Goal: Task Accomplishment & Management: Use online tool/utility

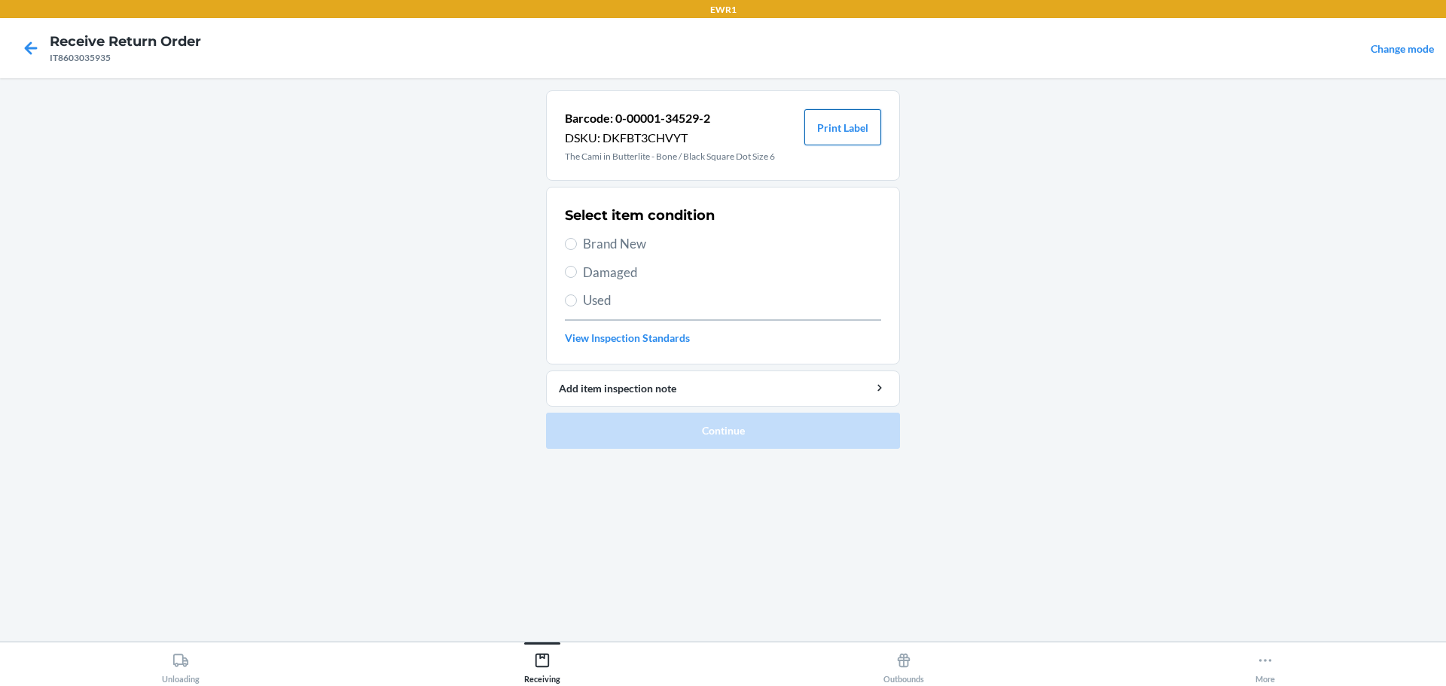
drag, startPoint x: 882, startPoint y: 119, endPoint x: 864, endPoint y: 130, distance: 20.9
click at [865, 130] on div "Barcode: 0-00001-34529-2 DSKU: DKFBT3CHVYT The Cami in Butterlite - Bone / Blac…" at bounding box center [723, 135] width 354 height 90
click at [864, 130] on button "Print Label" at bounding box center [843, 127] width 77 height 36
click at [570, 246] on input "Brand New" at bounding box center [571, 244] width 12 height 12
radio input "true"
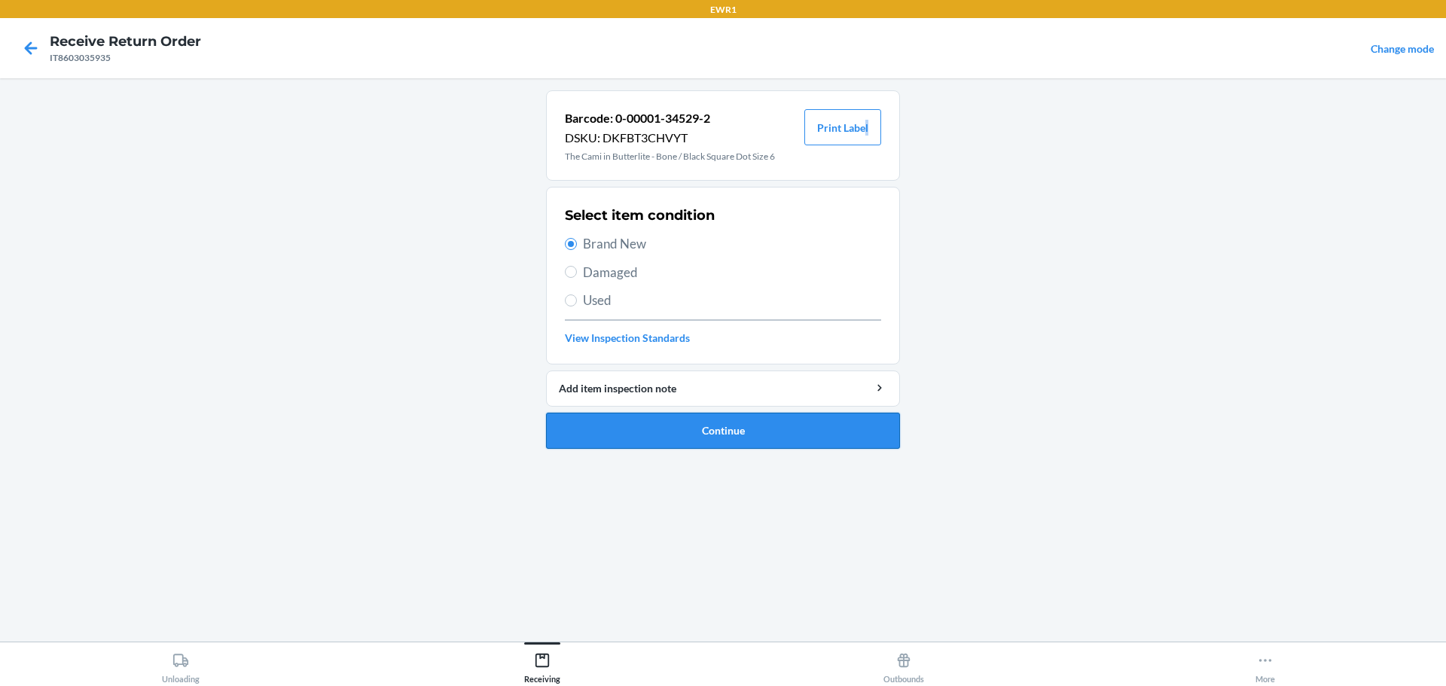
click at [664, 437] on button "Continue" at bounding box center [723, 431] width 354 height 36
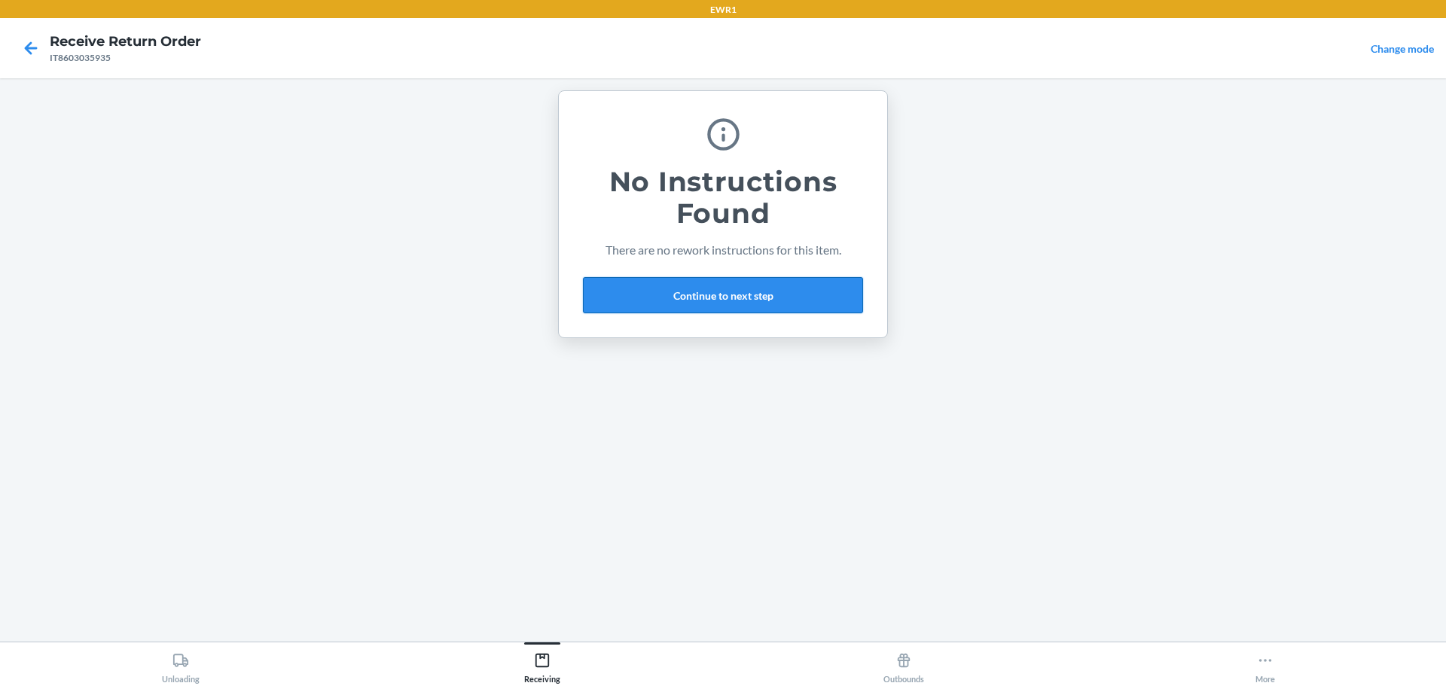
click at [725, 306] on button "Continue to next step" at bounding box center [723, 295] width 280 height 36
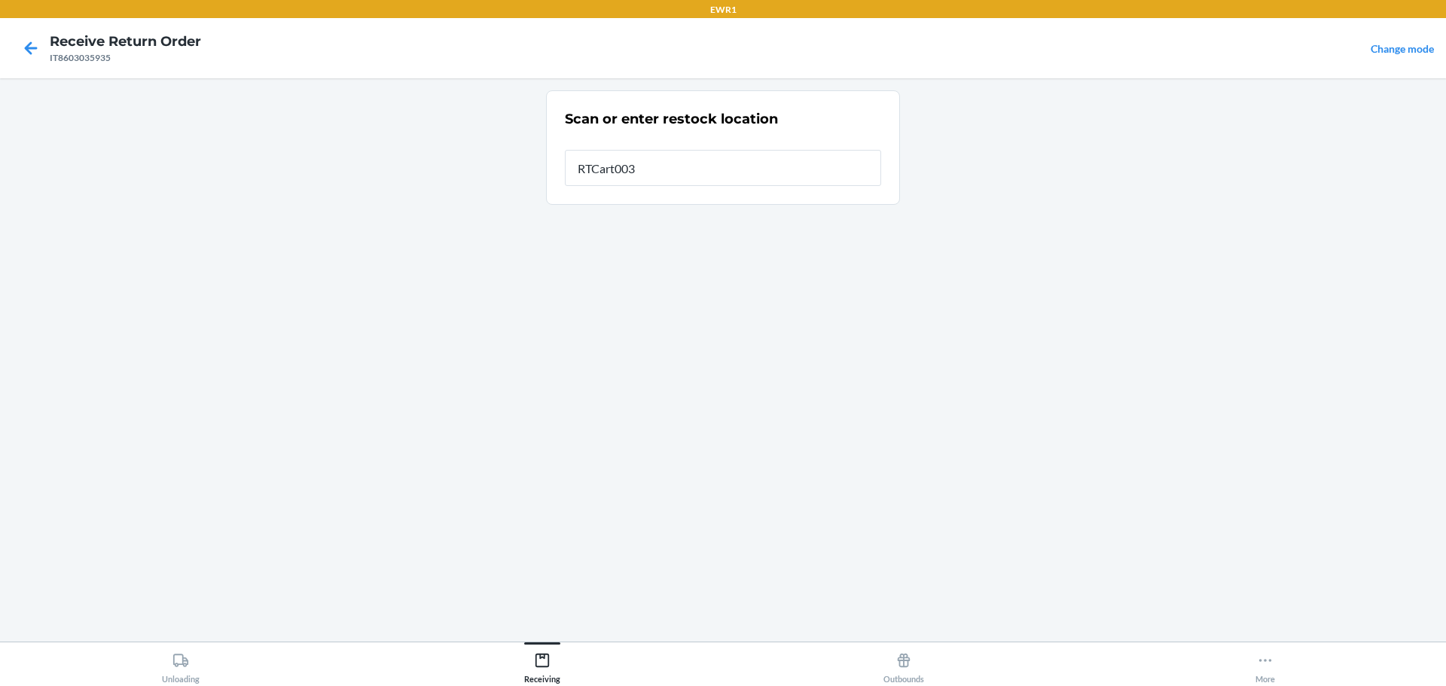
type input "RTCart003"
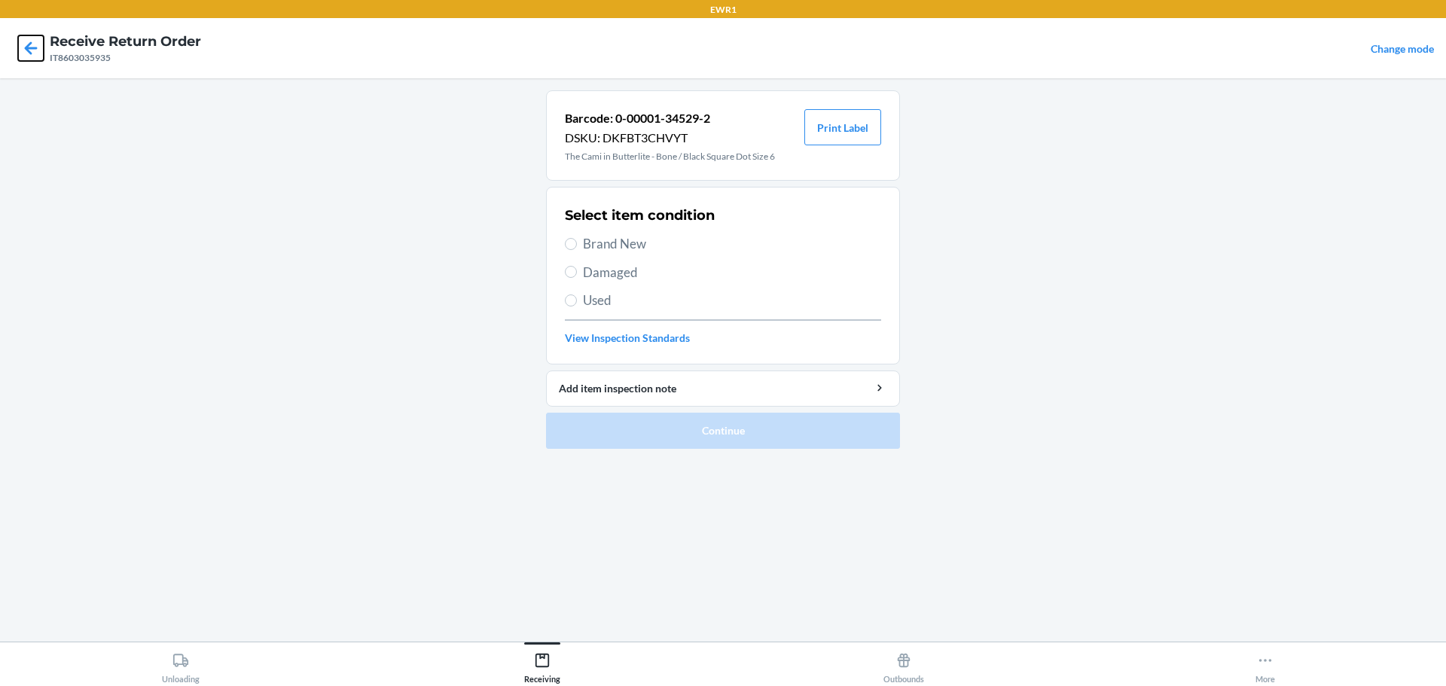
click at [35, 48] on icon at bounding box center [31, 47] width 13 height 13
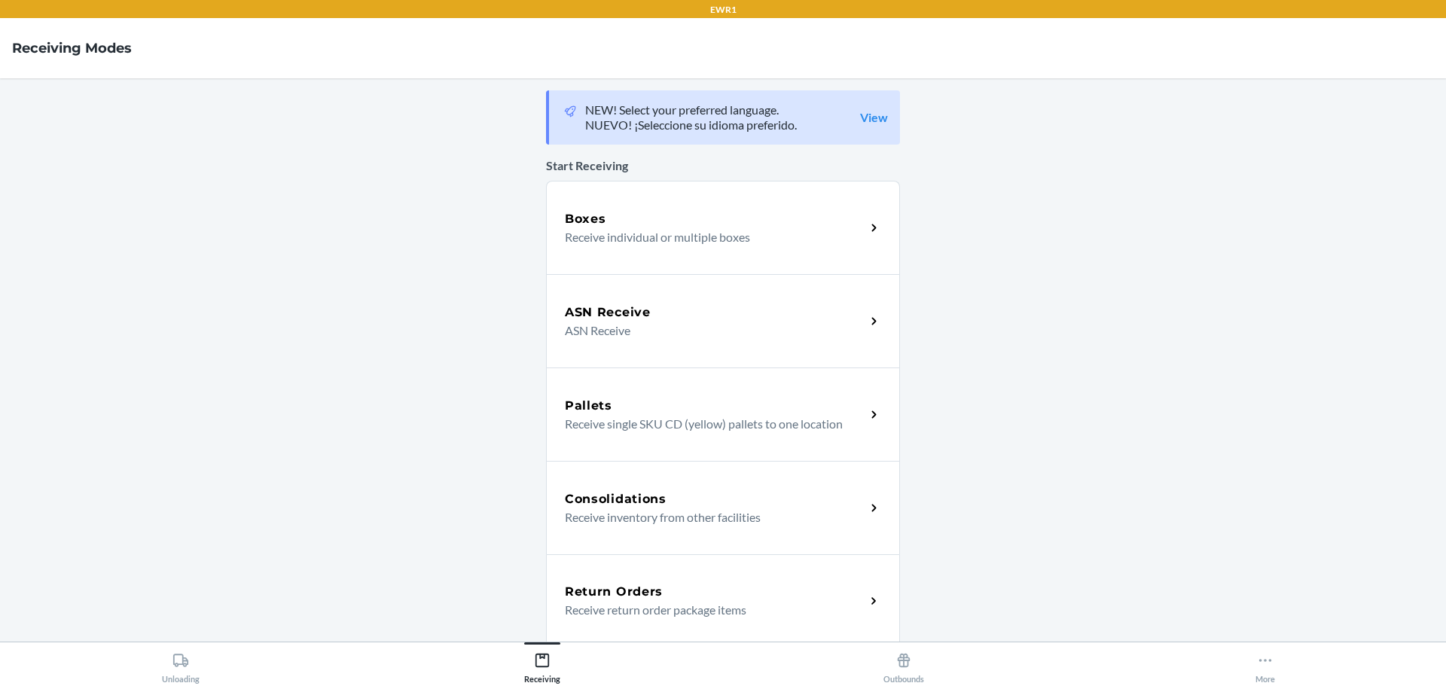
drag, startPoint x: 643, startPoint y: 613, endPoint x: 468, endPoint y: 414, distance: 265.3
click at [643, 612] on p "Receive return order package items" at bounding box center [709, 610] width 289 height 18
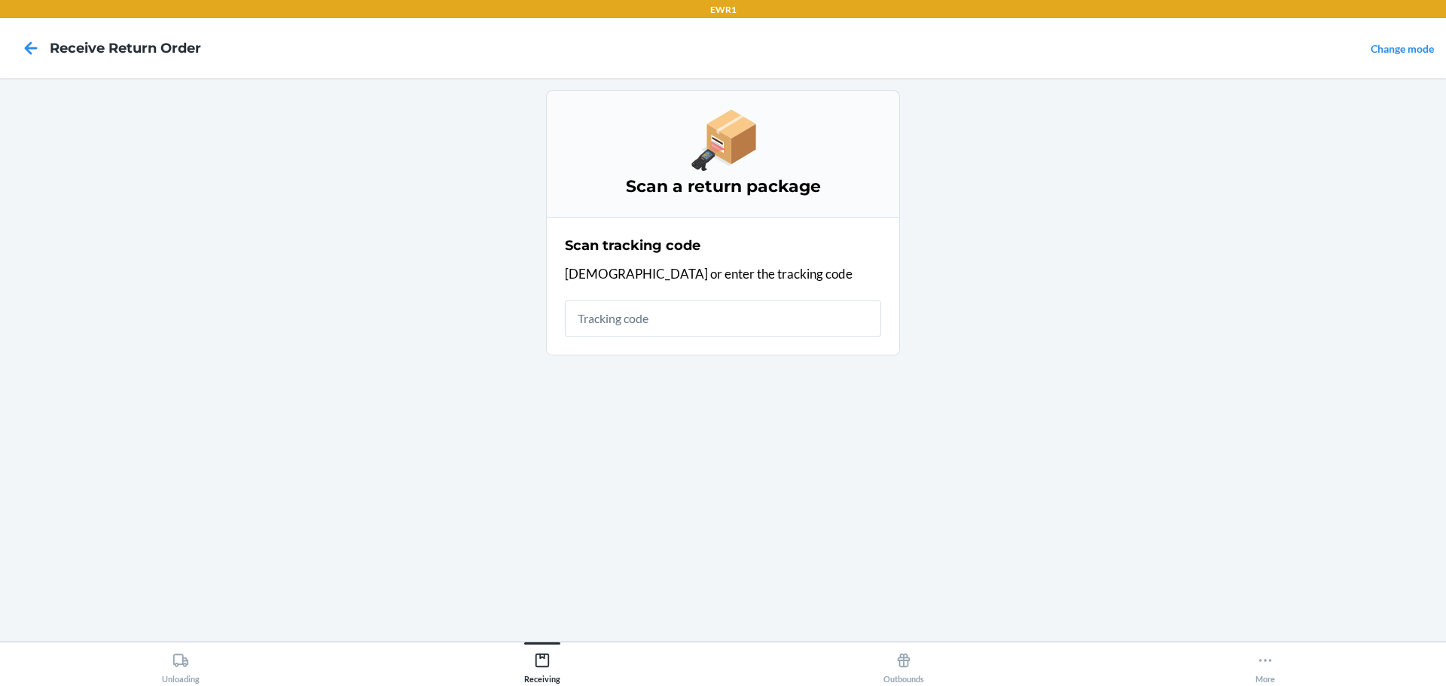
click at [640, 320] on input "text" at bounding box center [723, 319] width 316 height 36
type input "IT8603035935"
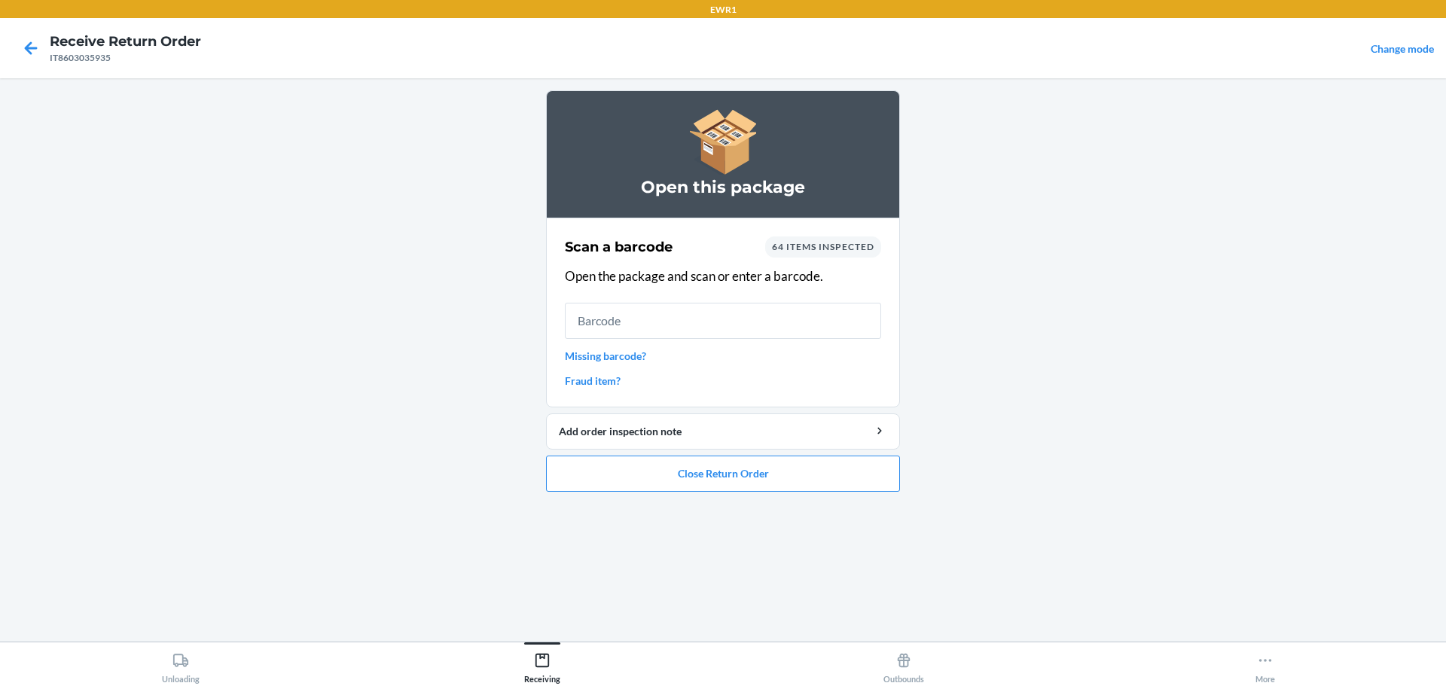
click at [1446, 502] on main "Open this package Scan a barcode 64 items inspected Open the package and scan o…" at bounding box center [723, 359] width 1446 height 563
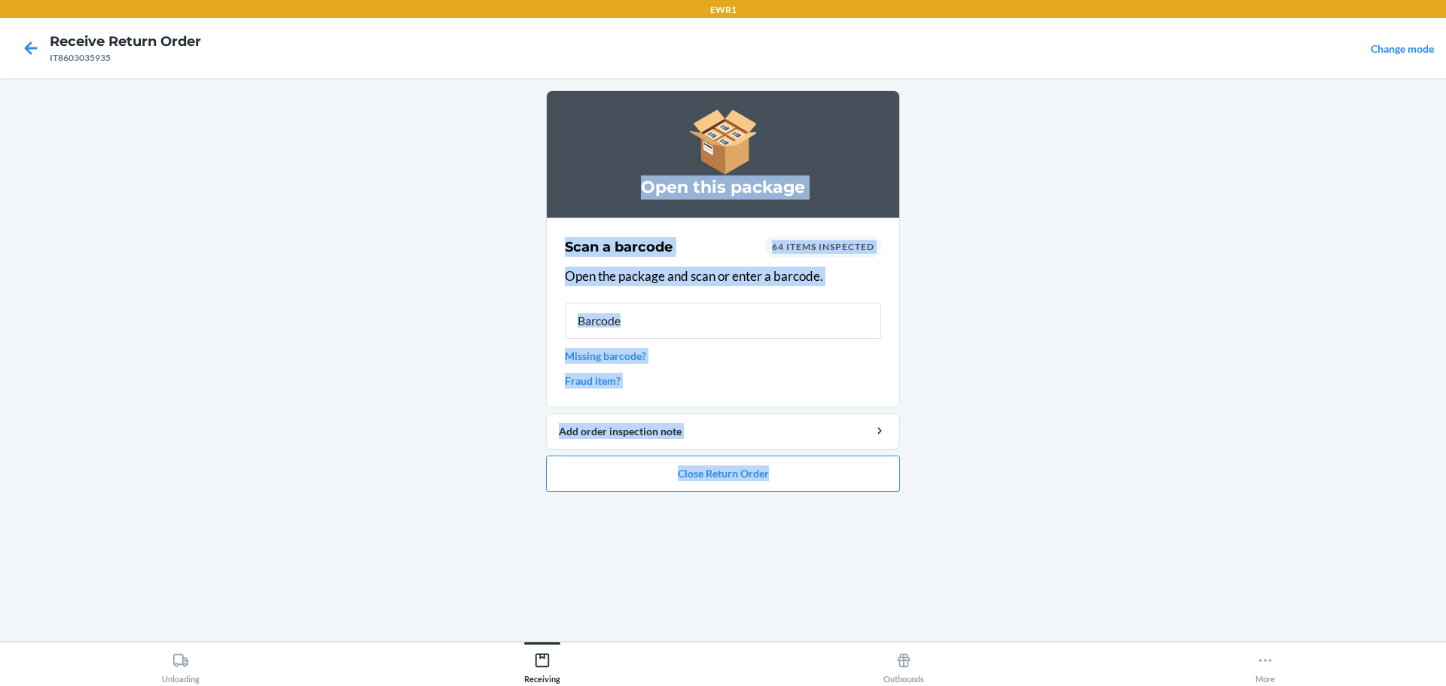
drag, startPoint x: 0, startPoint y: 50, endPoint x: 0, endPoint y: 716, distance: 665.2
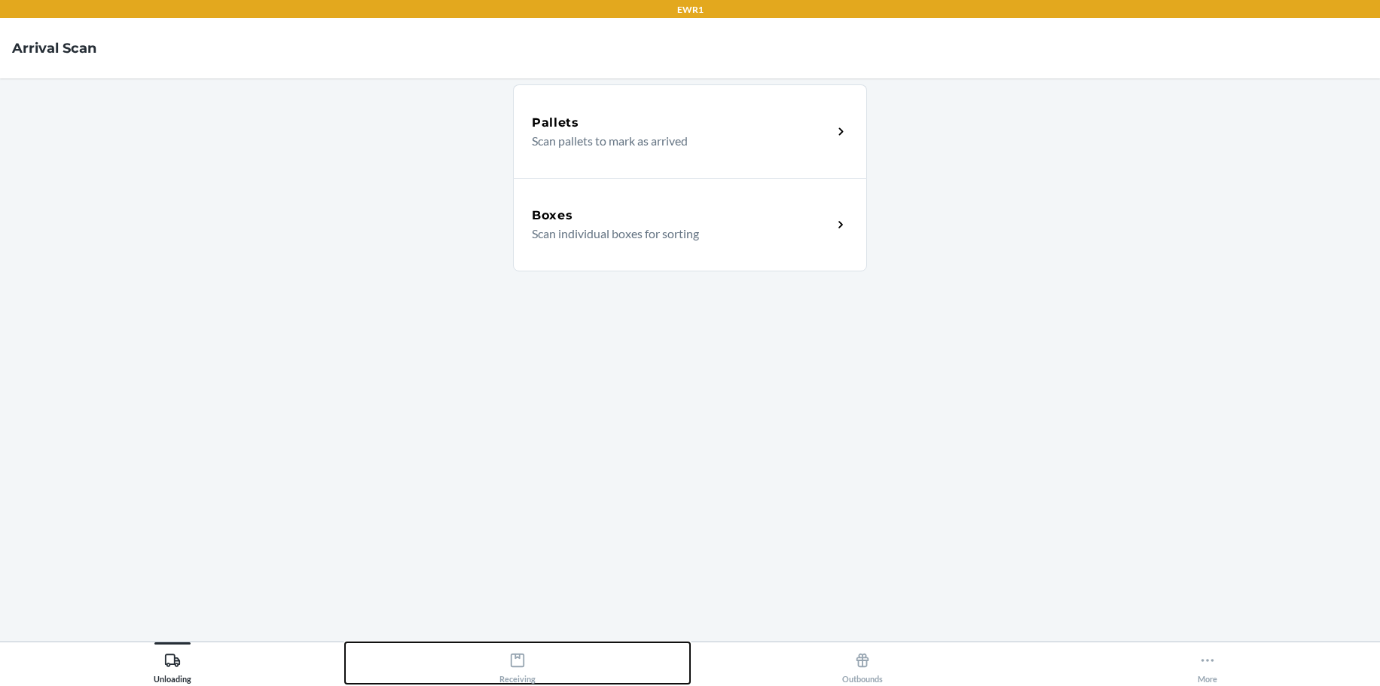
click at [516, 668] on div "Receiving" at bounding box center [517, 665] width 36 height 38
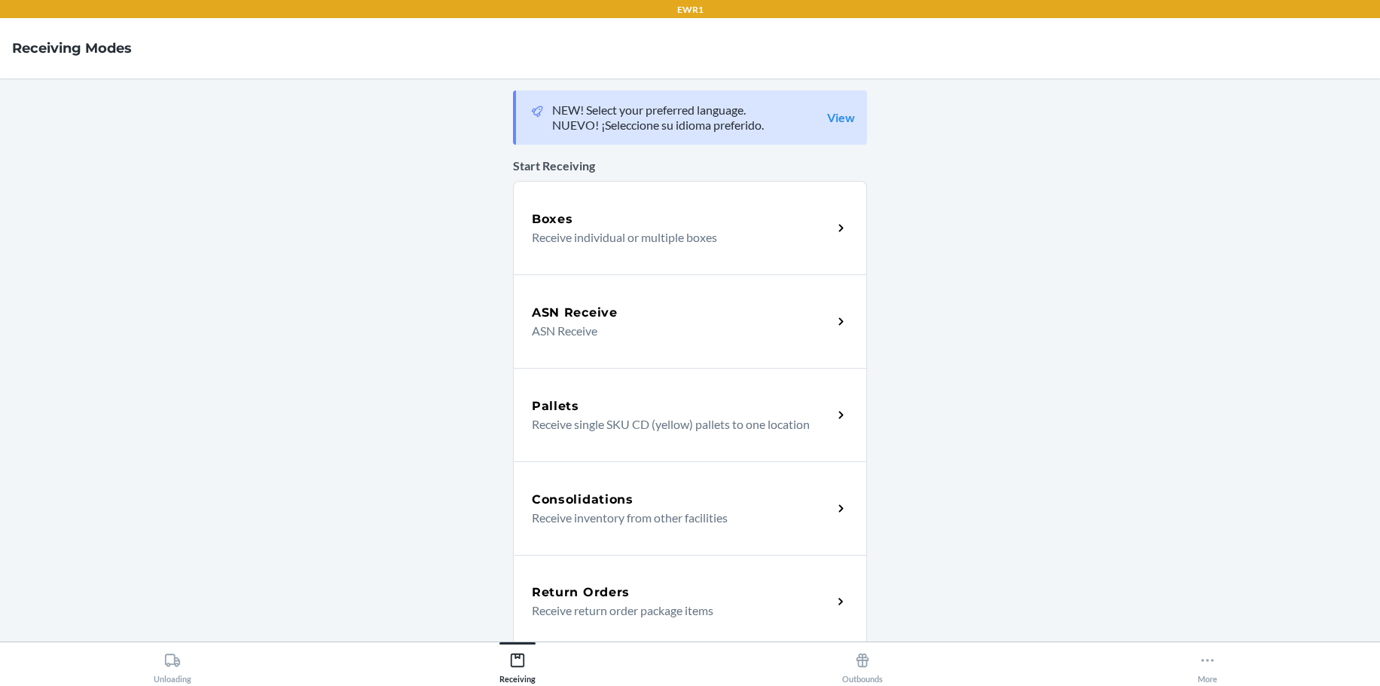
click at [559, 603] on p "Receive return order package items" at bounding box center [676, 610] width 289 height 18
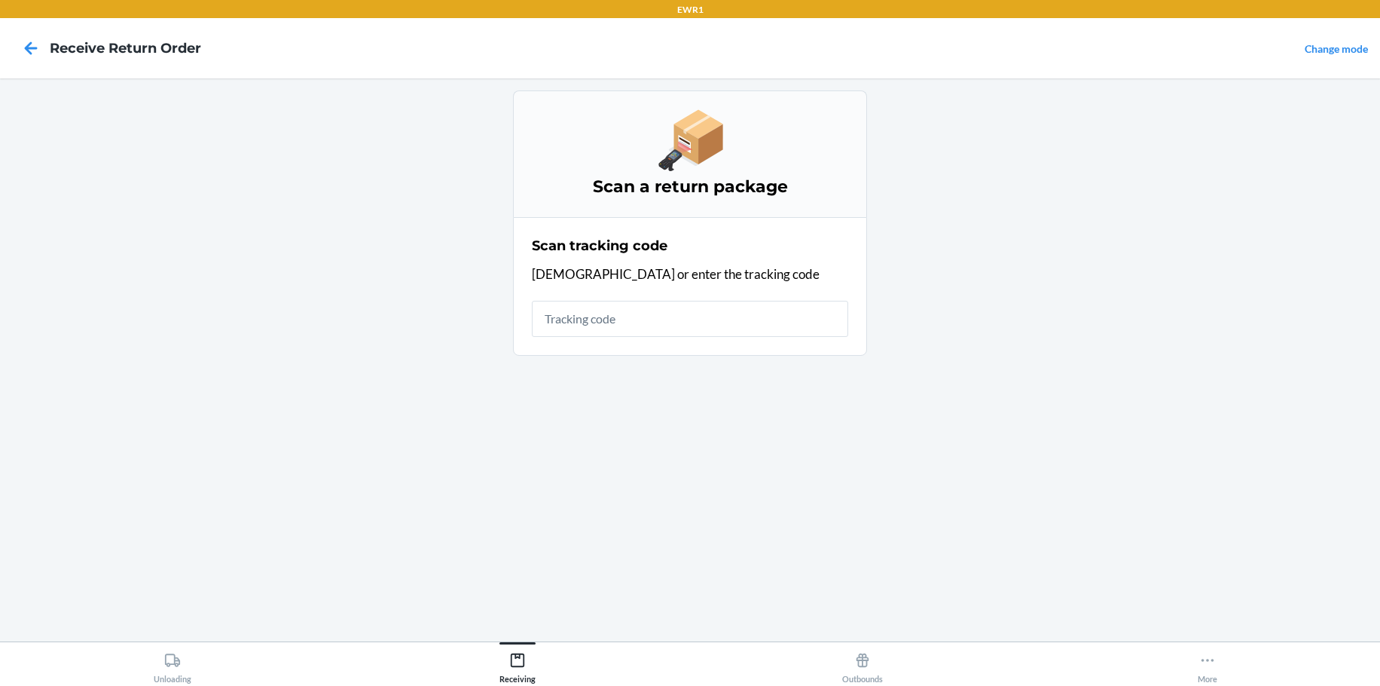
click at [591, 319] on input "text" at bounding box center [690, 319] width 316 height 36
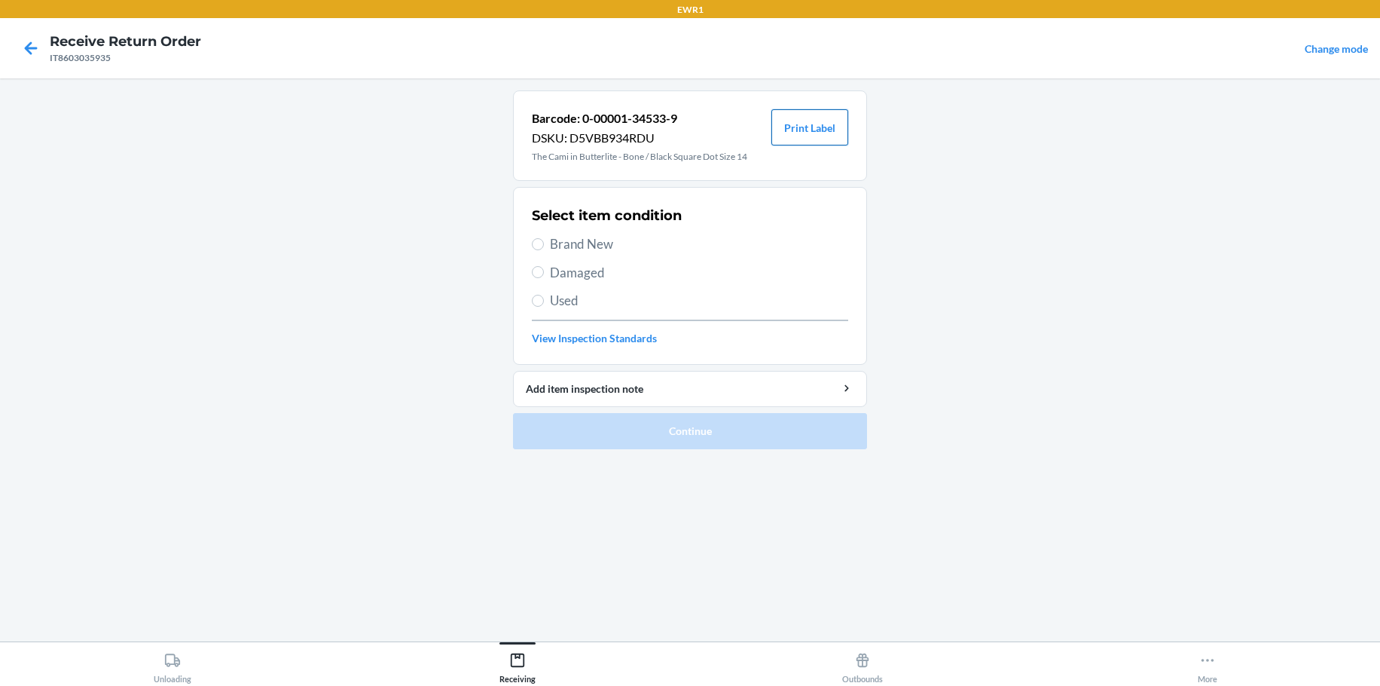
click at [795, 126] on button "Print Label" at bounding box center [809, 127] width 77 height 36
click at [535, 241] on input "Brand New" at bounding box center [538, 244] width 12 height 12
radio input "true"
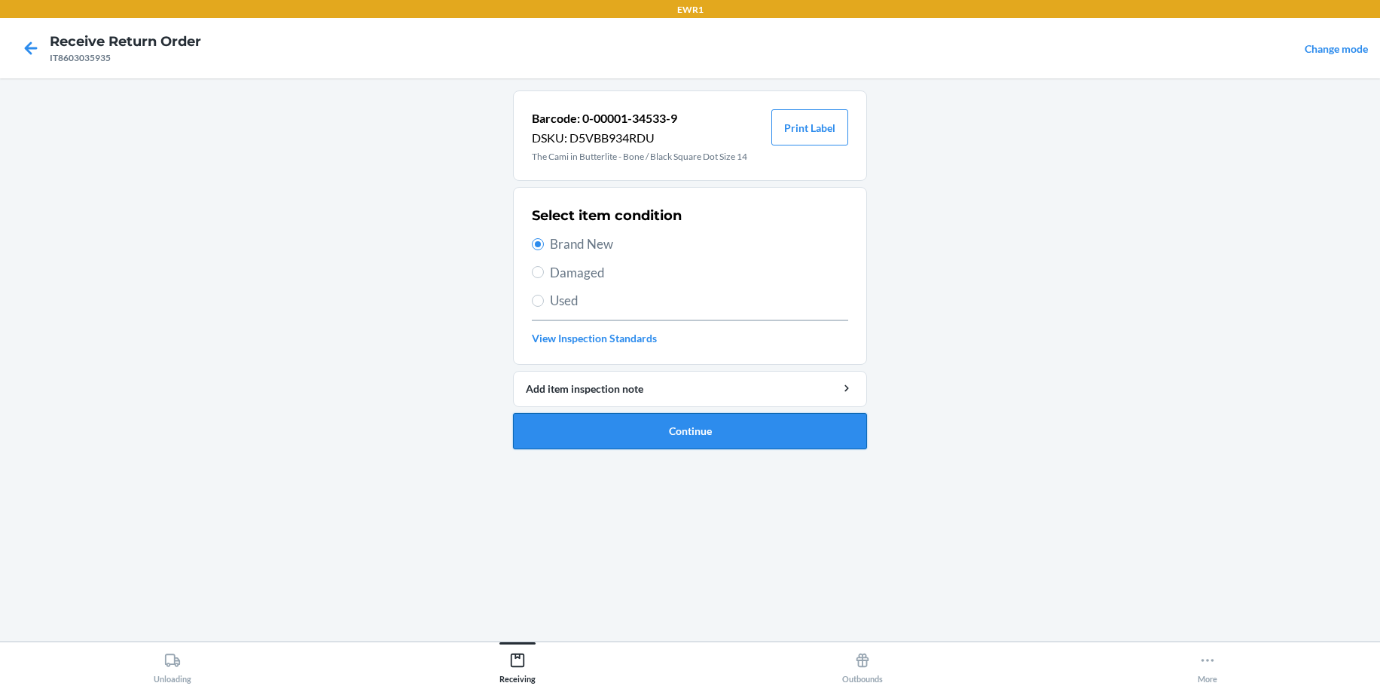
click at [671, 428] on button "Continue" at bounding box center [690, 431] width 354 height 36
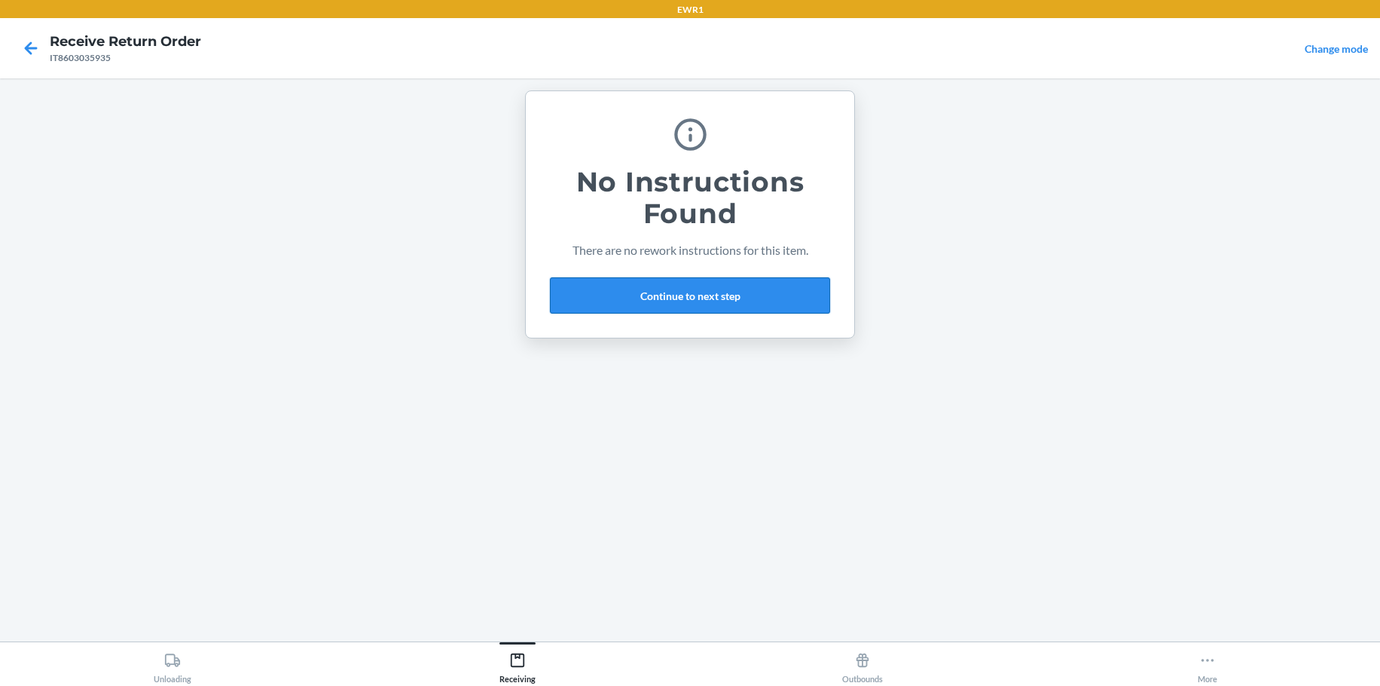
click at [676, 308] on button "Continue to next step" at bounding box center [690, 295] width 280 height 36
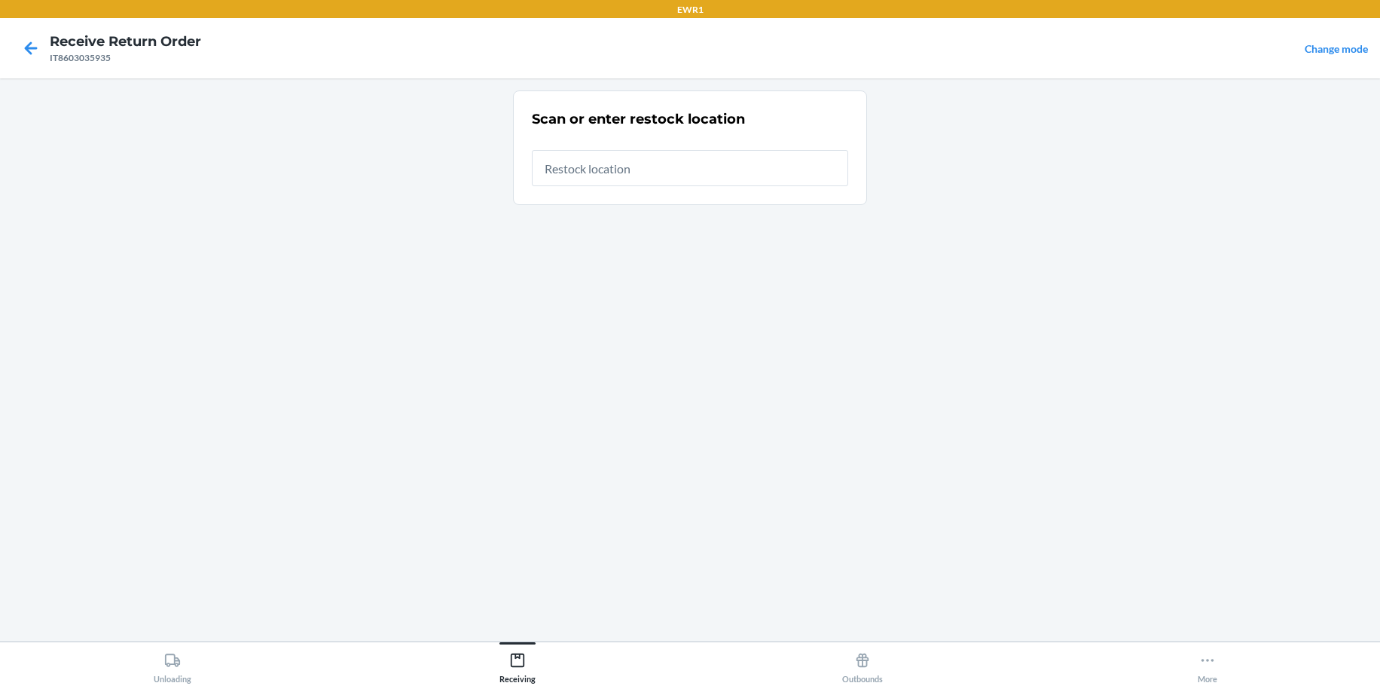
click at [603, 170] on input "text" at bounding box center [690, 168] width 316 height 36
type input "RTCart003"
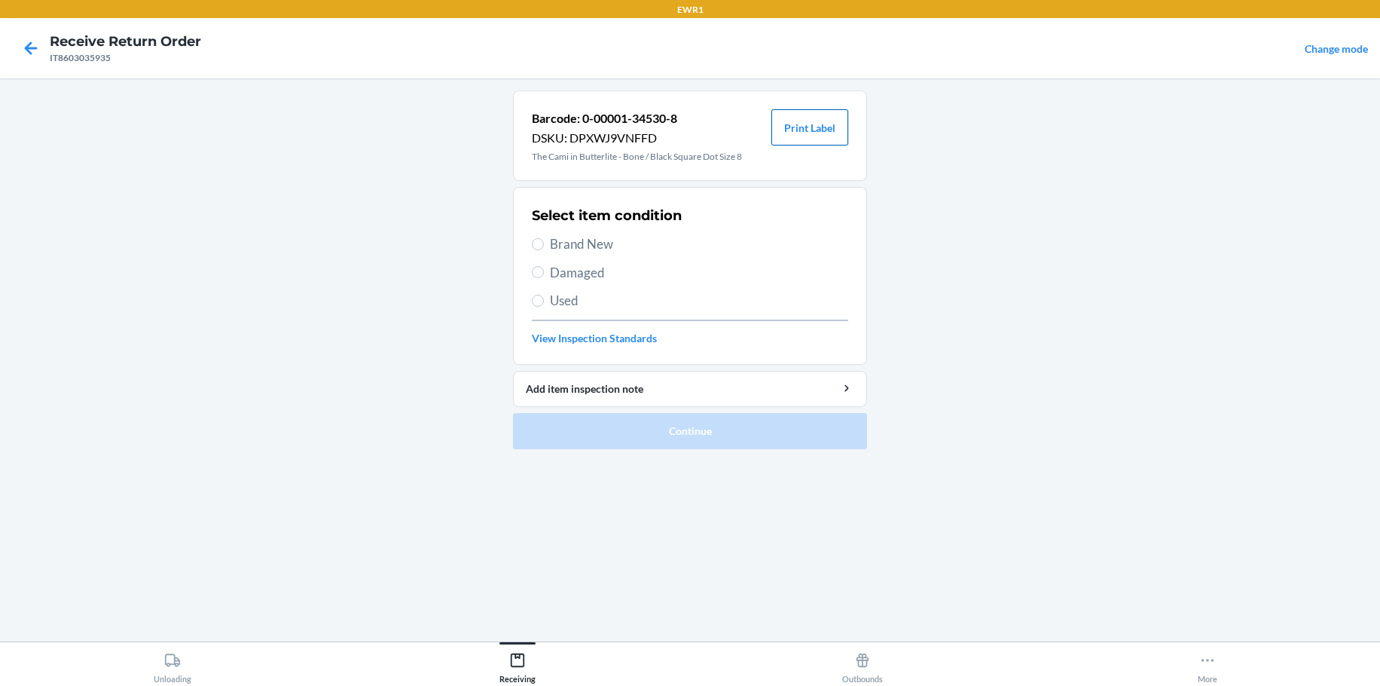
click at [778, 127] on button "Print Label" at bounding box center [809, 127] width 77 height 36
click at [540, 242] on input "Brand New" at bounding box center [538, 244] width 12 height 12
radio input "true"
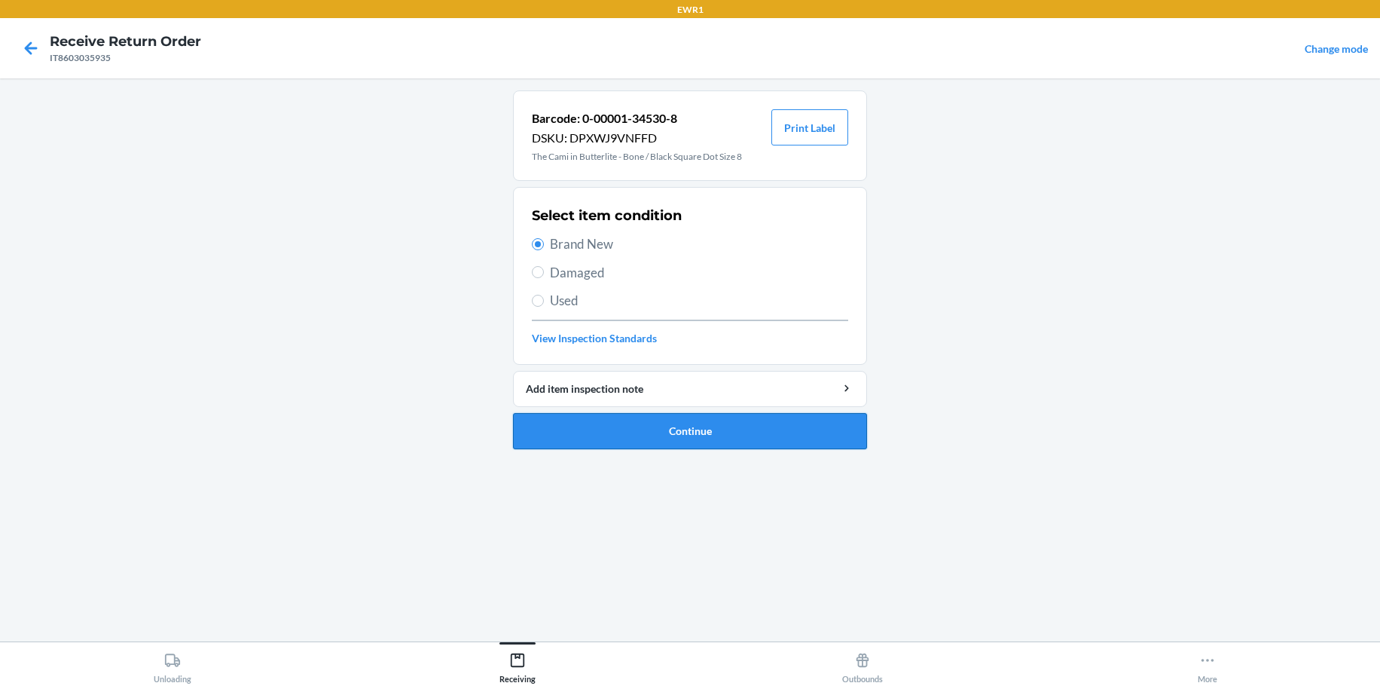
click at [671, 444] on button "Continue" at bounding box center [690, 431] width 354 height 36
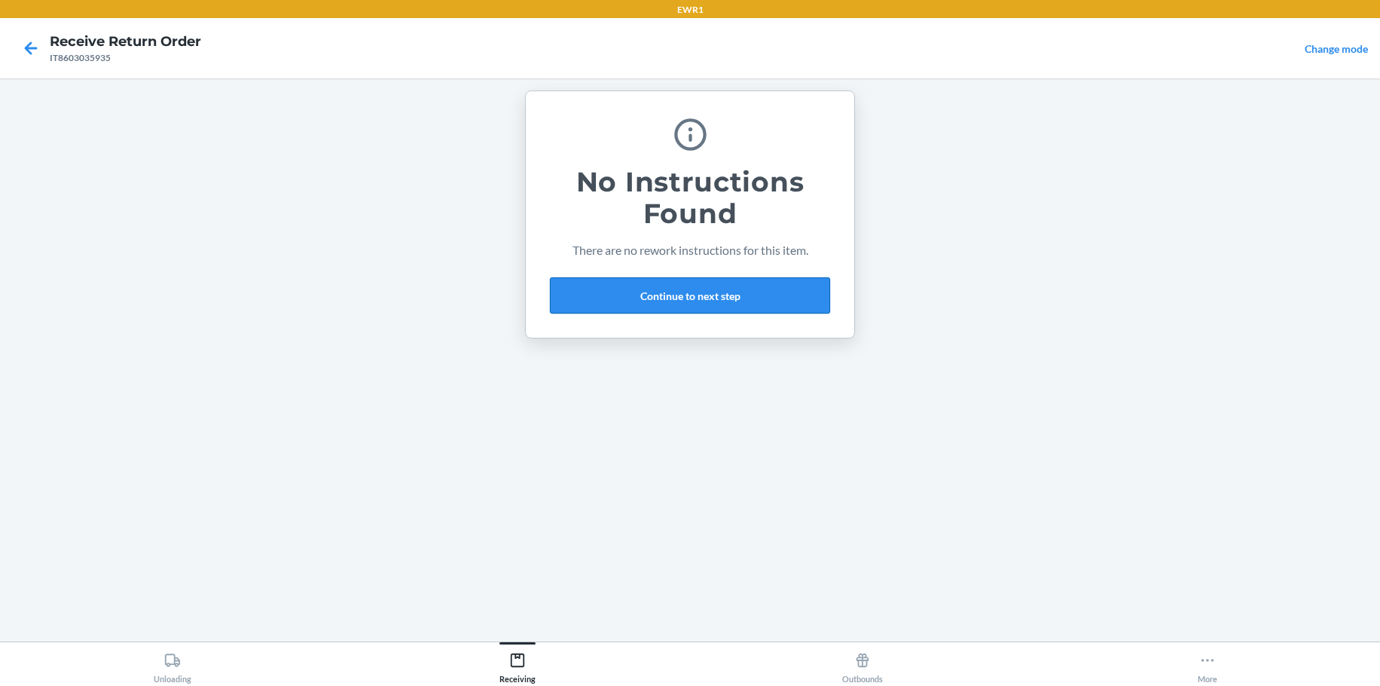
click at [585, 292] on button "Continue to next step" at bounding box center [690, 295] width 280 height 36
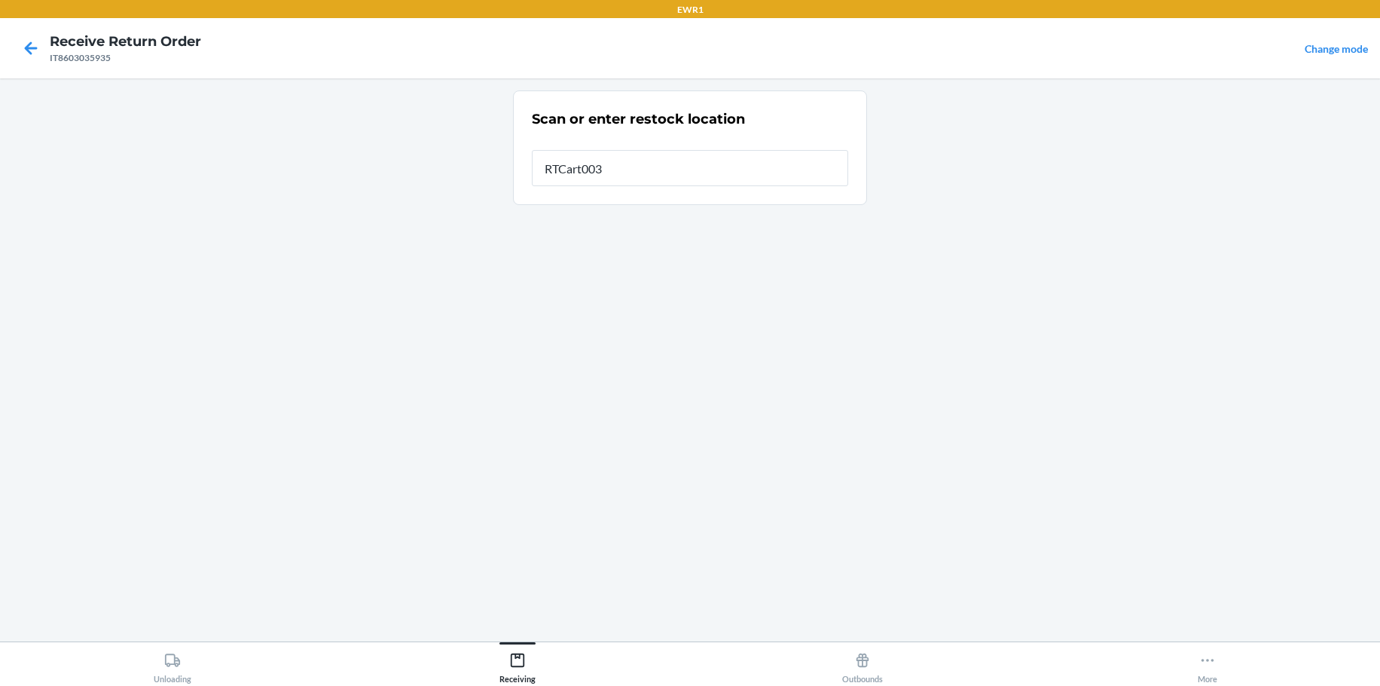
type input "RTCart003"
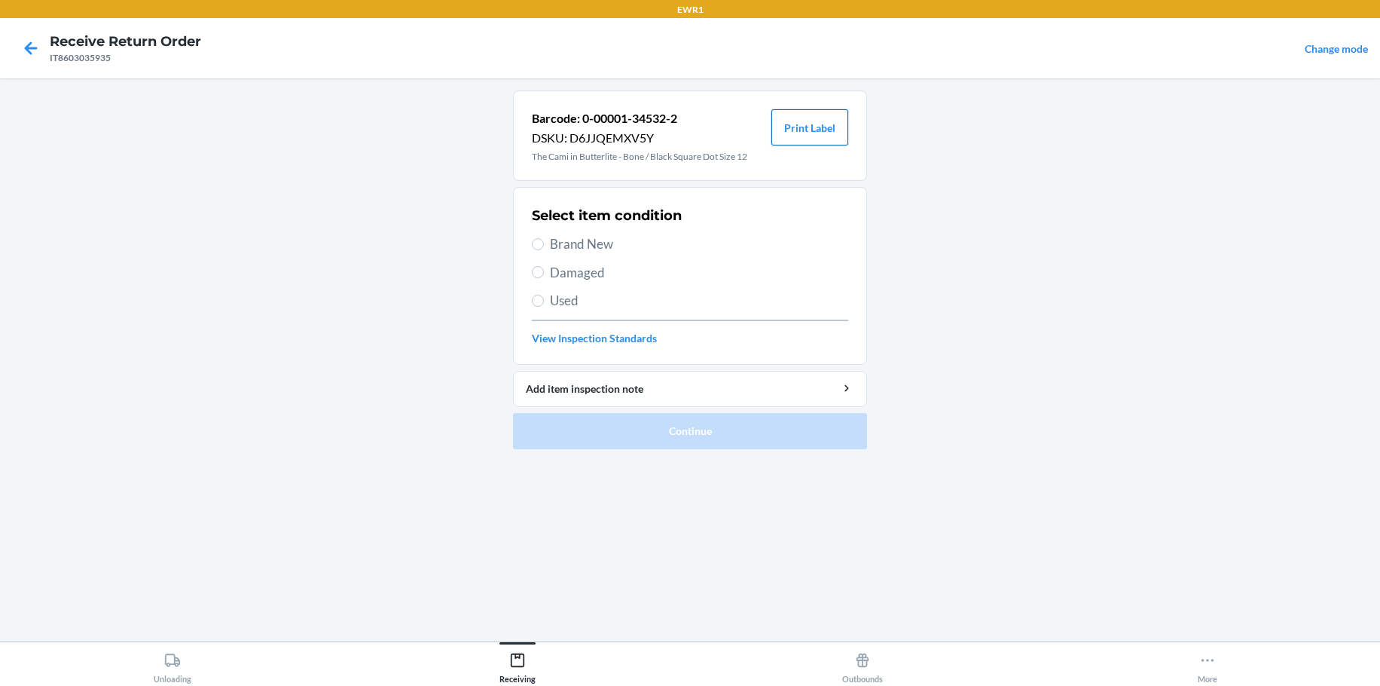
click at [797, 117] on button "Print Label" at bounding box center [809, 127] width 77 height 36
click at [771, 109] on button "Print Label" at bounding box center [809, 127] width 77 height 36
click at [533, 235] on label "Brand New" at bounding box center [690, 244] width 316 height 20
click at [533, 238] on input "Brand New" at bounding box center [538, 244] width 12 height 12
radio input "true"
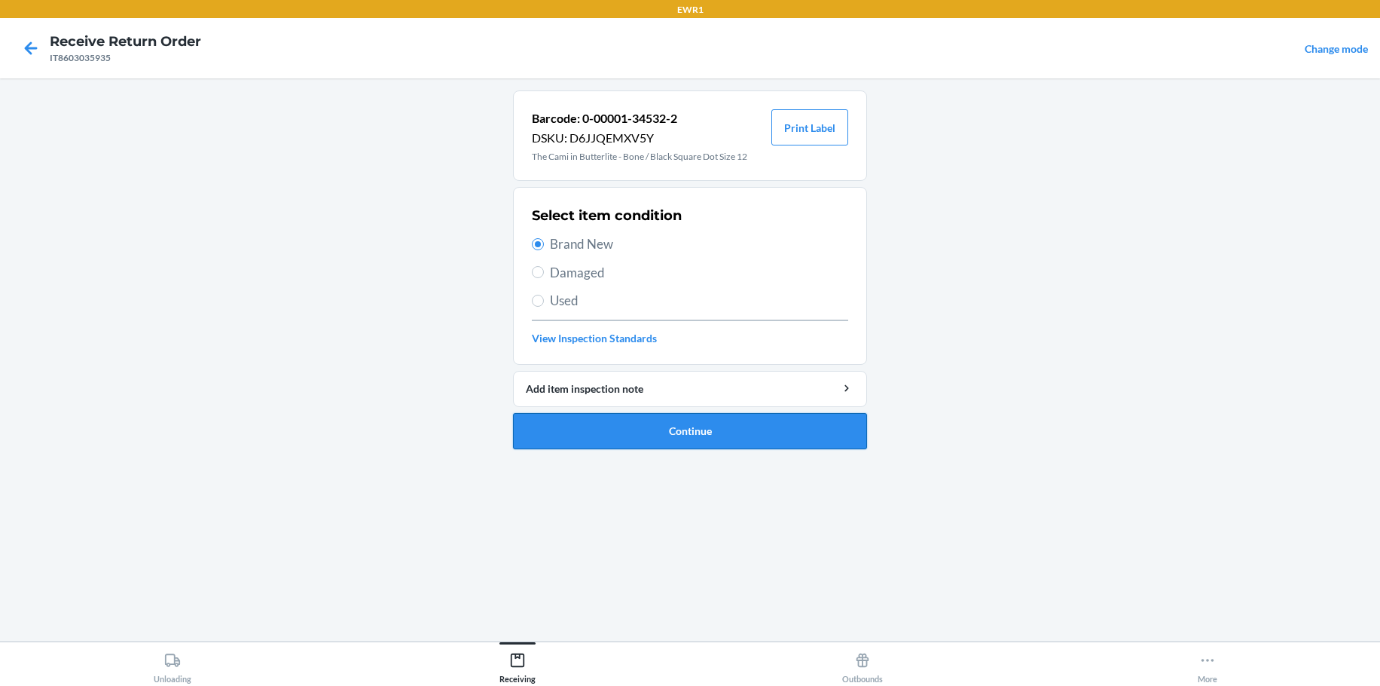
click at [675, 428] on button "Continue" at bounding box center [690, 431] width 354 height 36
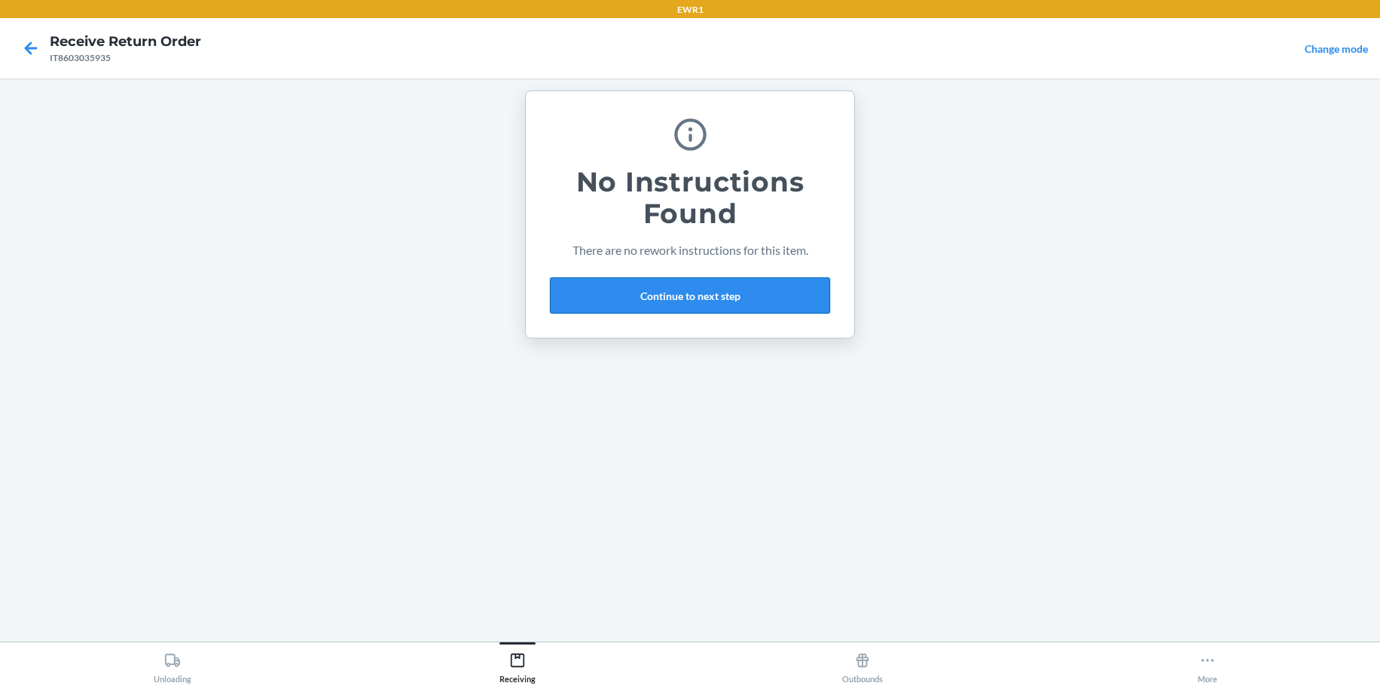
click at [777, 301] on button "Continue to next step" at bounding box center [690, 295] width 280 height 36
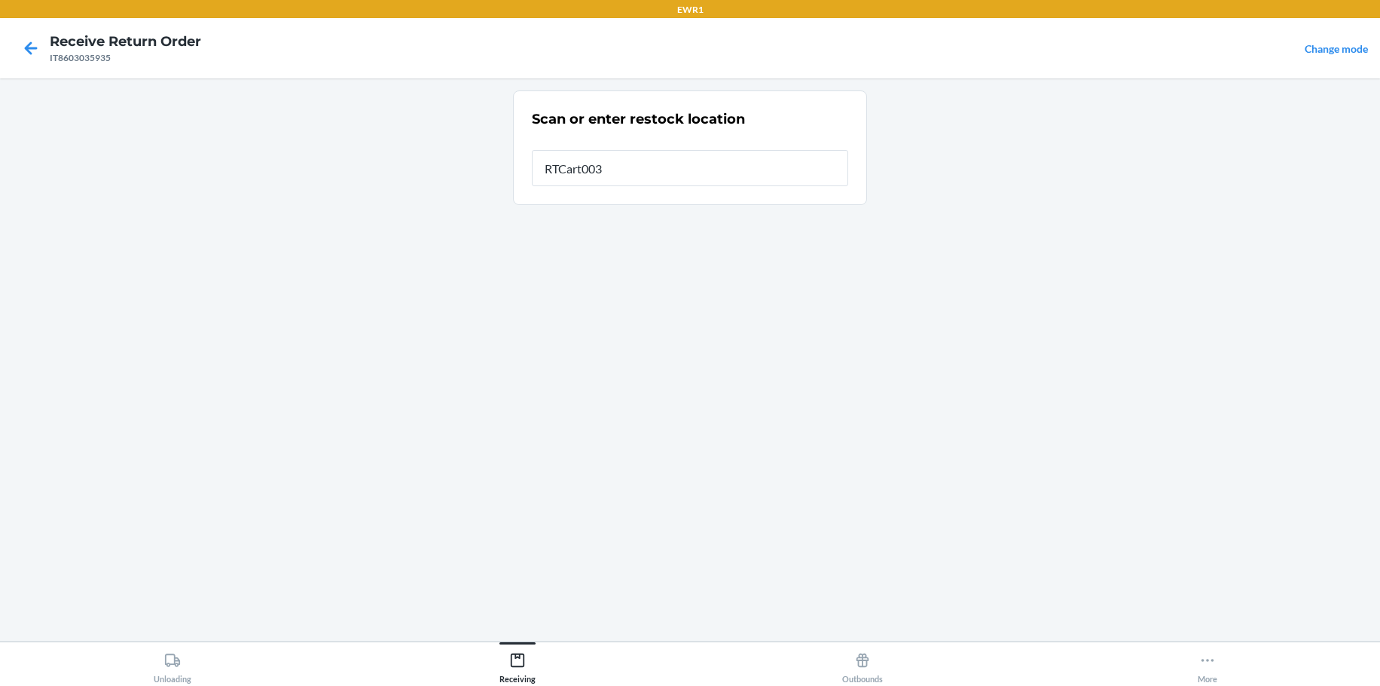
type input "RTCart003"
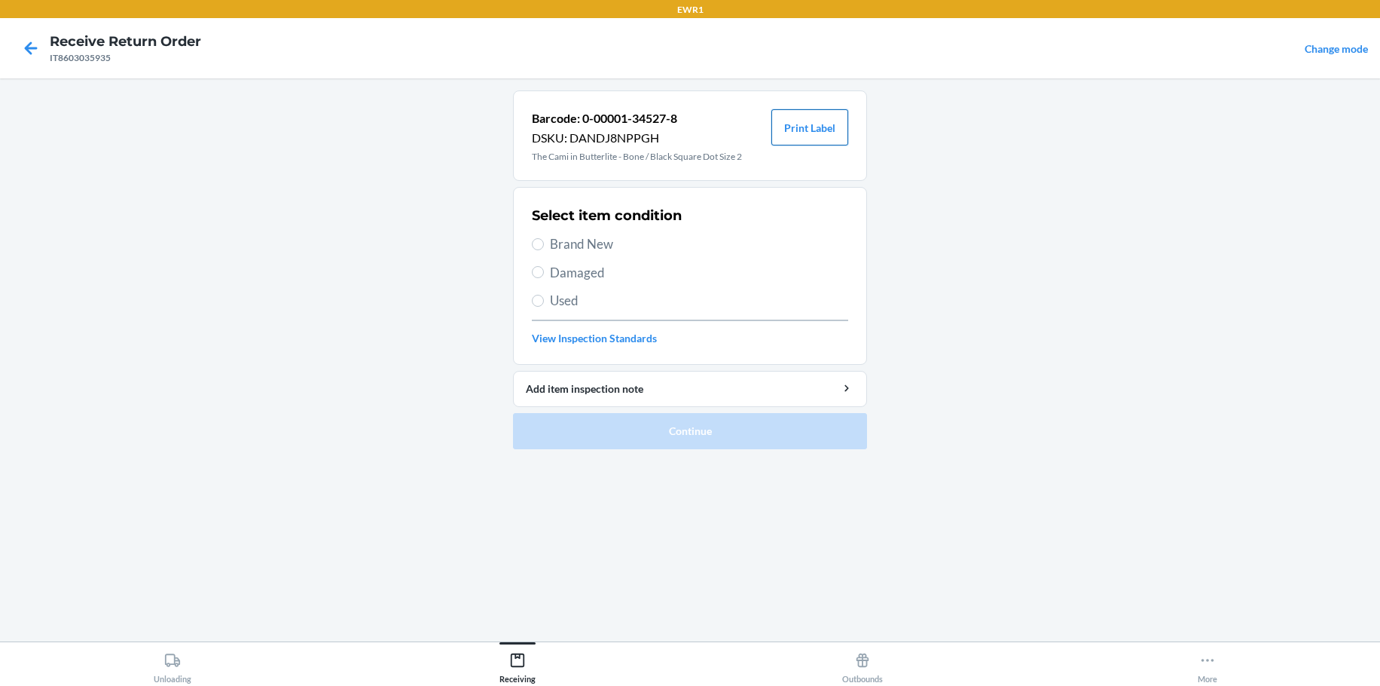
click at [810, 133] on button "Print Label" at bounding box center [809, 127] width 77 height 36
click at [536, 240] on input "Brand New" at bounding box center [538, 244] width 12 height 12
radio input "true"
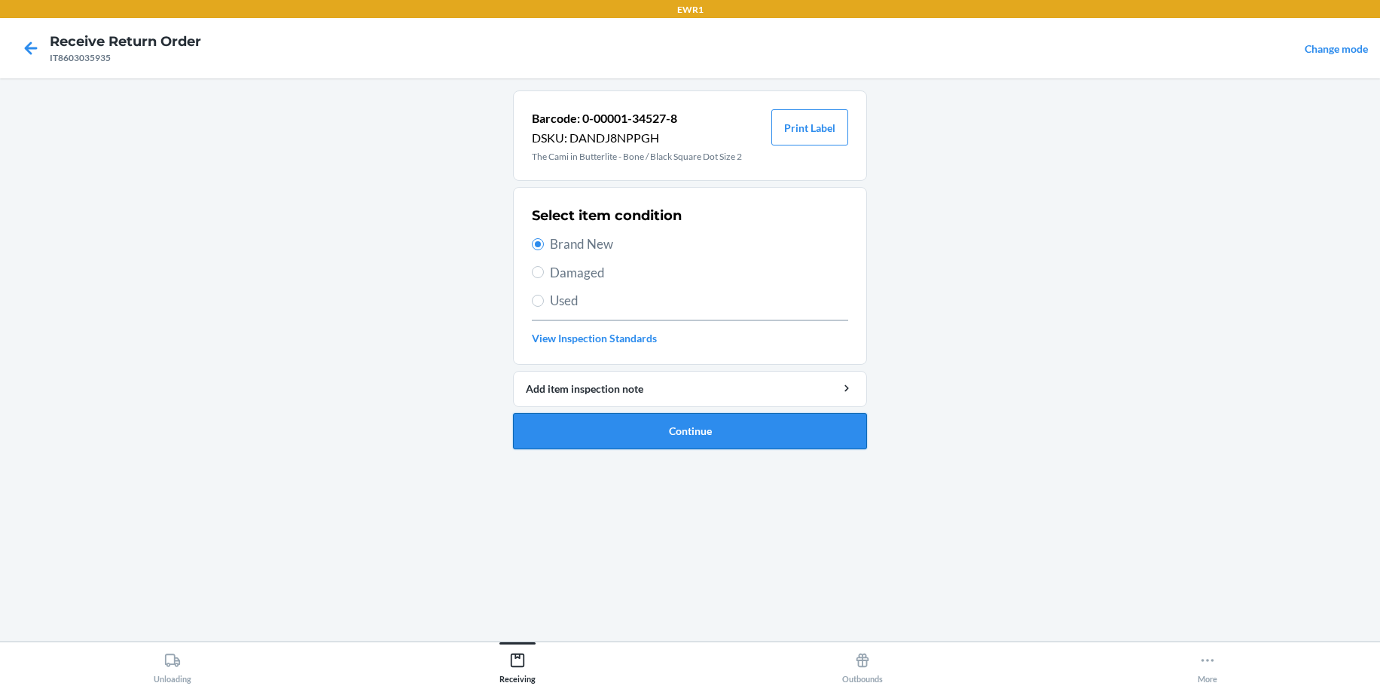
click at [741, 447] on button "Continue" at bounding box center [690, 431] width 354 height 36
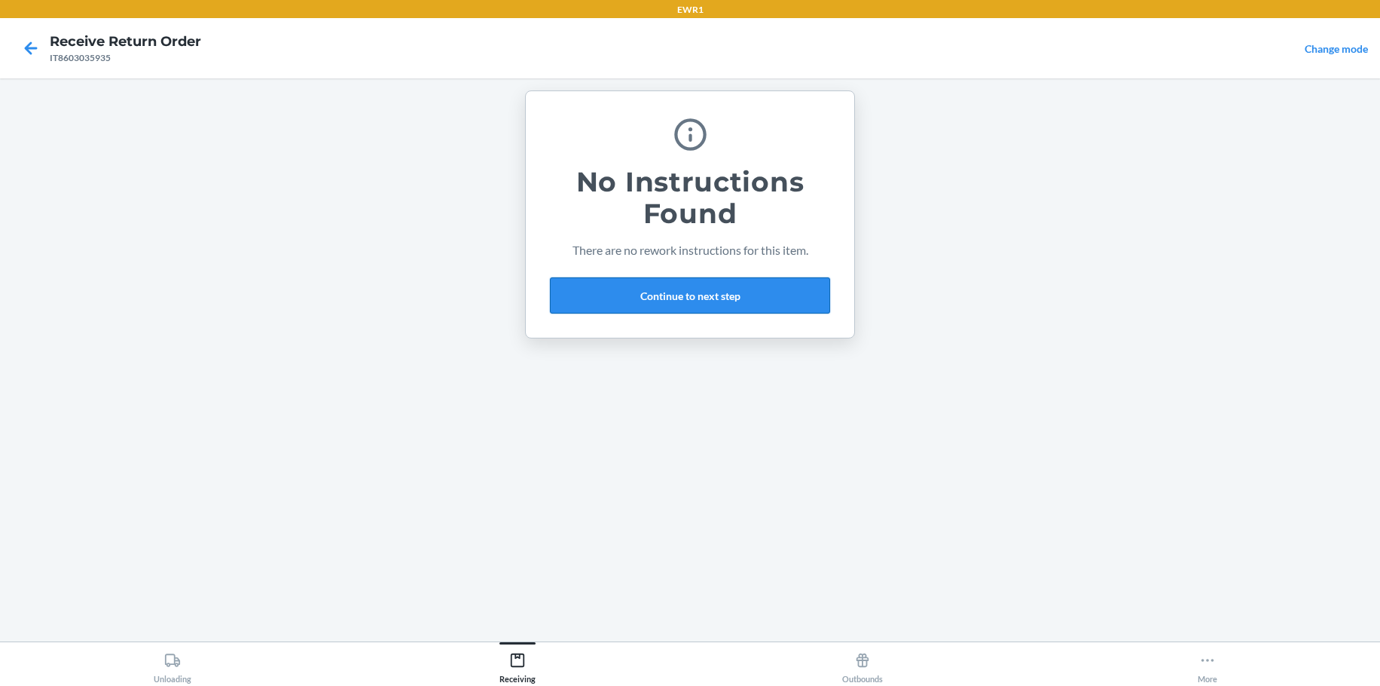
click at [779, 313] on button "Continue to next step" at bounding box center [690, 295] width 280 height 36
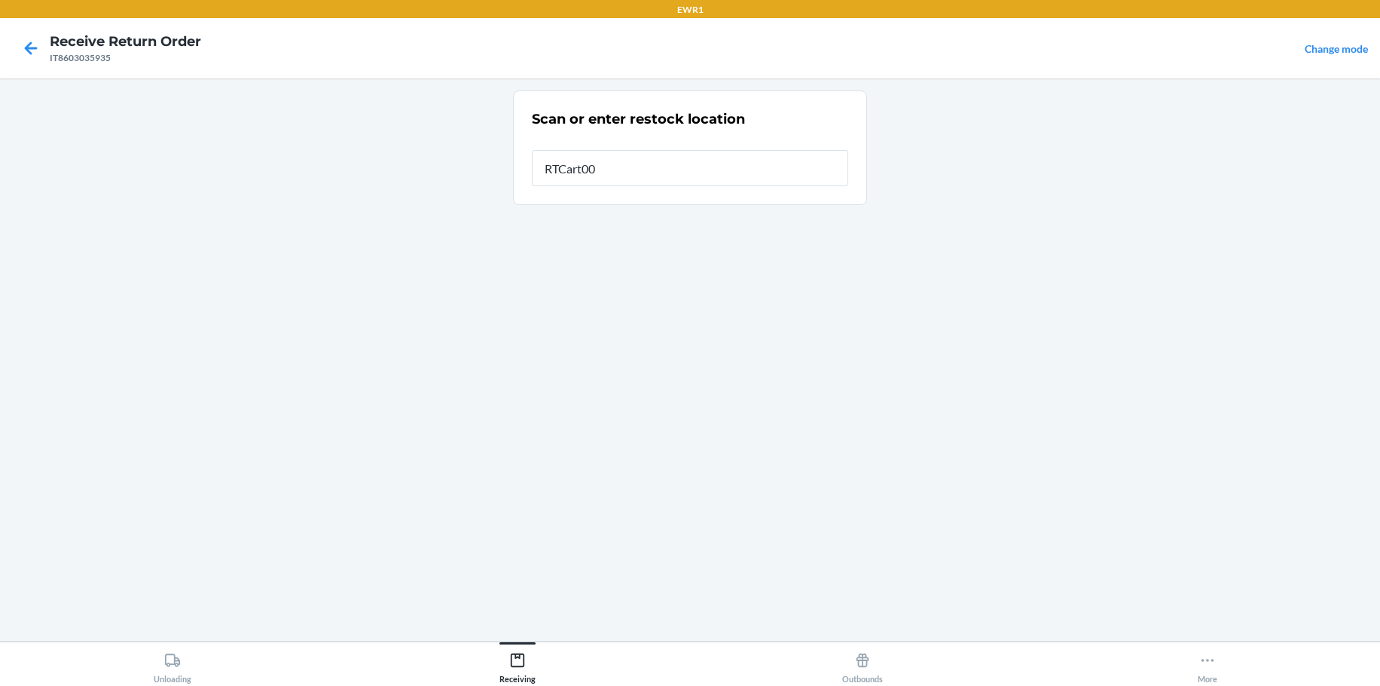
type input "RTCart003"
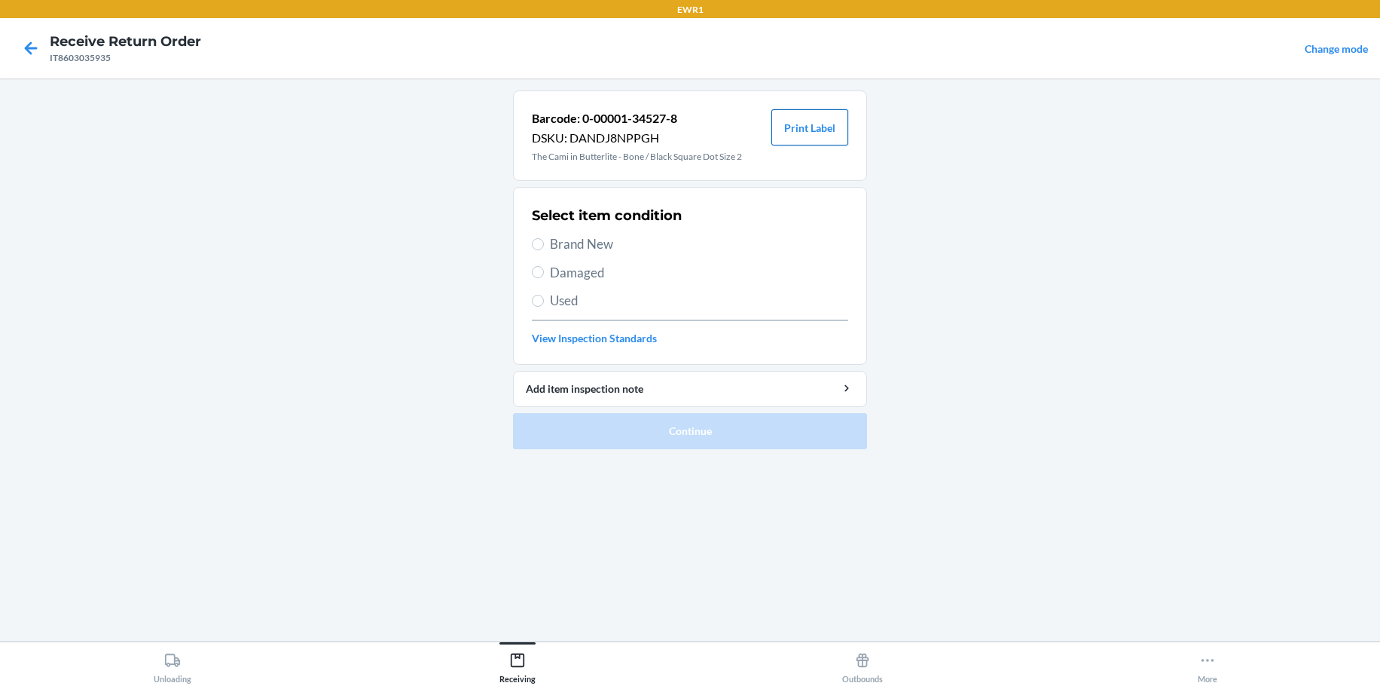
click at [805, 131] on button "Print Label" at bounding box center [809, 127] width 77 height 36
click at [527, 249] on section "Select item condition Brand New Damaged Used View Inspection Standards" at bounding box center [690, 276] width 354 height 178
click at [555, 244] on span "Brand New" at bounding box center [699, 244] width 298 height 20
click at [544, 244] on input "Brand New" at bounding box center [538, 244] width 12 height 12
radio input "true"
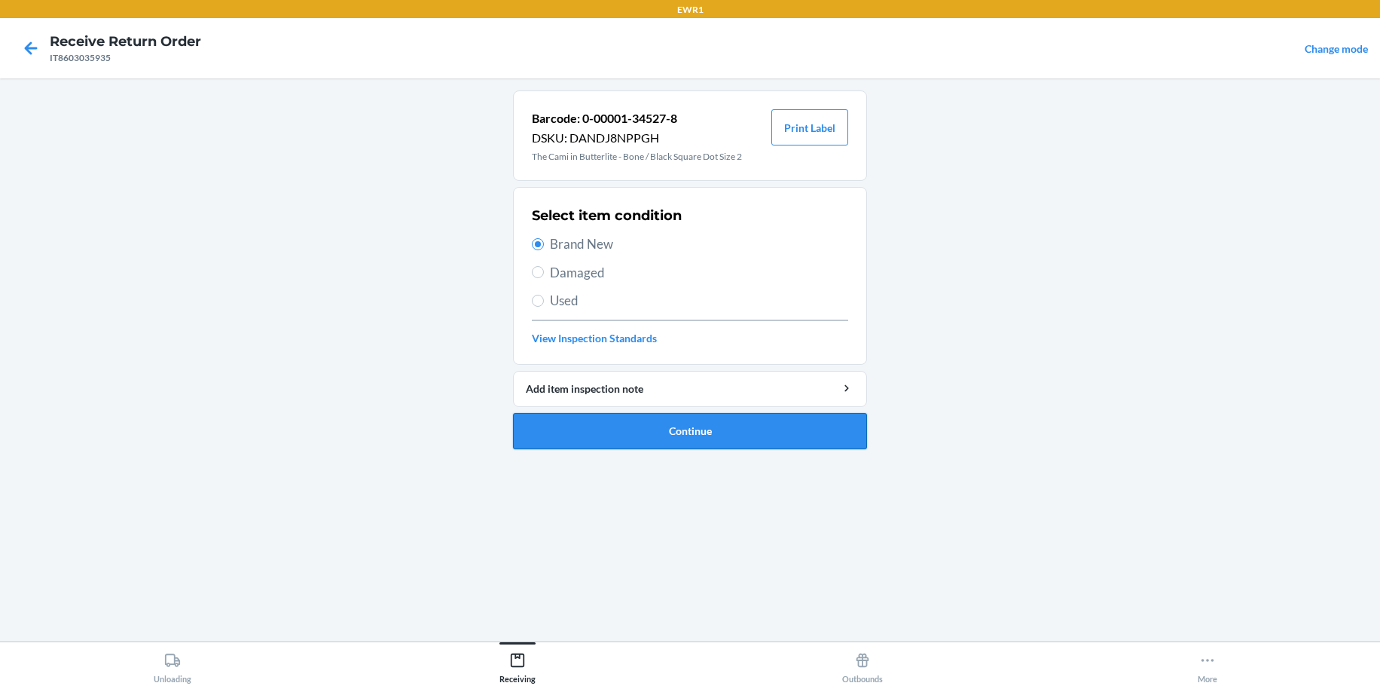
click at [722, 429] on button "Continue" at bounding box center [690, 431] width 354 height 36
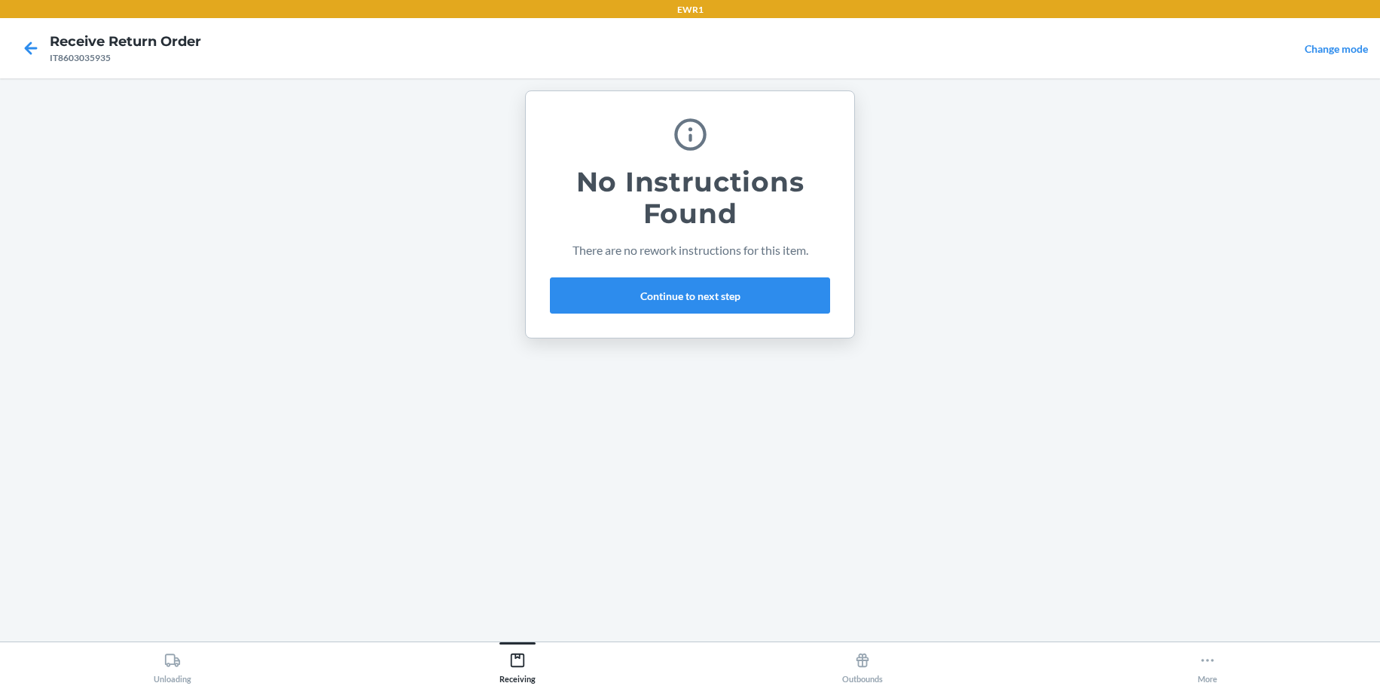
click at [716, 275] on div "No Instructions Found There are no rework instructions for this item. Continue …" at bounding box center [690, 214] width 280 height 210
click at [740, 286] on button "Continue to next step" at bounding box center [690, 295] width 280 height 36
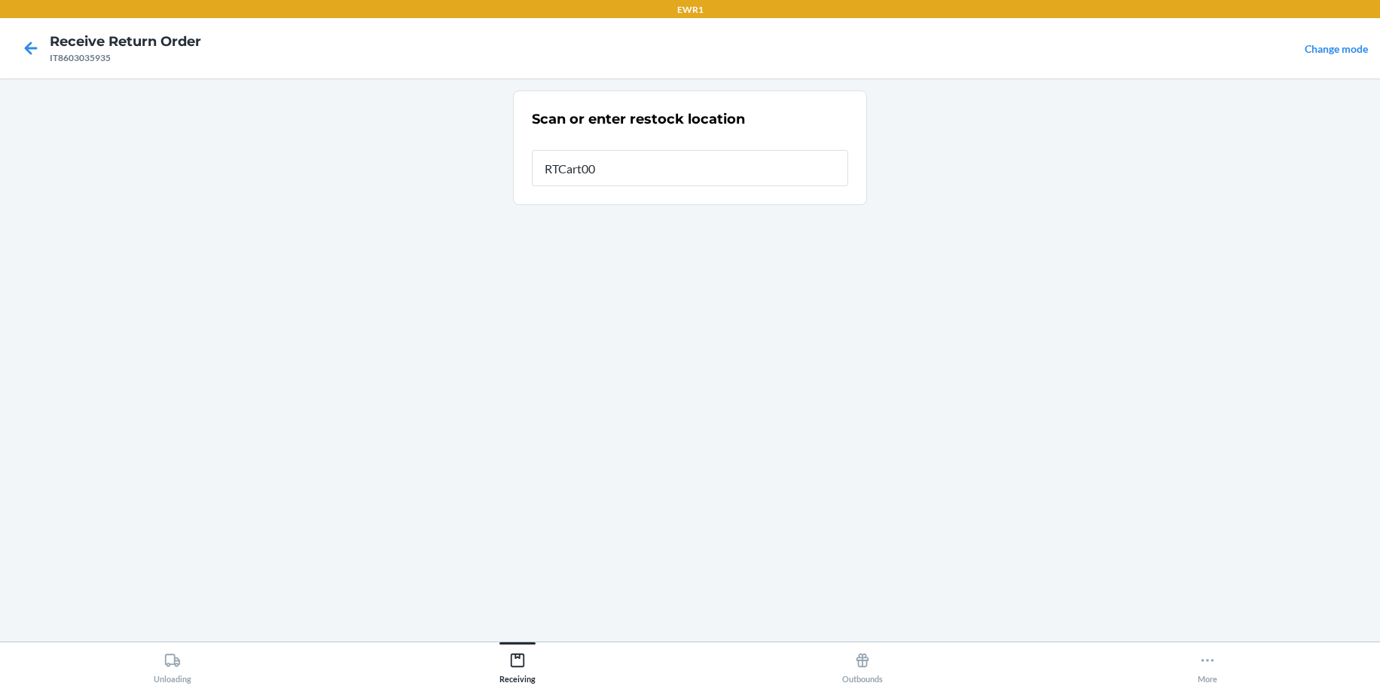
type input "RTCart003"
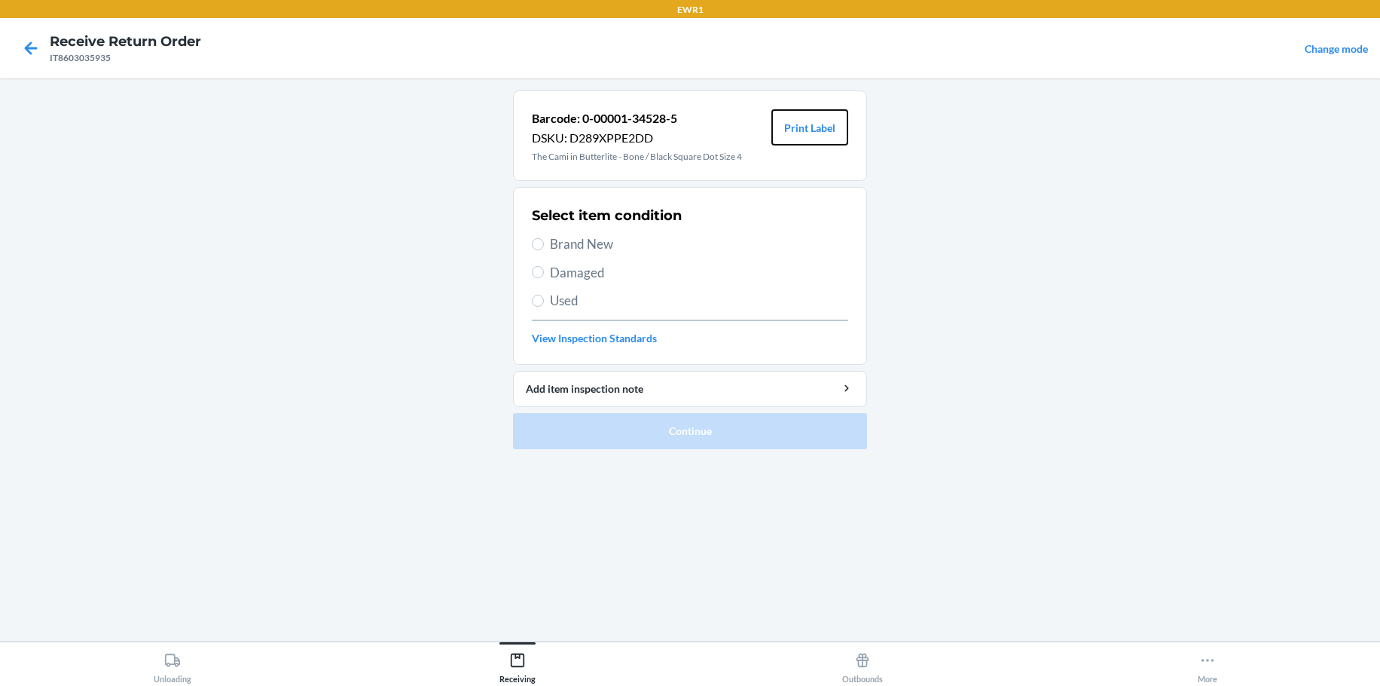
drag, startPoint x: 801, startPoint y: 137, endPoint x: 871, endPoint y: 153, distance: 71.8
click at [802, 138] on button "Print Label" at bounding box center [809, 127] width 77 height 36
click at [542, 245] on input "Brand New" at bounding box center [538, 244] width 12 height 12
radio input "true"
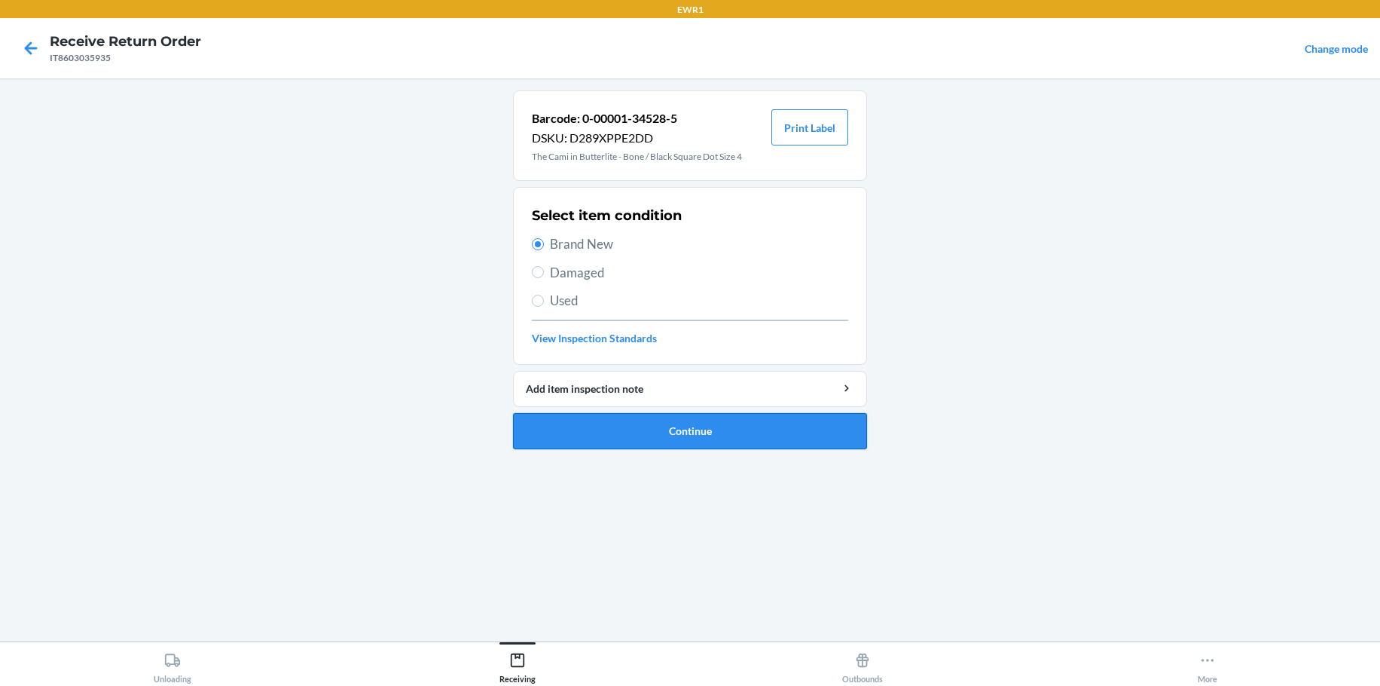
click at [683, 430] on button "Continue" at bounding box center [690, 431] width 354 height 36
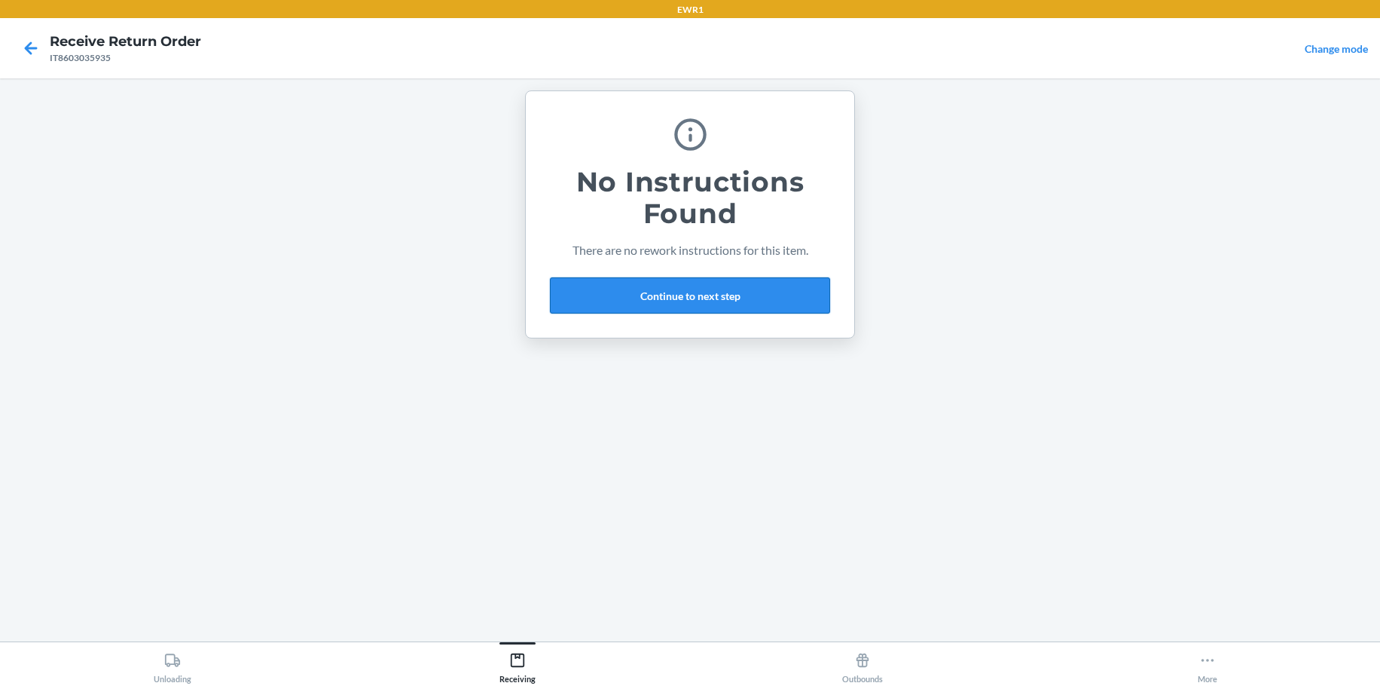
drag, startPoint x: 629, startPoint y: 275, endPoint x: 626, endPoint y: 290, distance: 15.4
click at [628, 287] on div "No Instructions Found There are no rework instructions for this item. Continue …" at bounding box center [690, 214] width 280 height 210
click at [626, 290] on button "Continue to next step" at bounding box center [690, 295] width 280 height 36
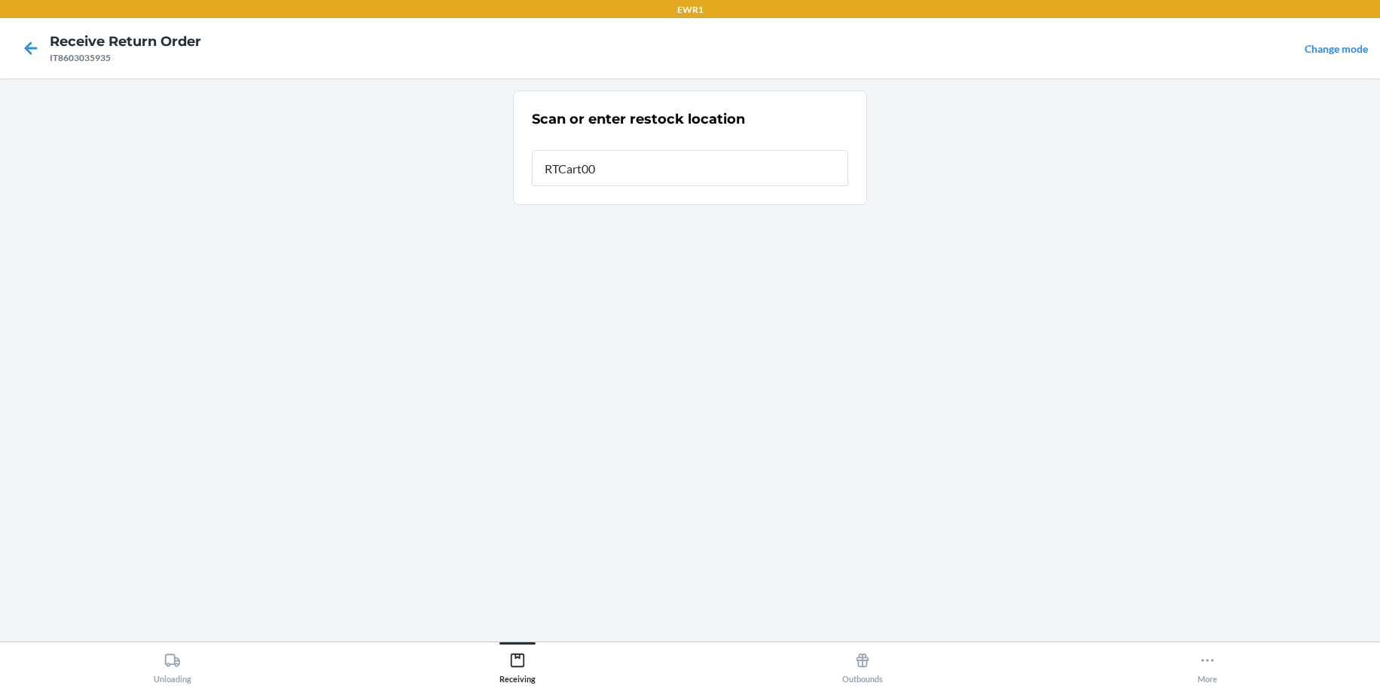
type input "RTCart003"
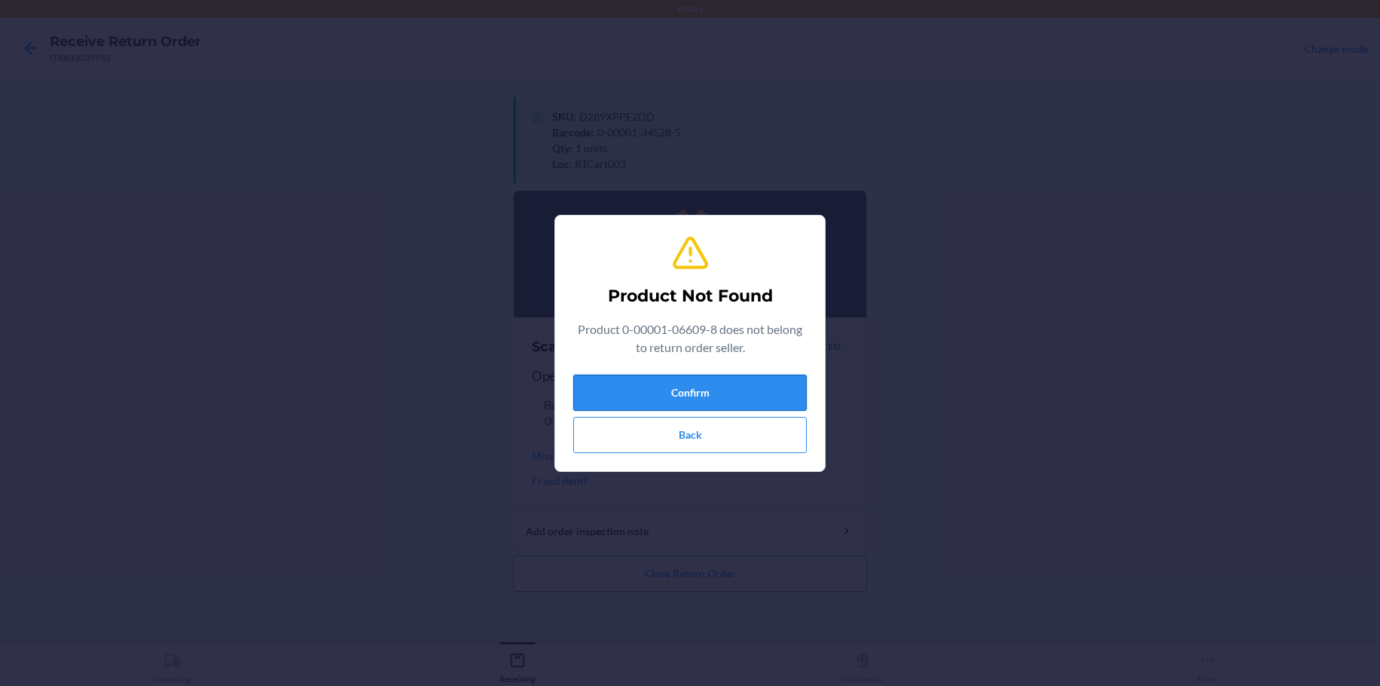
click at [687, 385] on button "Confirm" at bounding box center [690, 392] width 234 height 36
click at [677, 403] on button "Confirm" at bounding box center [690, 392] width 234 height 36
click at [673, 448] on button "Back" at bounding box center [690, 435] width 234 height 36
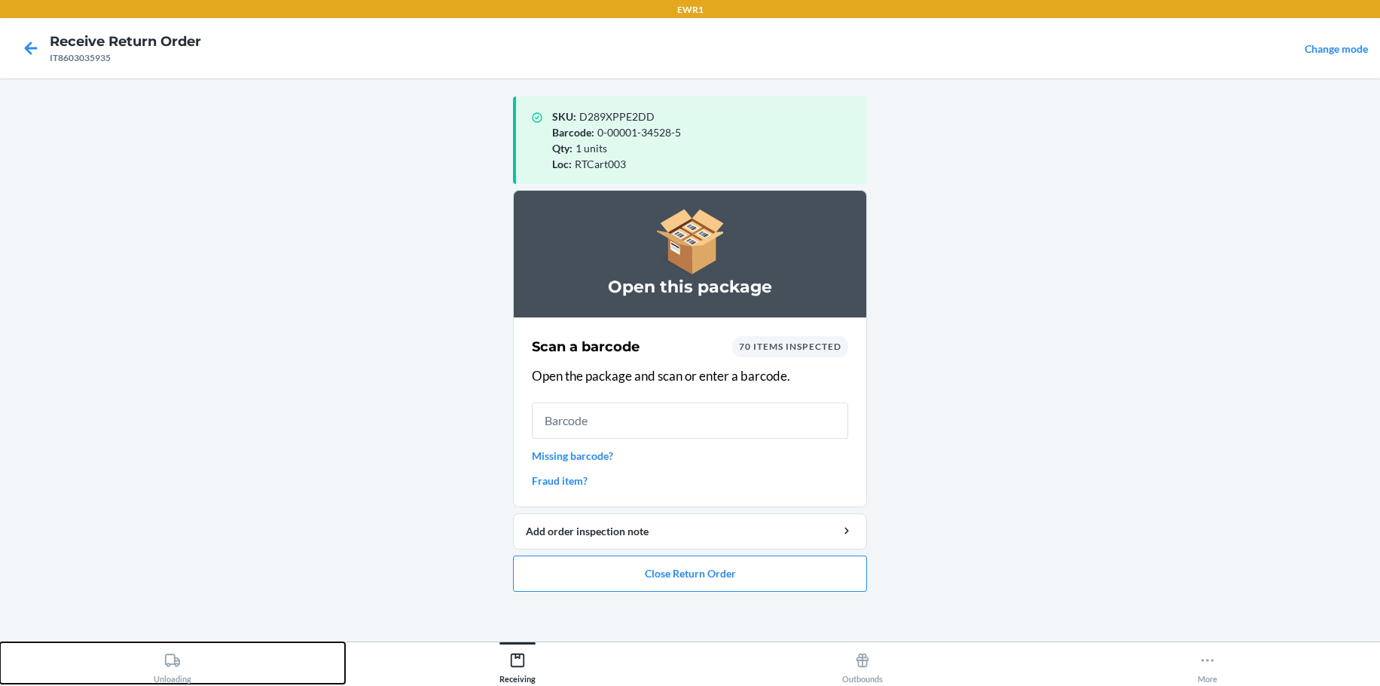
click at [179, 651] on div "Unloading" at bounding box center [173, 665] width 38 height 38
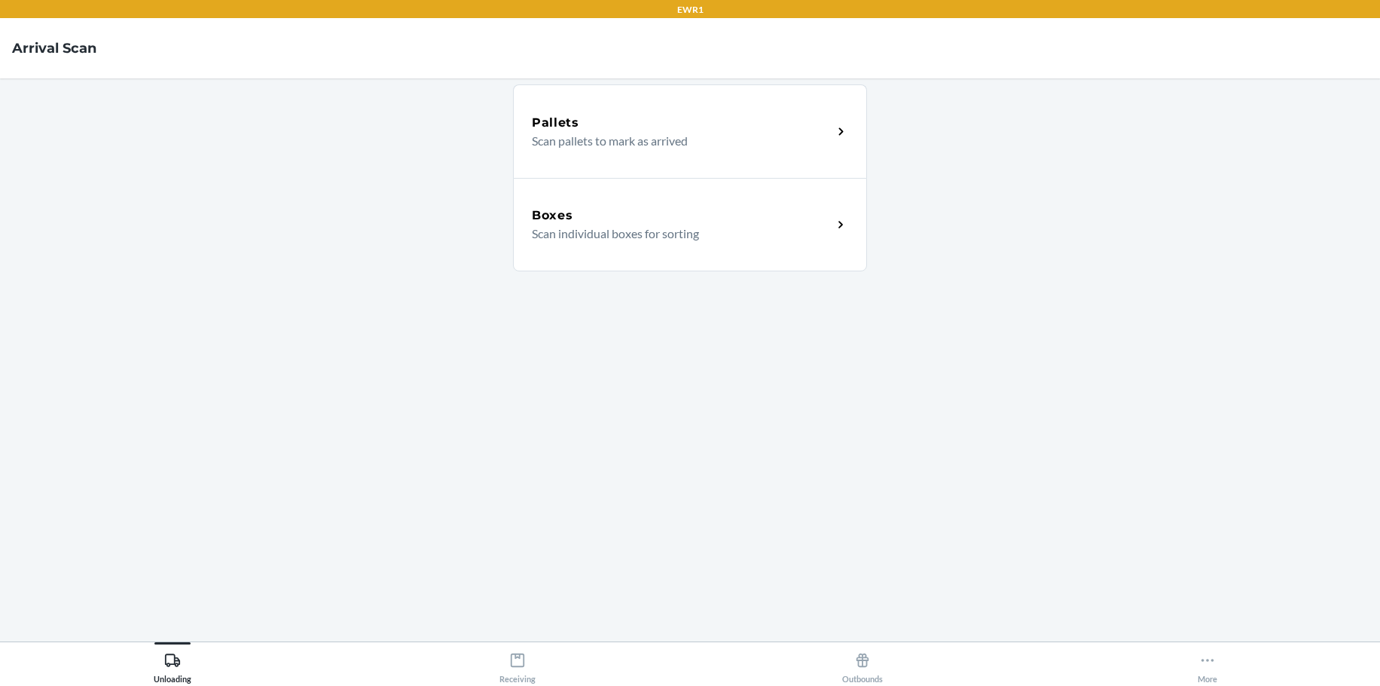
click at [628, 224] on div "Boxes" at bounding box center [682, 215] width 301 height 18
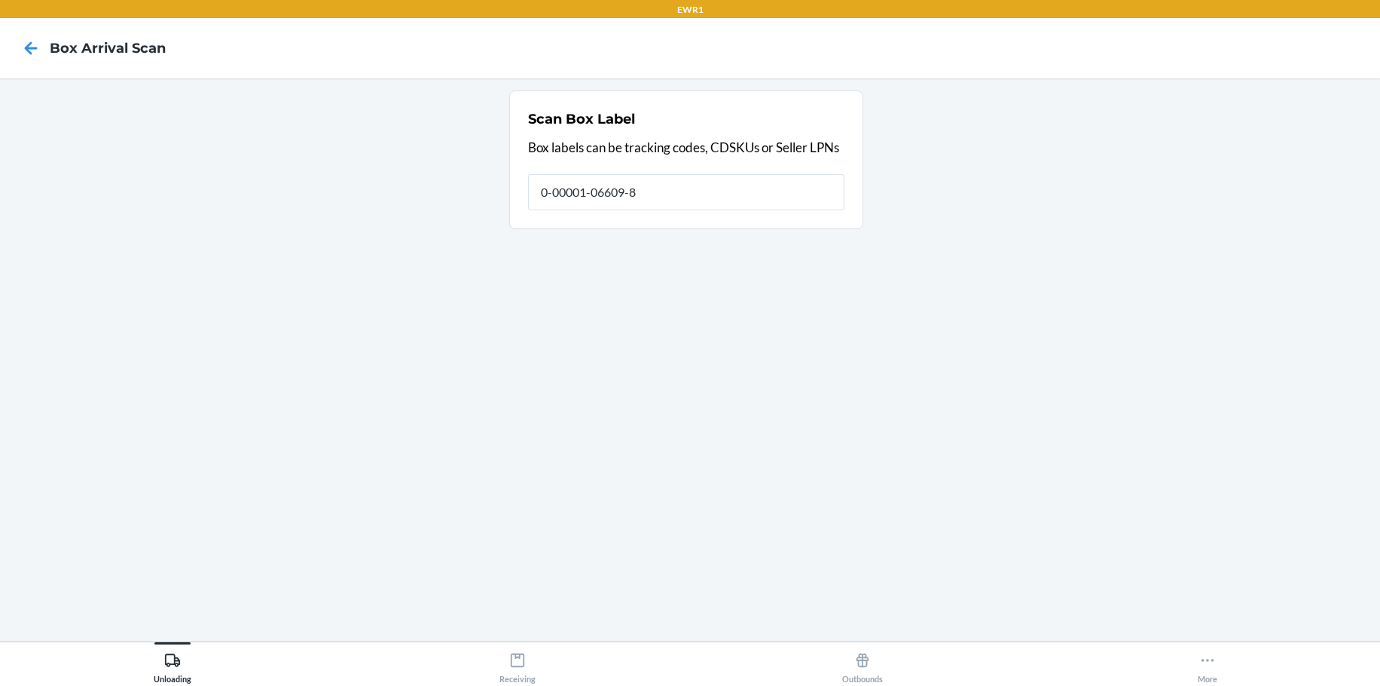
type input "0-00001-06609-8"
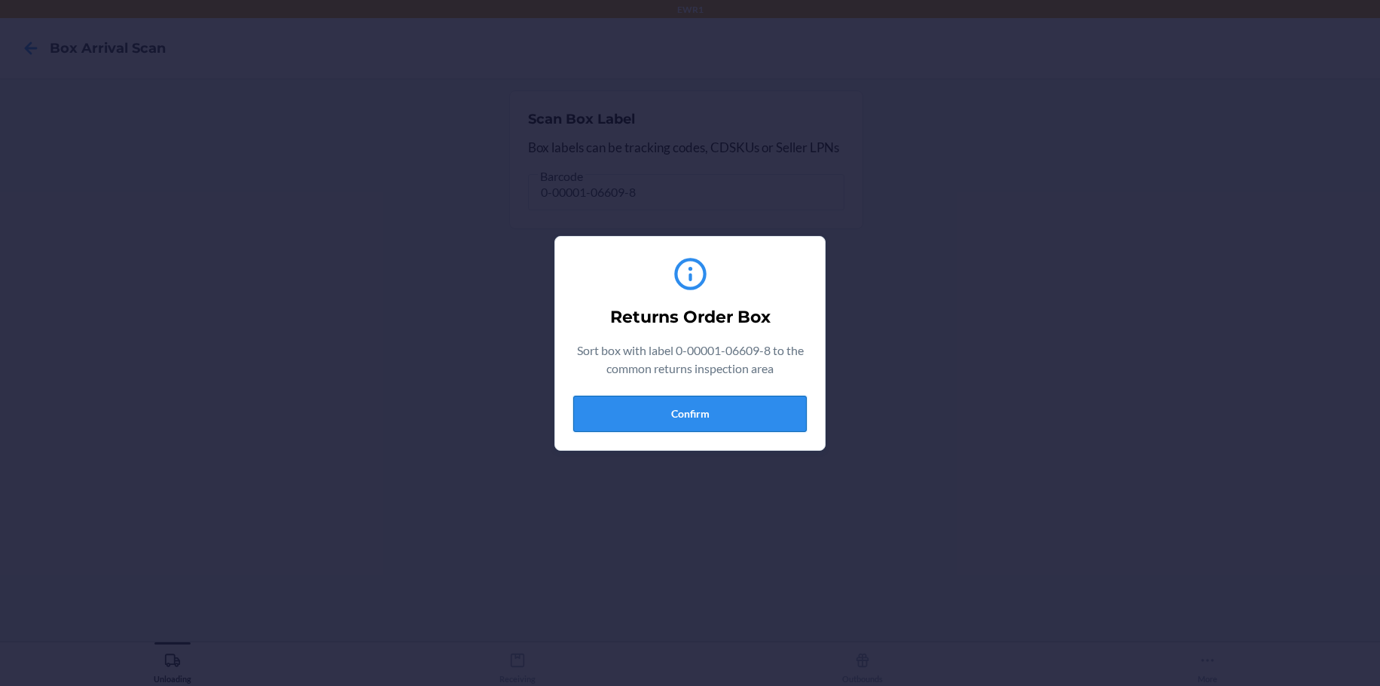
click at [700, 421] on button "Confirm" at bounding box center [690, 414] width 234 height 36
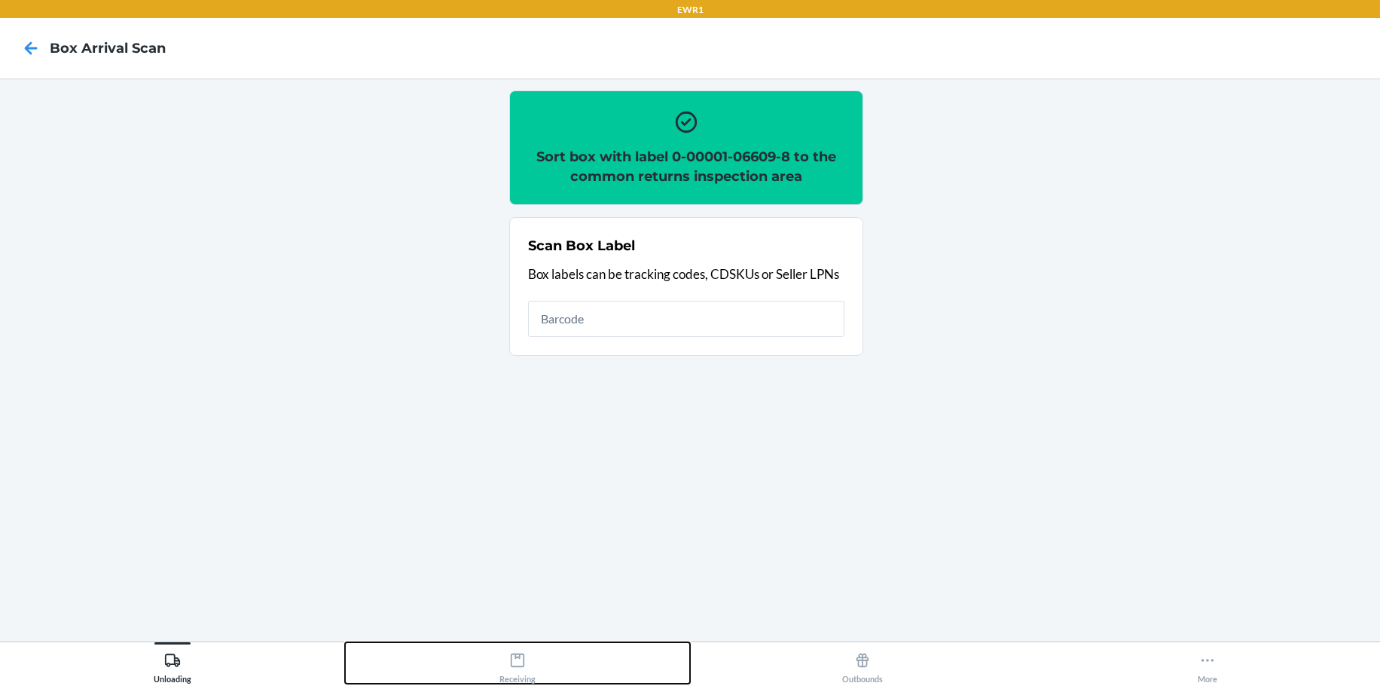
click at [516, 648] on div "Receiving" at bounding box center [517, 665] width 36 height 38
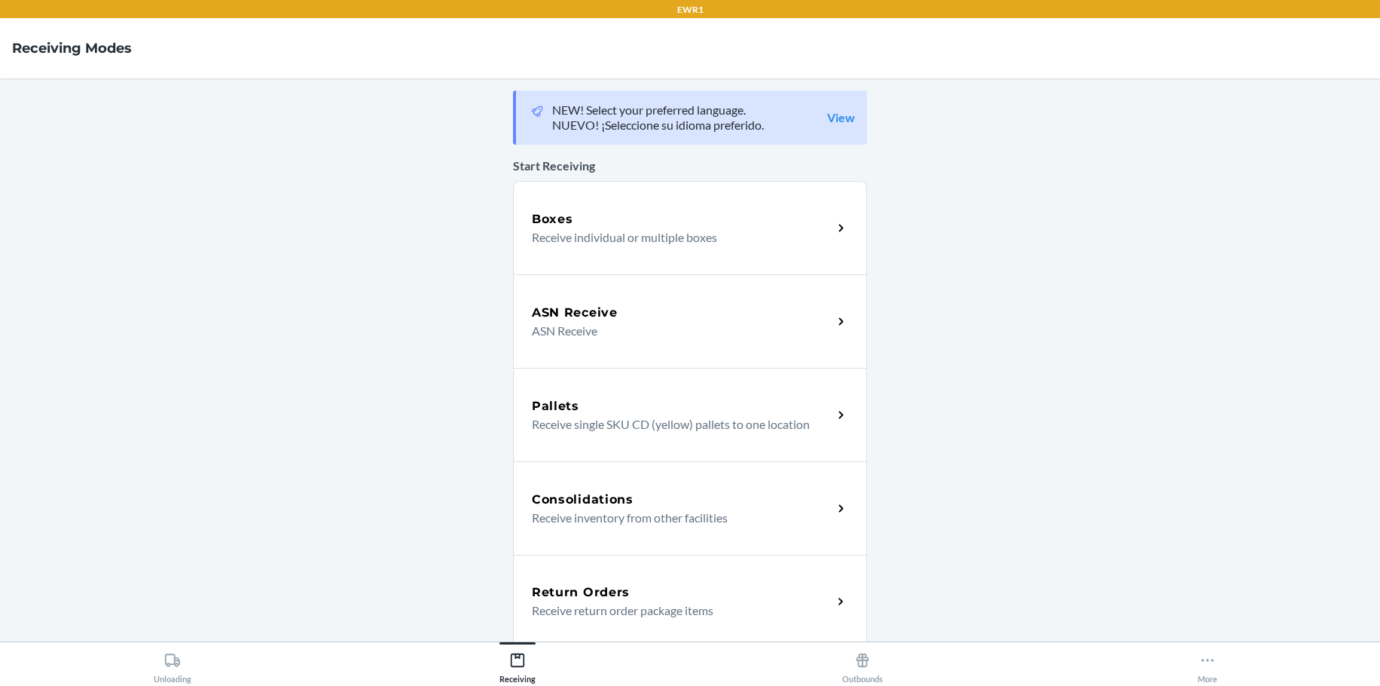
drag, startPoint x: 604, startPoint y: 590, endPoint x: 618, endPoint y: 563, distance: 30.0
click at [606, 588] on h5 "Return Orders" at bounding box center [581, 592] width 98 height 18
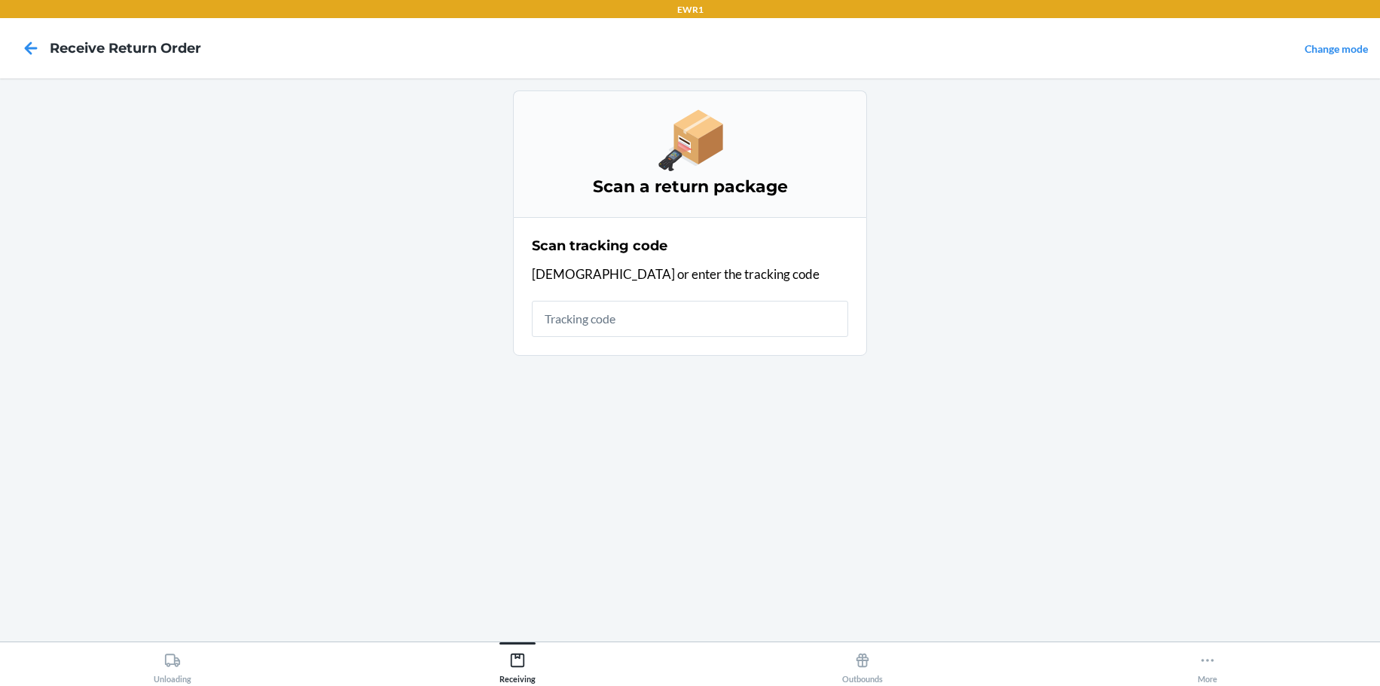
click at [585, 316] on input "text" at bounding box center [690, 319] width 316 height 36
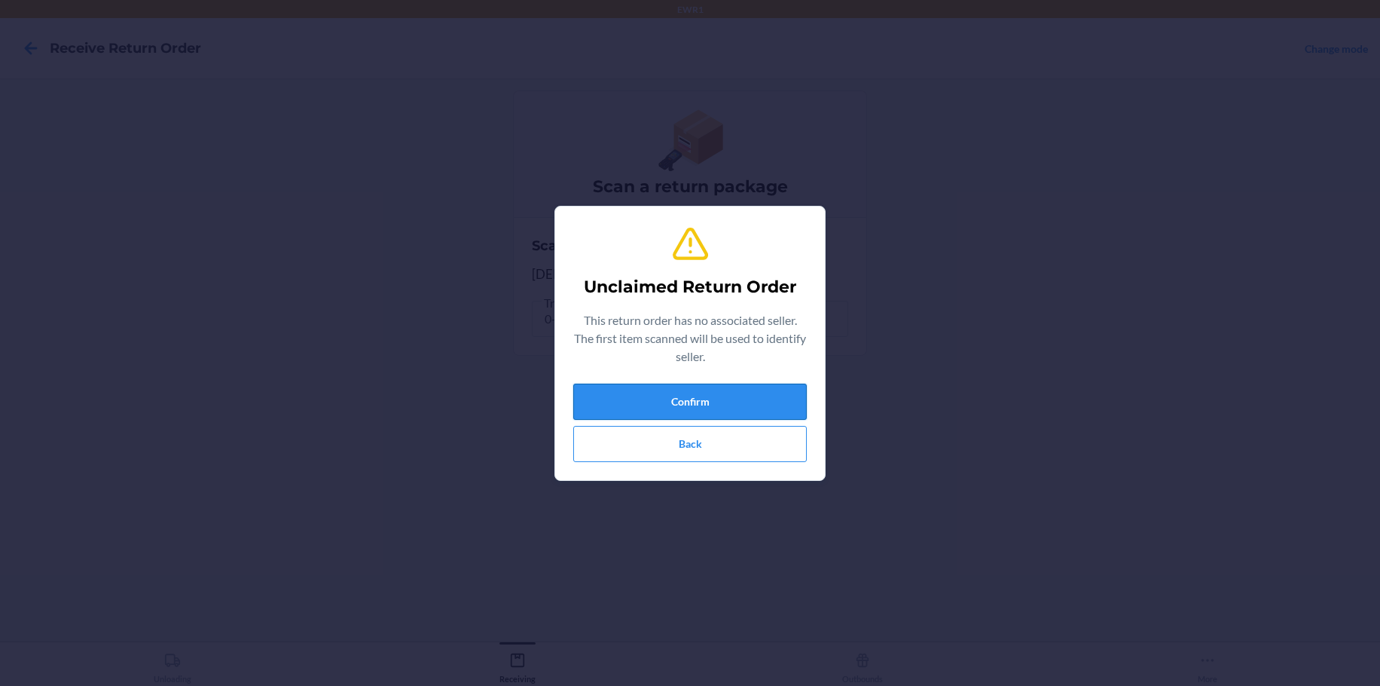
click at [673, 399] on button "Confirm" at bounding box center [690, 401] width 234 height 36
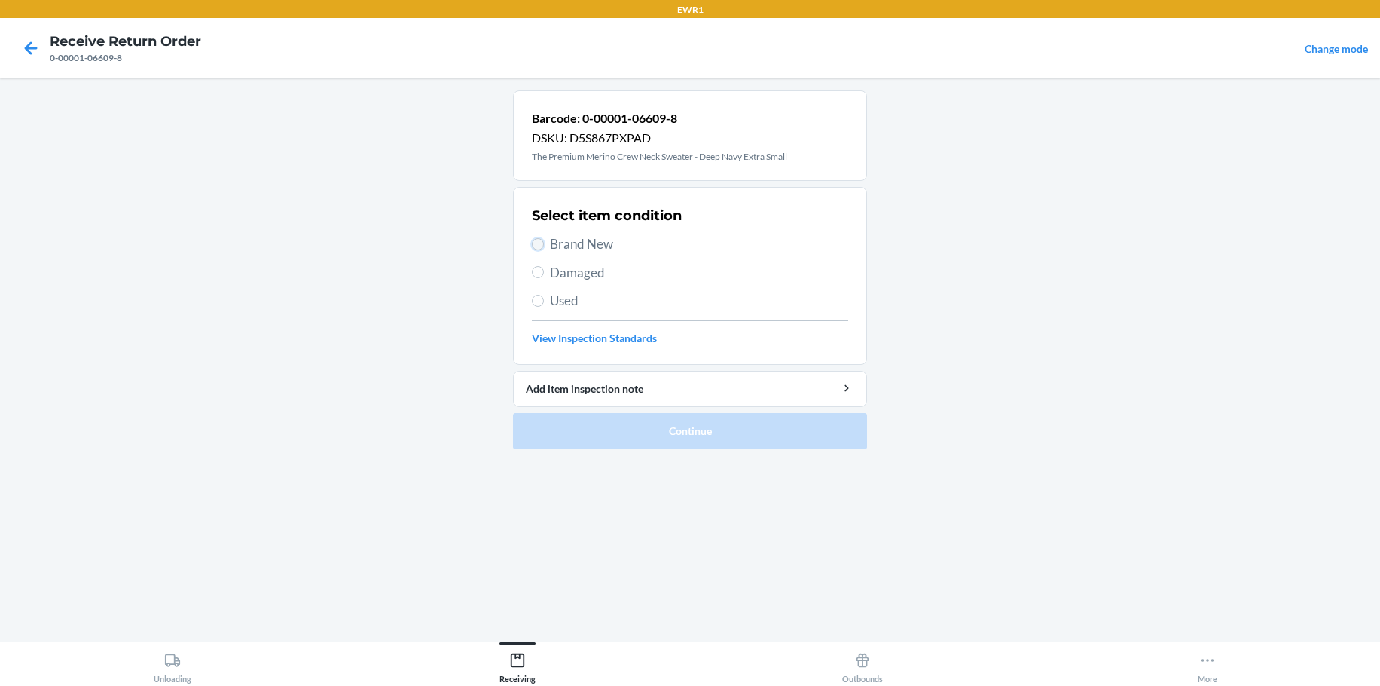
click at [533, 245] on input "Brand New" at bounding box center [538, 244] width 12 height 12
radio input "true"
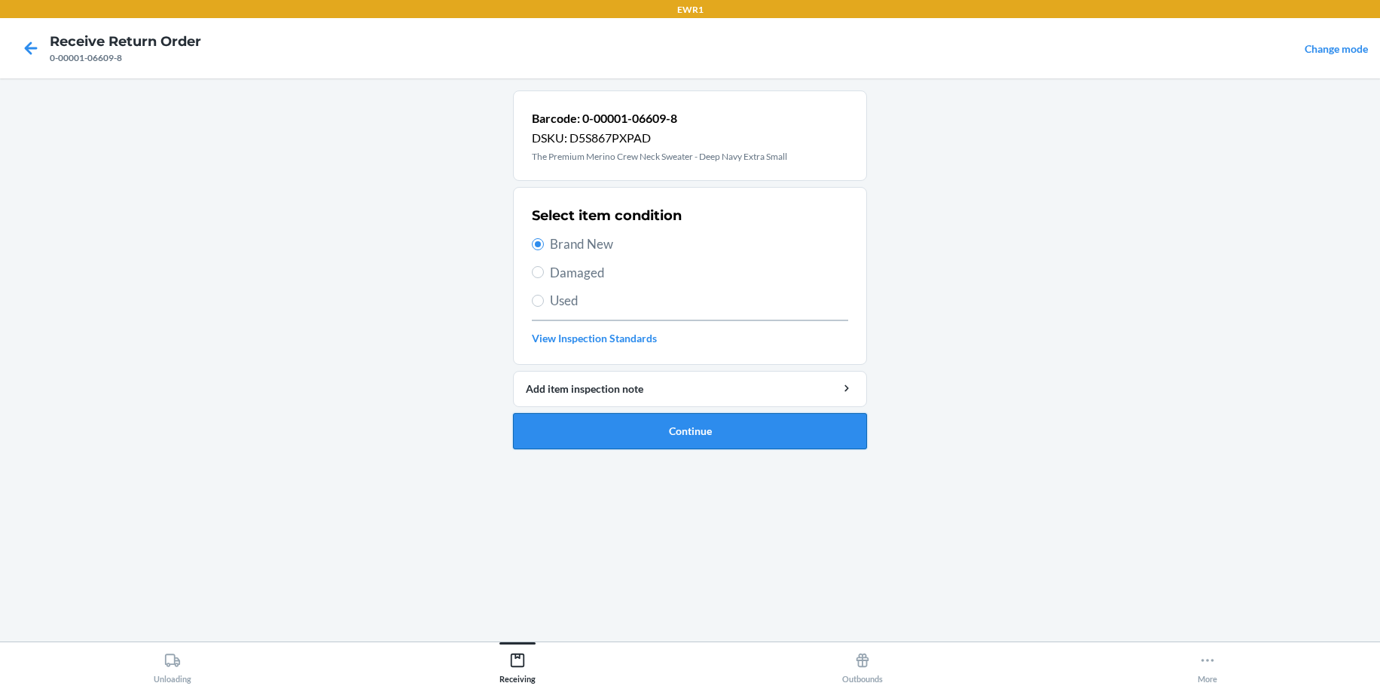
click at [683, 430] on button "Continue" at bounding box center [690, 431] width 354 height 36
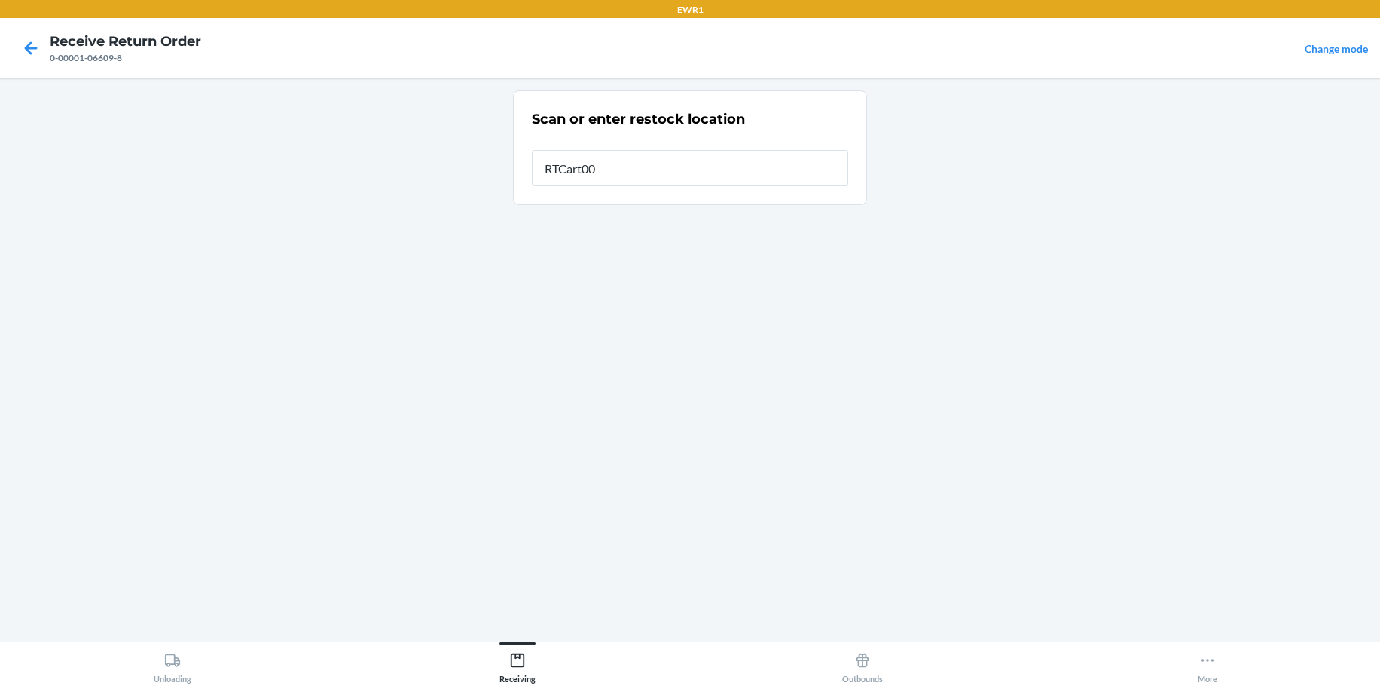
type input "RTCart003"
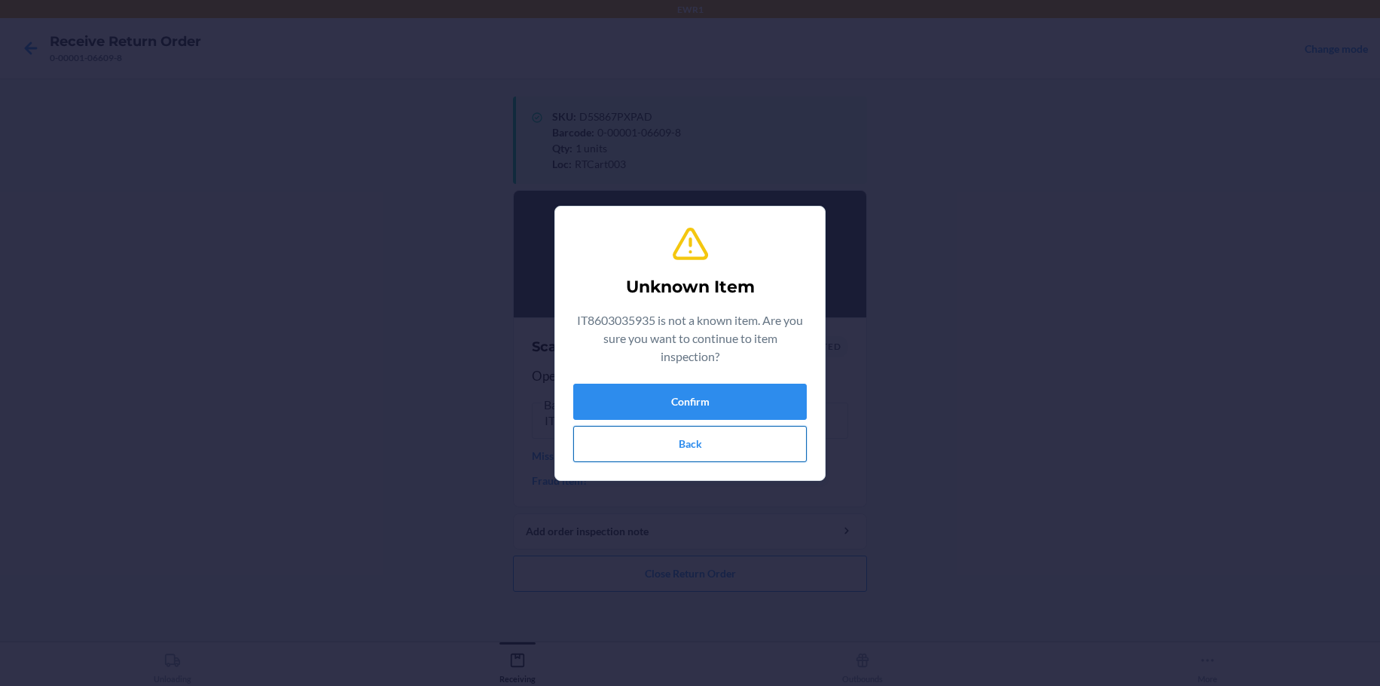
click at [678, 438] on button "Back" at bounding box center [690, 444] width 234 height 36
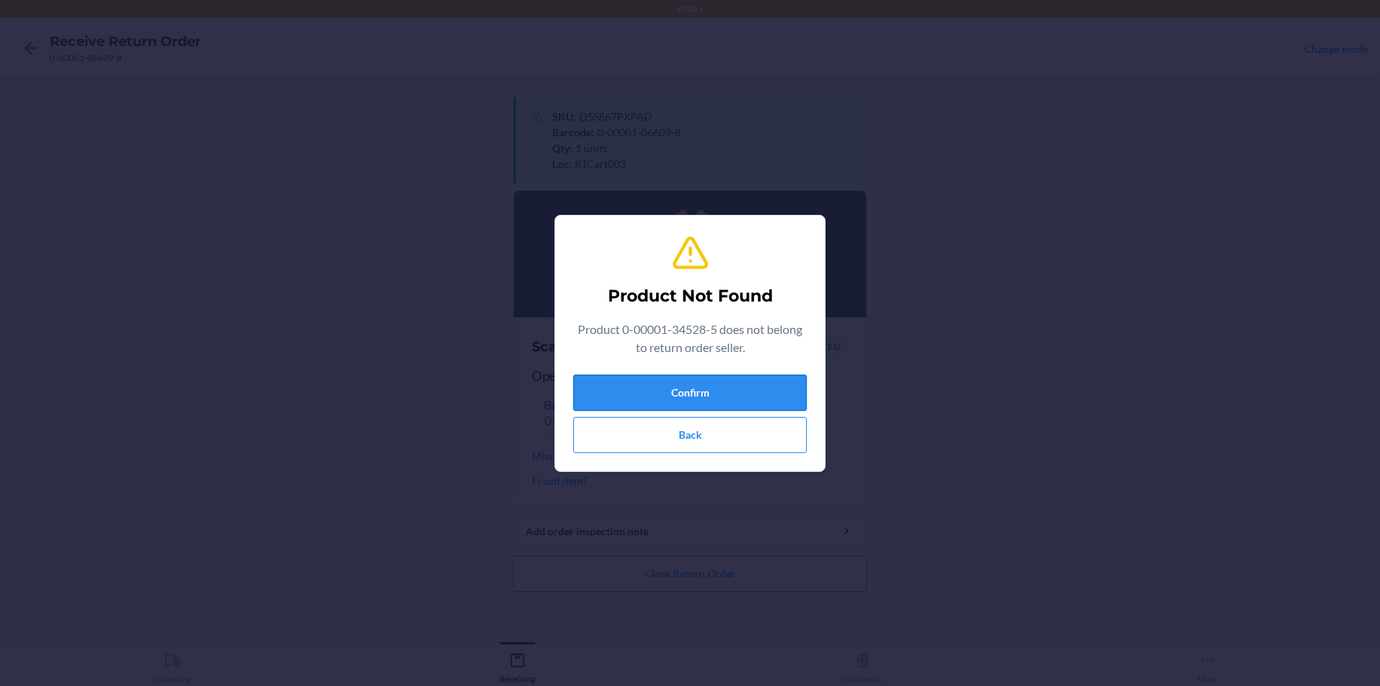
click at [728, 396] on button "Confirm" at bounding box center [690, 392] width 234 height 36
click at [672, 391] on button "Confirm" at bounding box center [690, 392] width 234 height 36
click at [641, 387] on button "Confirm" at bounding box center [690, 392] width 234 height 36
click at [702, 440] on button "Back" at bounding box center [690, 435] width 234 height 36
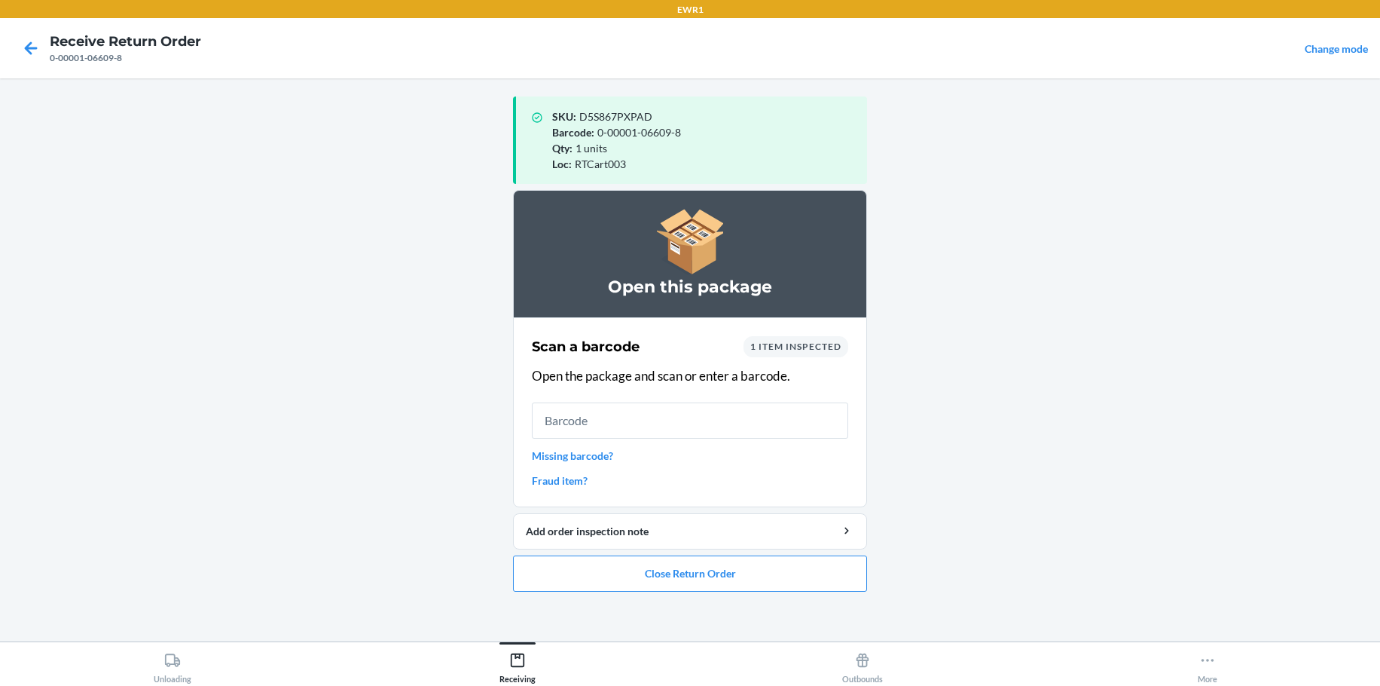
click at [86, 48] on h4 "Receive Return Order" at bounding box center [125, 42] width 151 height 20
click at [22, 45] on icon at bounding box center [31, 48] width 26 height 26
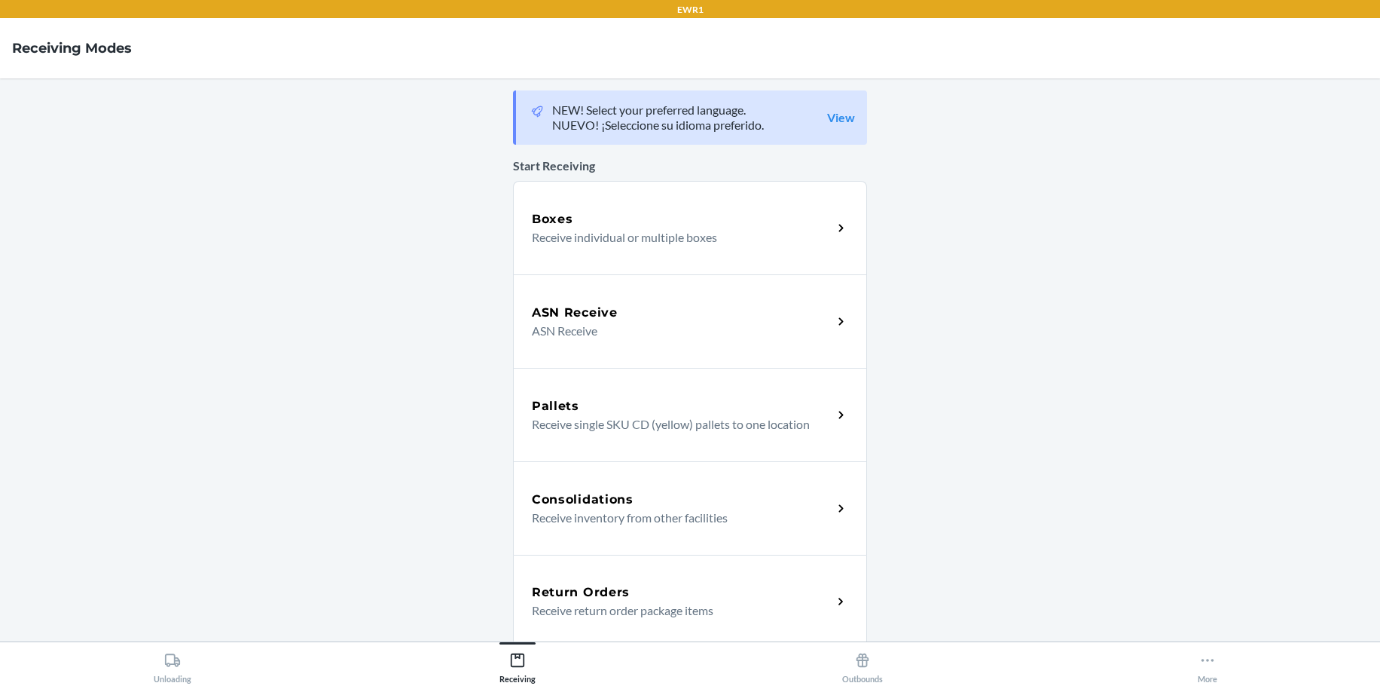
click at [607, 597] on h5 "Return Orders" at bounding box center [581, 592] width 98 height 18
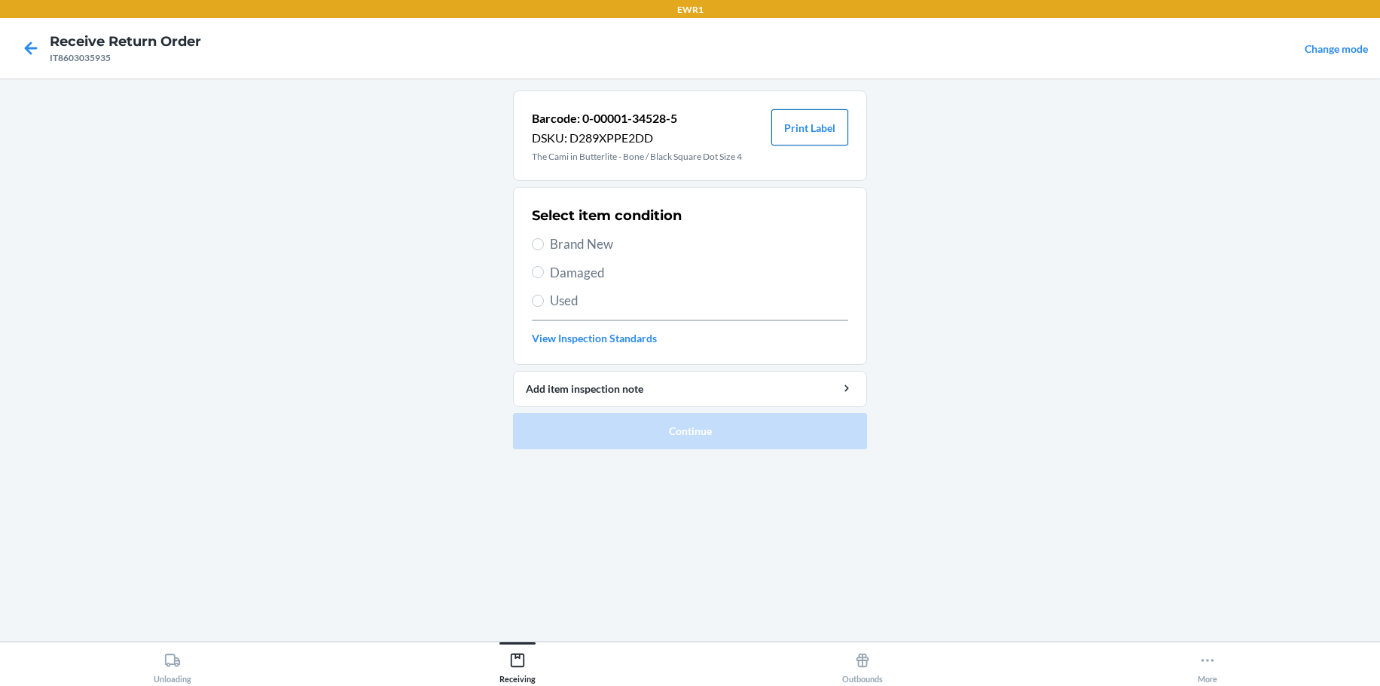
click at [782, 118] on button "Print Label" at bounding box center [809, 127] width 77 height 36
drag, startPoint x: 813, startPoint y: 142, endPoint x: 807, endPoint y: 150, distance: 10.2
click at [812, 142] on button "Print Label" at bounding box center [809, 127] width 77 height 36
click at [545, 241] on label "Brand New" at bounding box center [690, 244] width 316 height 20
click at [544, 241] on input "Brand New" at bounding box center [538, 244] width 12 height 12
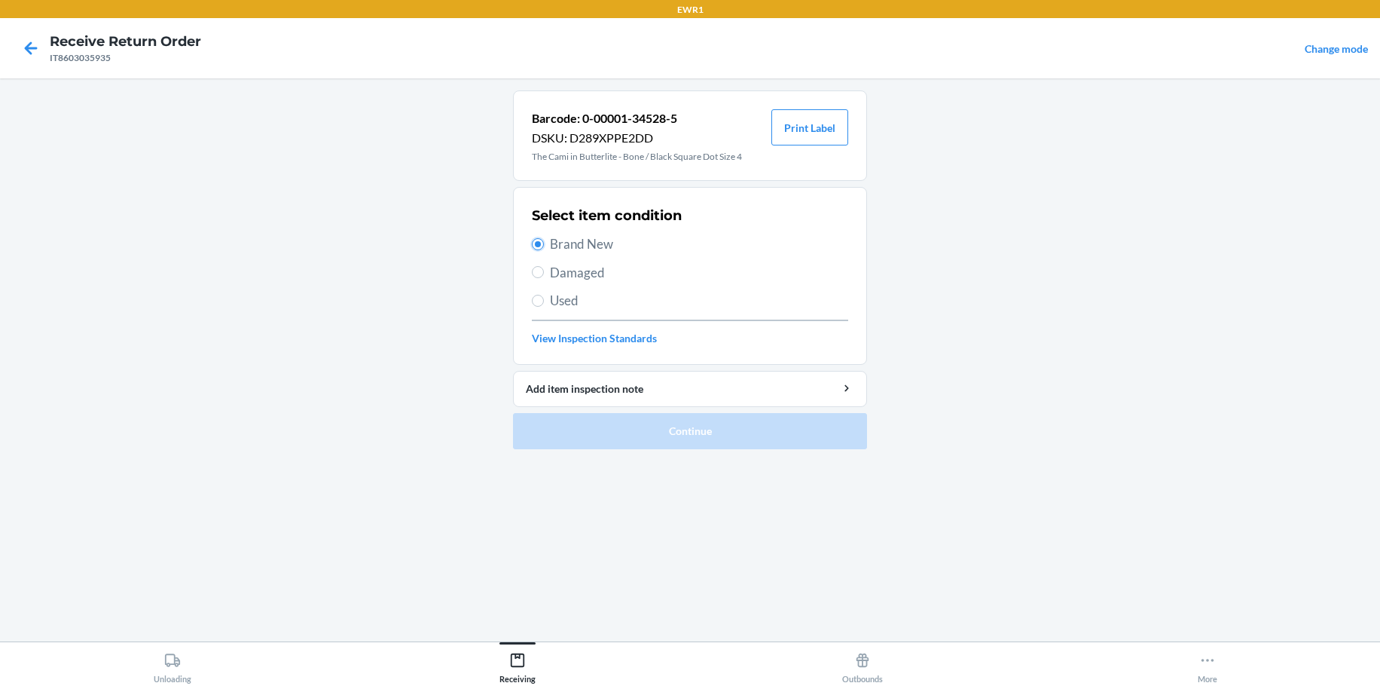
radio input "true"
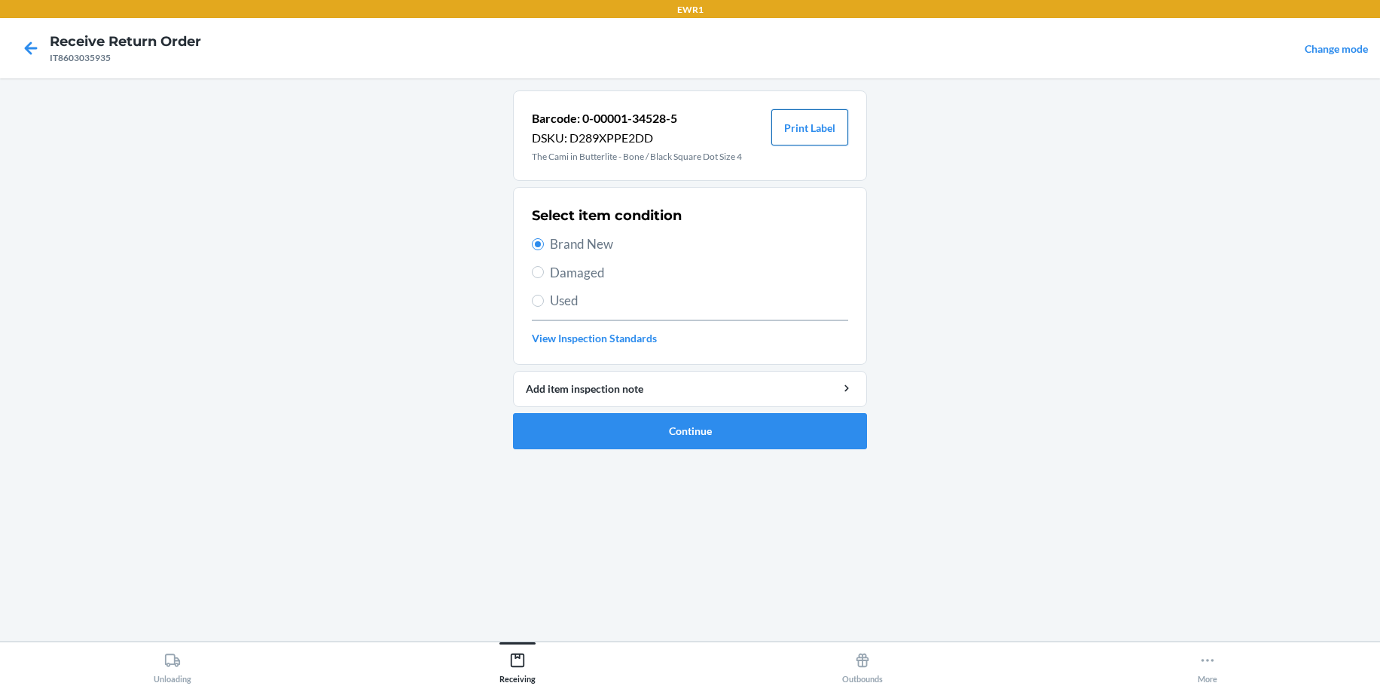
click at [808, 121] on button "Print Label" at bounding box center [809, 127] width 77 height 36
click at [28, 49] on icon at bounding box center [31, 47] width 13 height 13
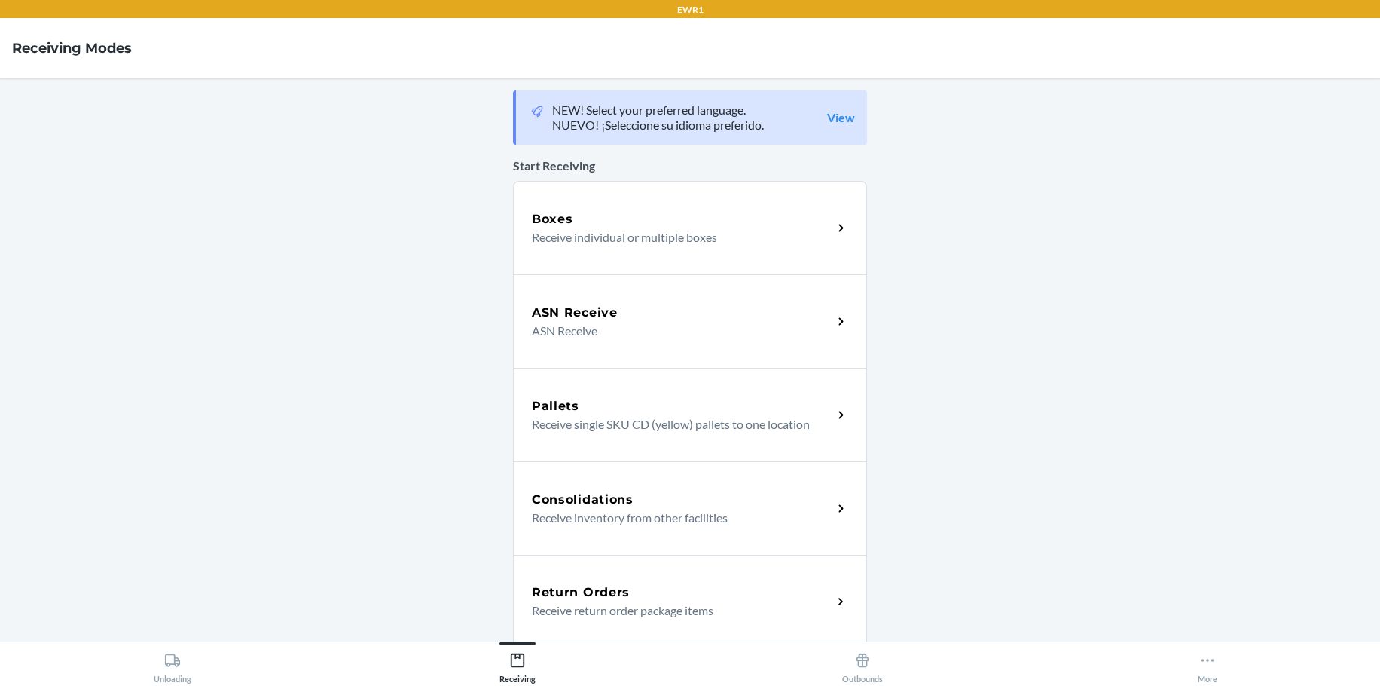
click at [578, 496] on h5 "Consolidations" at bounding box center [583, 499] width 102 height 18
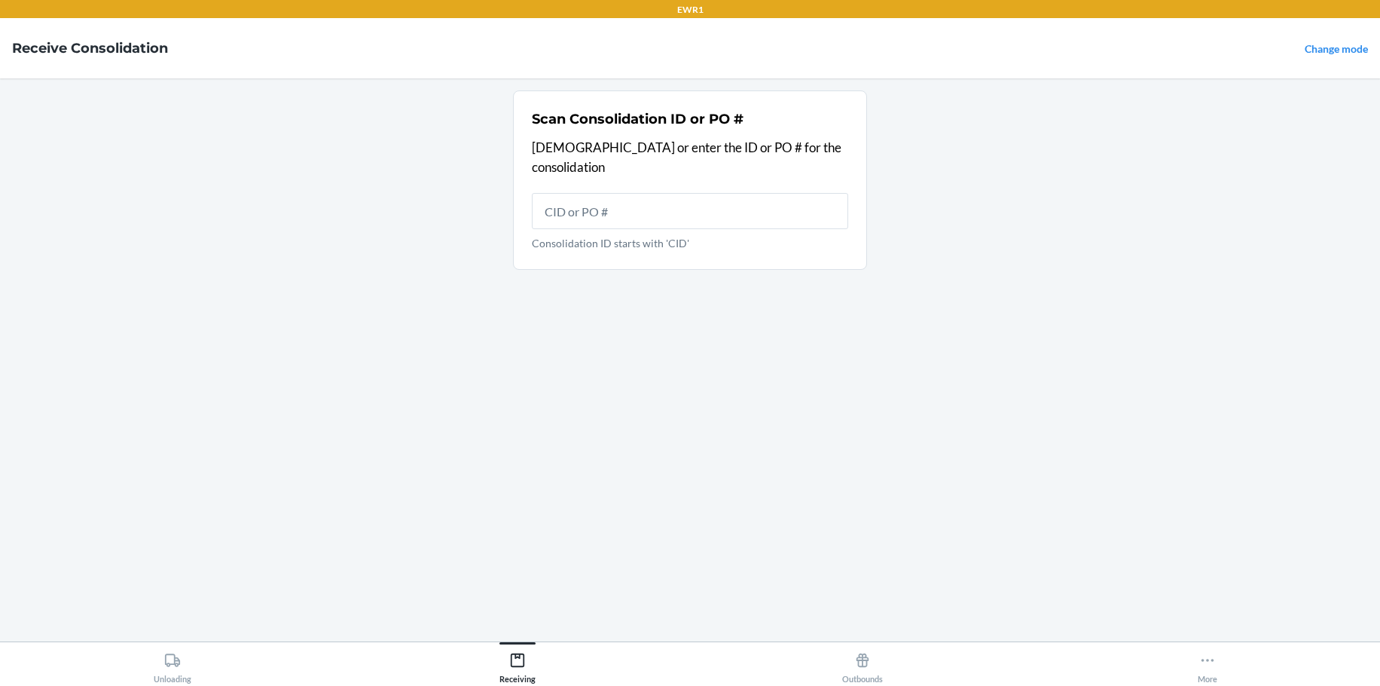
click at [47, 44] on h4 "Receive Consolidation" at bounding box center [90, 48] width 156 height 20
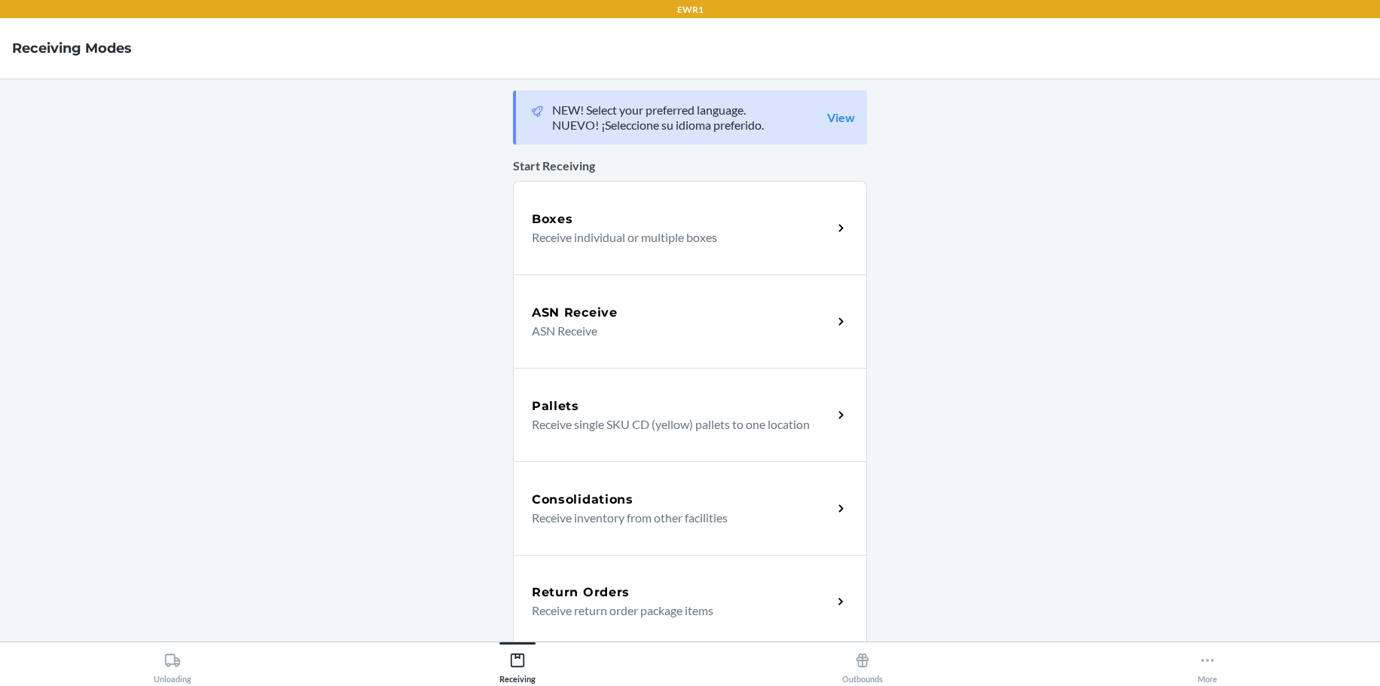
click at [692, 609] on p "Receive return order package items" at bounding box center [676, 610] width 289 height 18
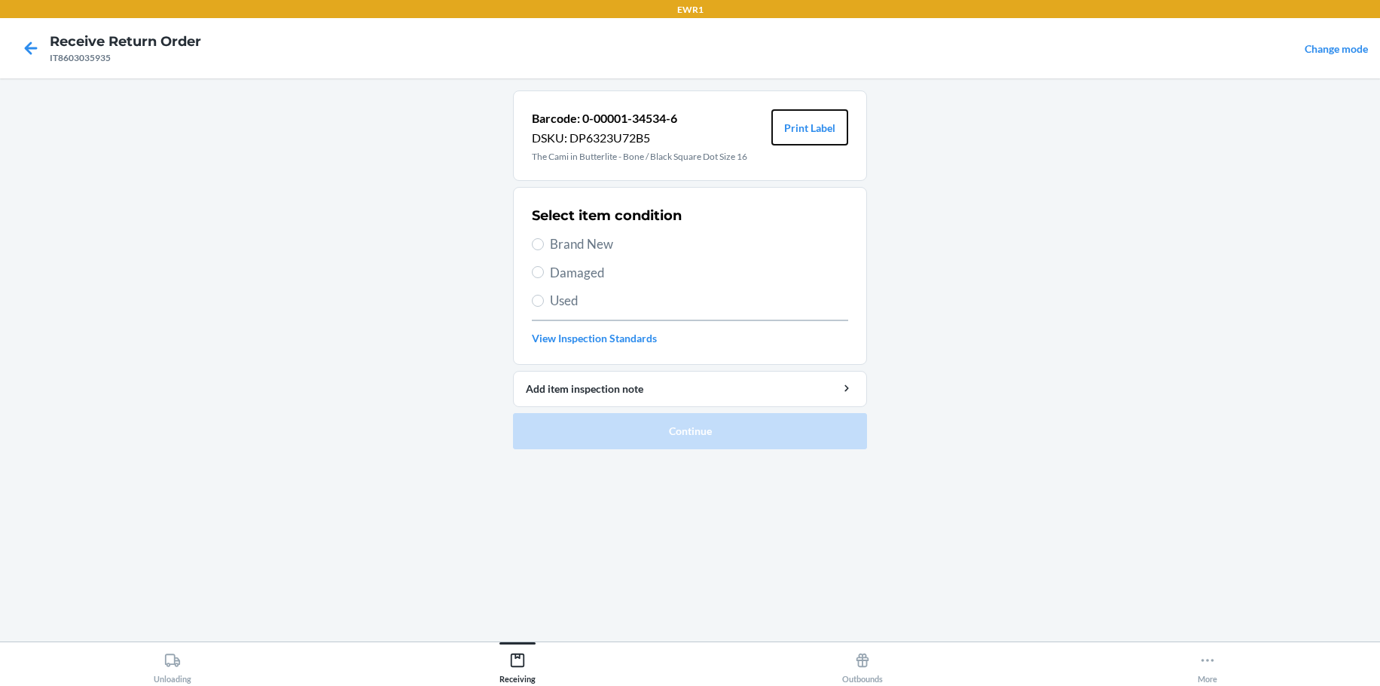
drag, startPoint x: 805, startPoint y: 123, endPoint x: 772, endPoint y: 223, distance: 105.5
click at [805, 123] on button "Print Label" at bounding box center [809, 127] width 77 height 36
click at [779, 119] on button "Print Label" at bounding box center [809, 127] width 77 height 36
click at [541, 239] on label "Brand New" at bounding box center [690, 244] width 316 height 20
click at [541, 239] on input "Brand New" at bounding box center [538, 244] width 12 height 12
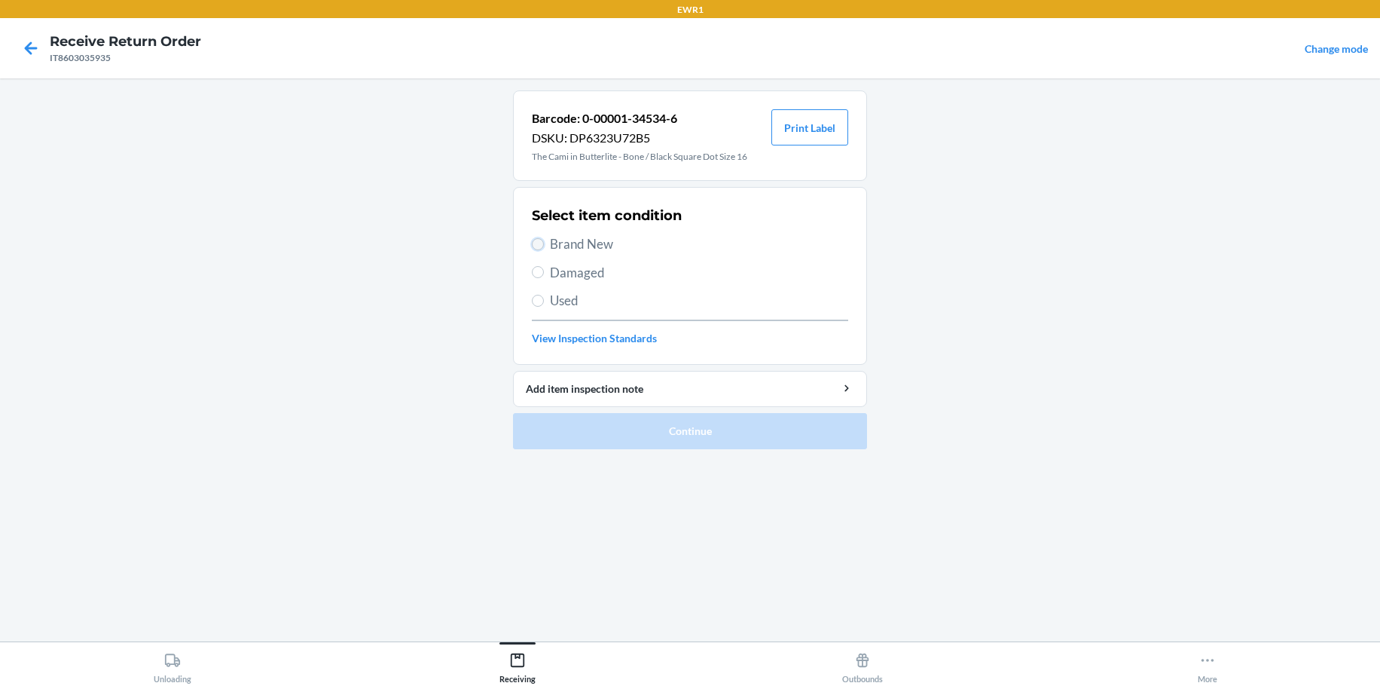
radio input "true"
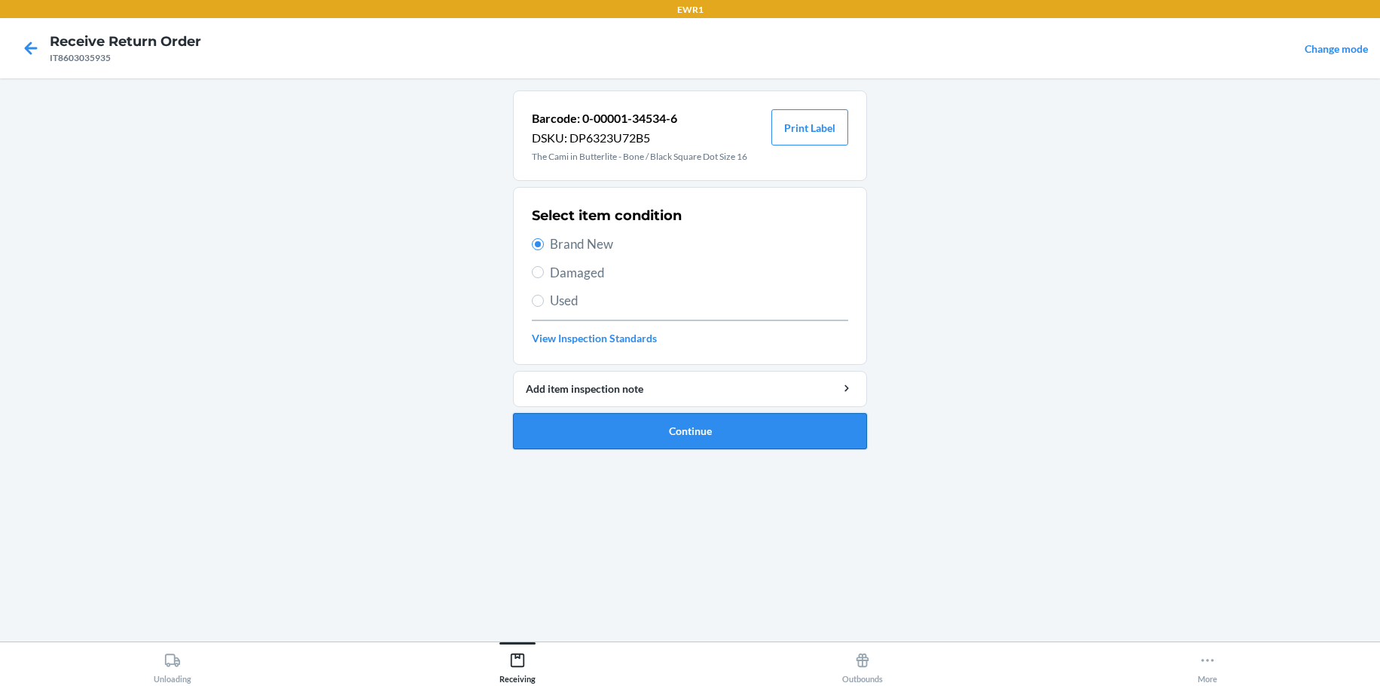
click at [695, 435] on button "Continue" at bounding box center [690, 431] width 354 height 36
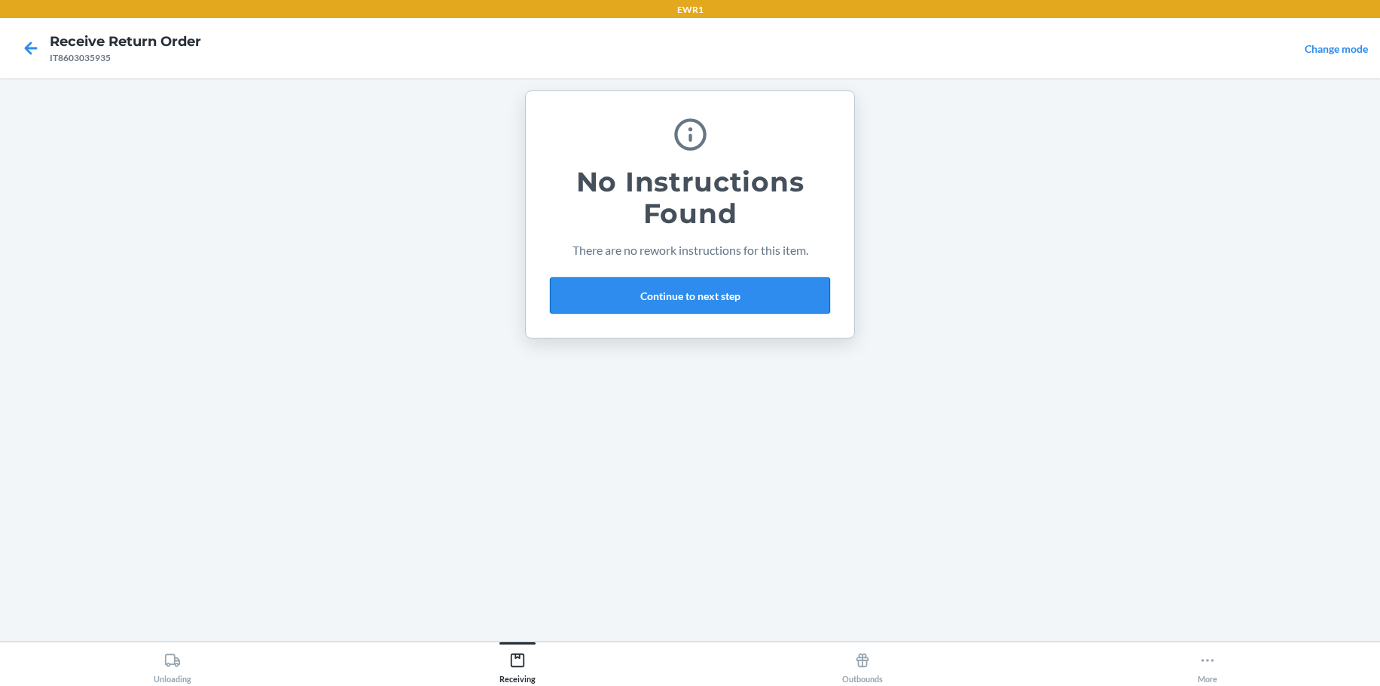
click at [660, 292] on button "Continue to next step" at bounding box center [690, 295] width 280 height 36
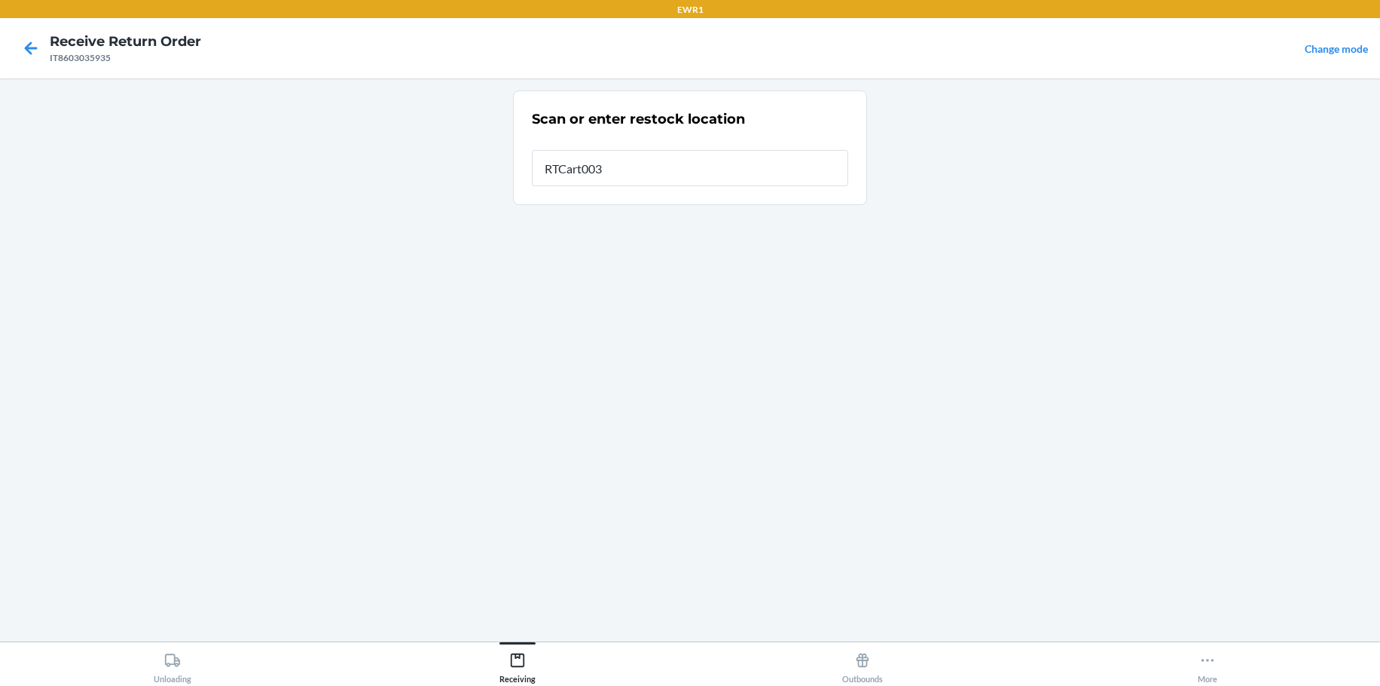
type input "RTCart003"
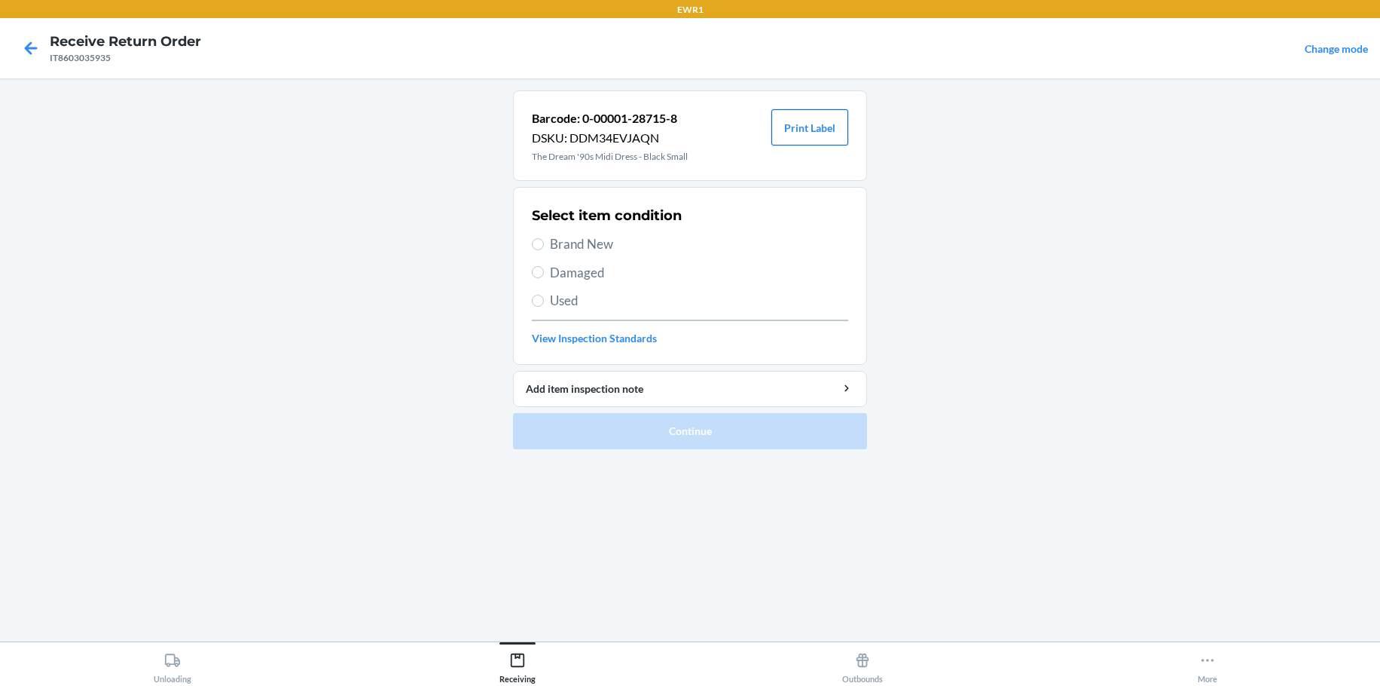
click at [826, 122] on button "Print Label" at bounding box center [809, 127] width 77 height 36
drag, startPoint x: 536, startPoint y: 240, endPoint x: 546, endPoint y: 250, distance: 14.4
click at [541, 244] on input "Brand New" at bounding box center [538, 244] width 12 height 12
radio input "true"
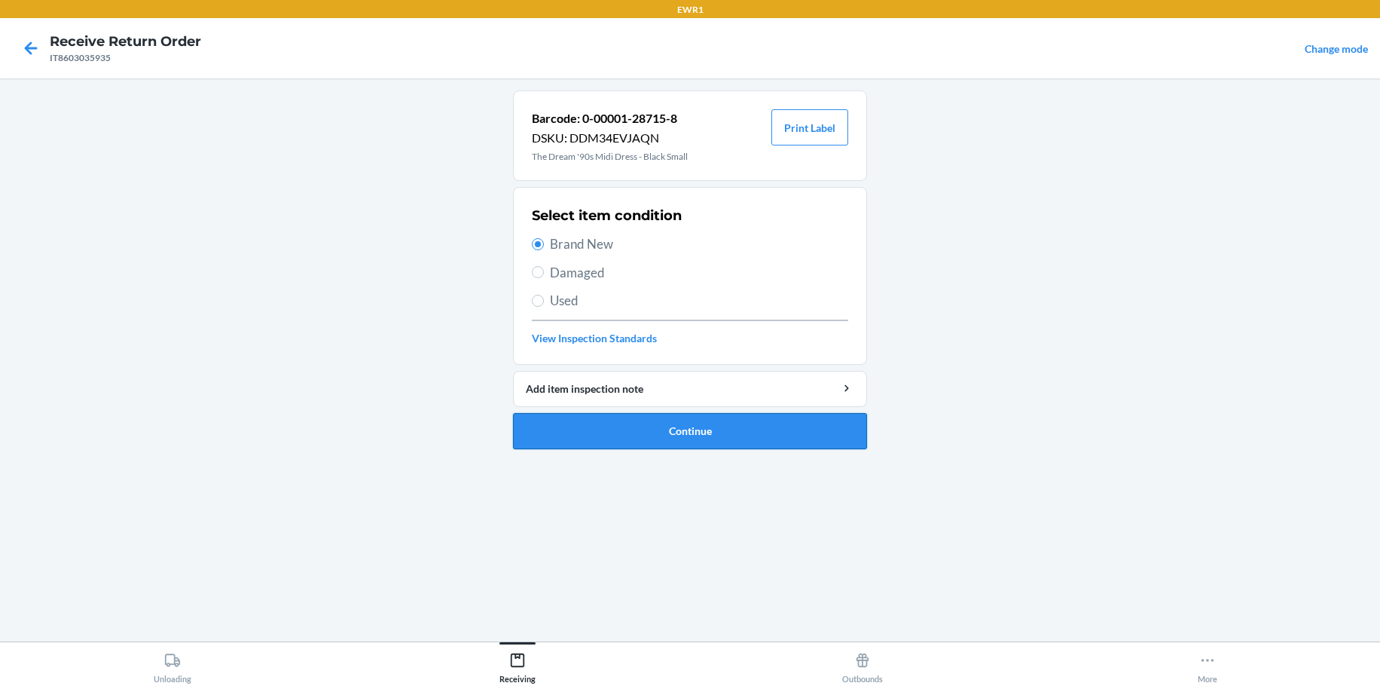
click at [628, 428] on button "Continue" at bounding box center [690, 431] width 354 height 36
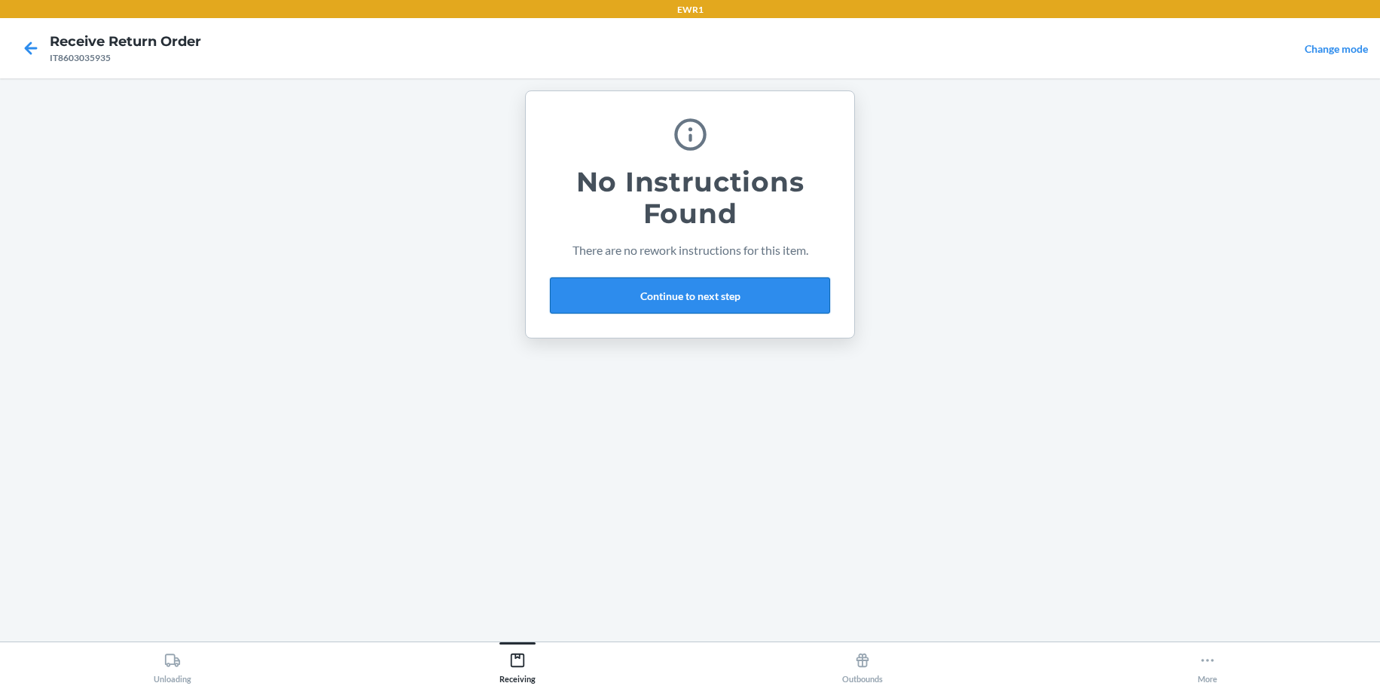
click at [774, 294] on button "Continue to next step" at bounding box center [690, 295] width 280 height 36
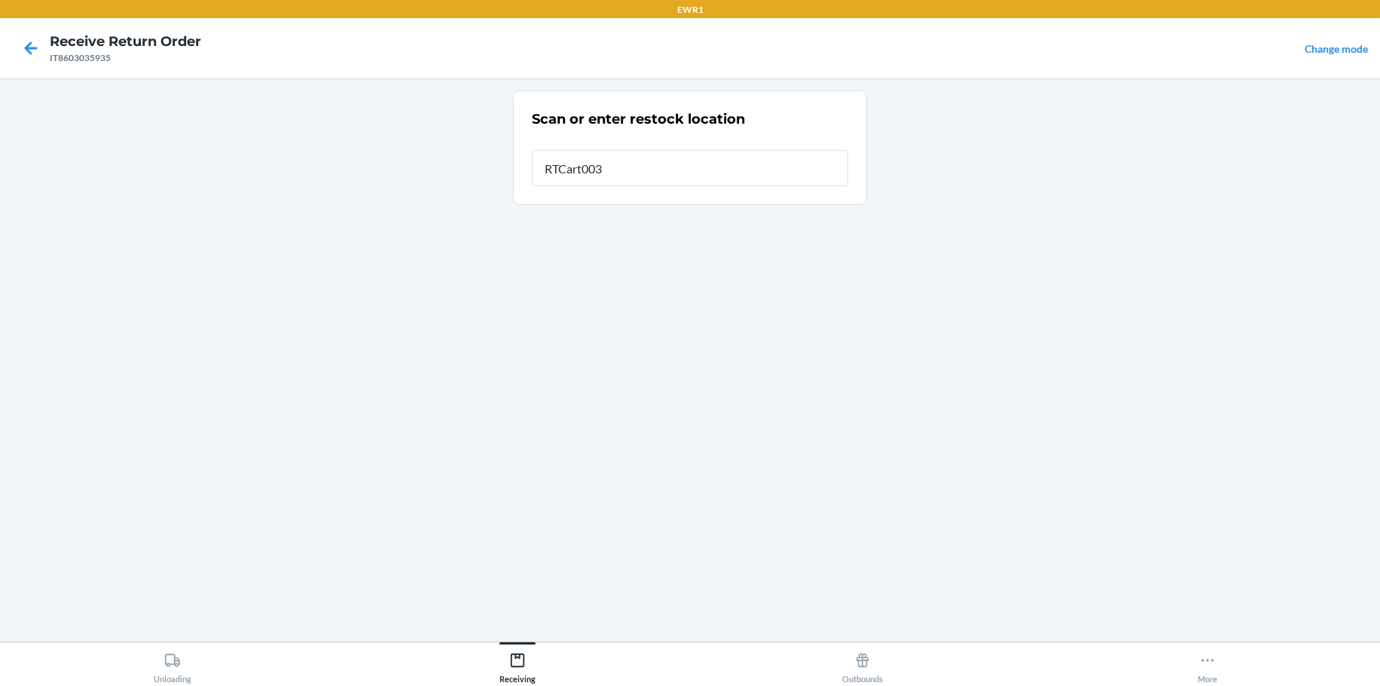
type input "RTCart003"
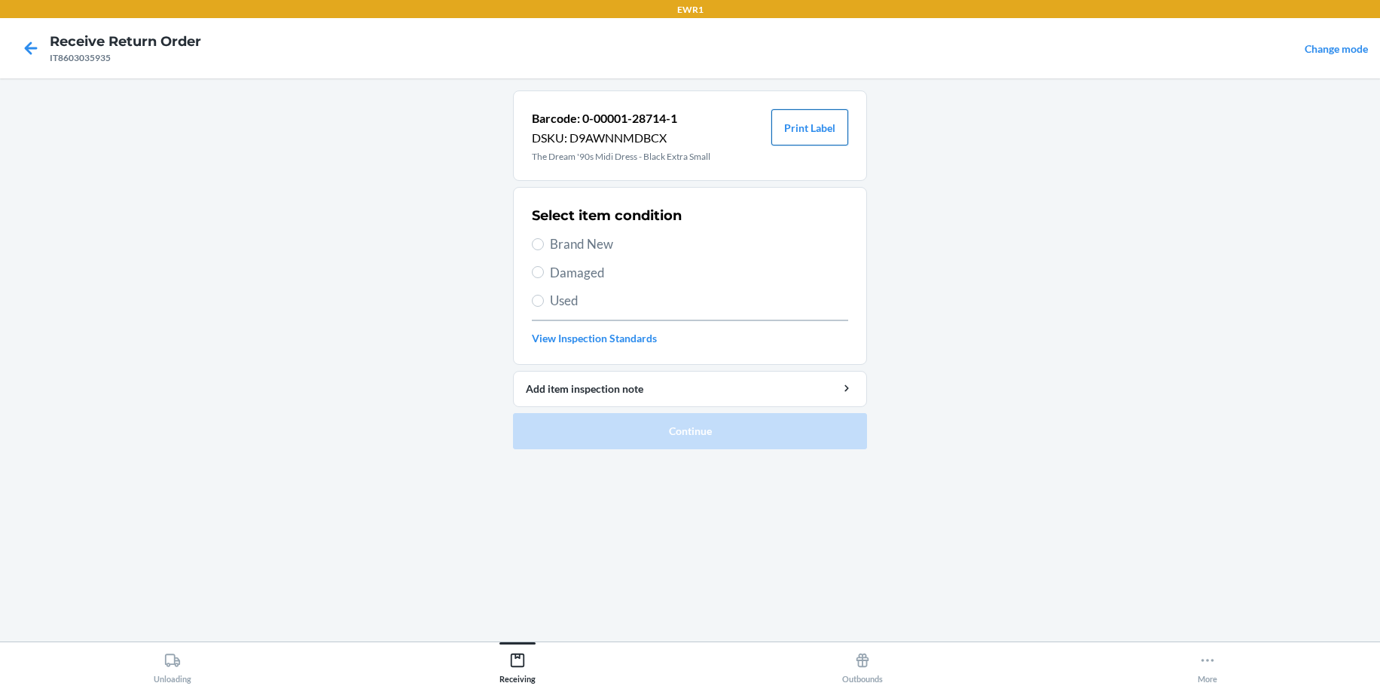
click at [790, 129] on button "Print Label" at bounding box center [809, 127] width 77 height 36
drag, startPoint x: 538, startPoint y: 244, endPoint x: 563, endPoint y: 252, distance: 26.9
click at [554, 252] on label "Brand New" at bounding box center [690, 244] width 316 height 20
click at [544, 250] on input "Brand New" at bounding box center [538, 244] width 12 height 12
radio input "true"
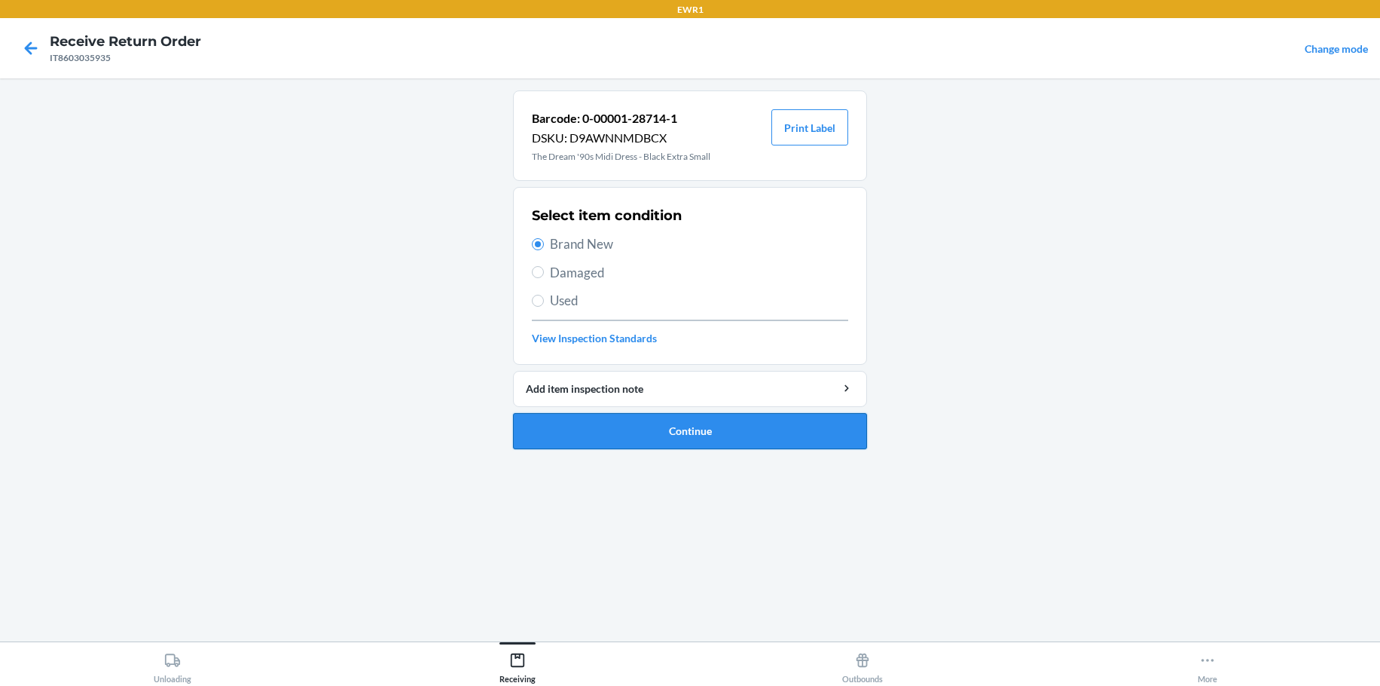
click at [688, 422] on button "Continue" at bounding box center [690, 431] width 354 height 36
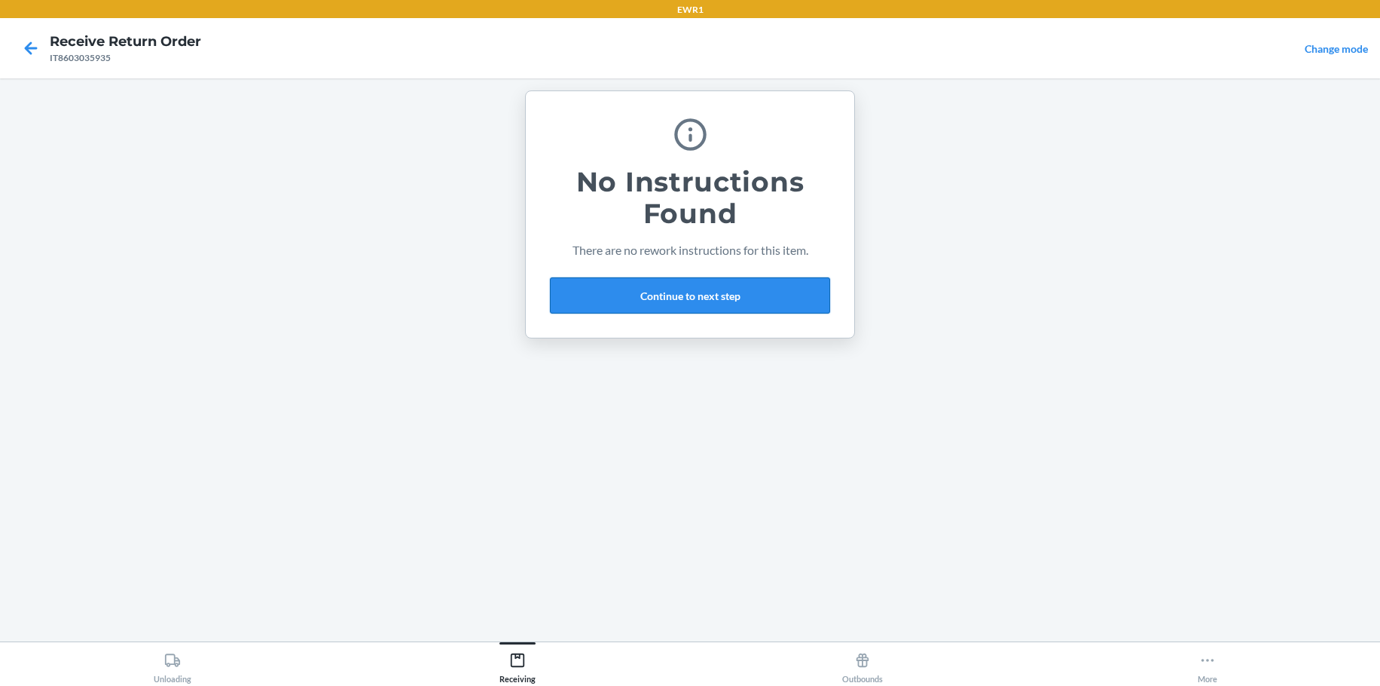
click at [666, 304] on button "Continue to next step" at bounding box center [690, 295] width 280 height 36
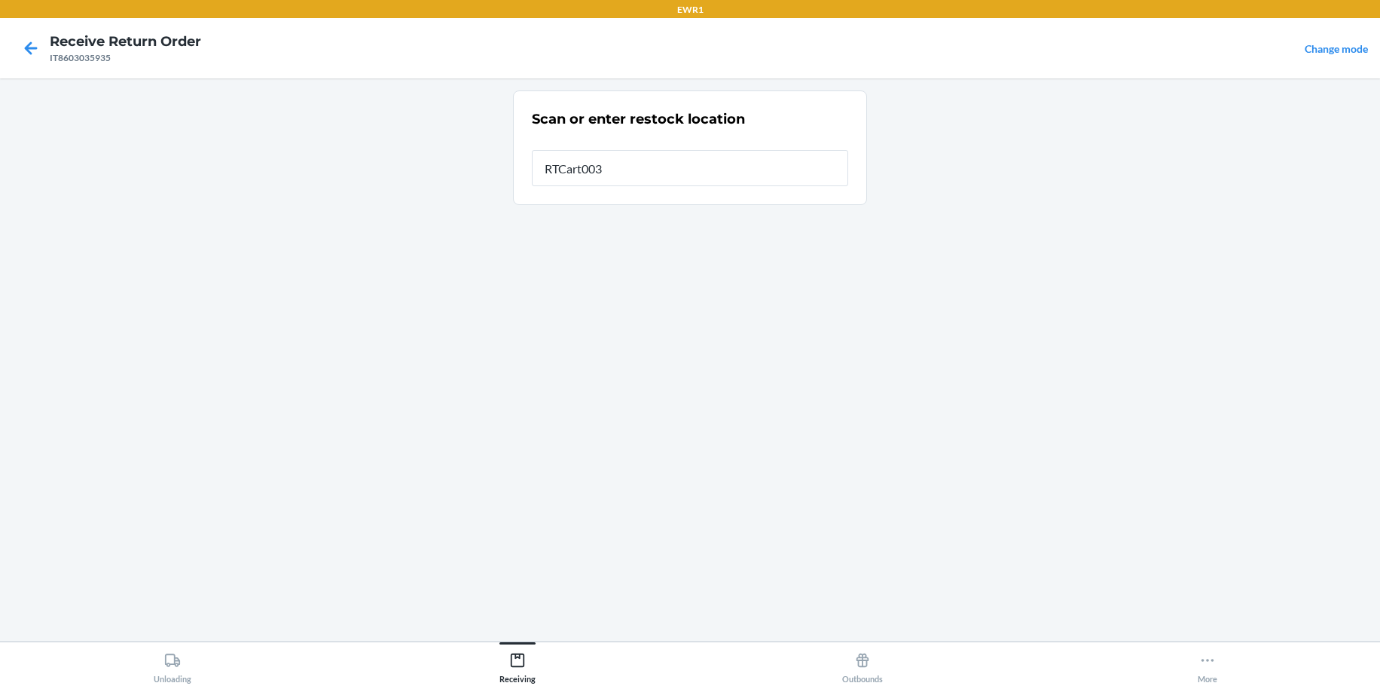
type input "RTCart003"
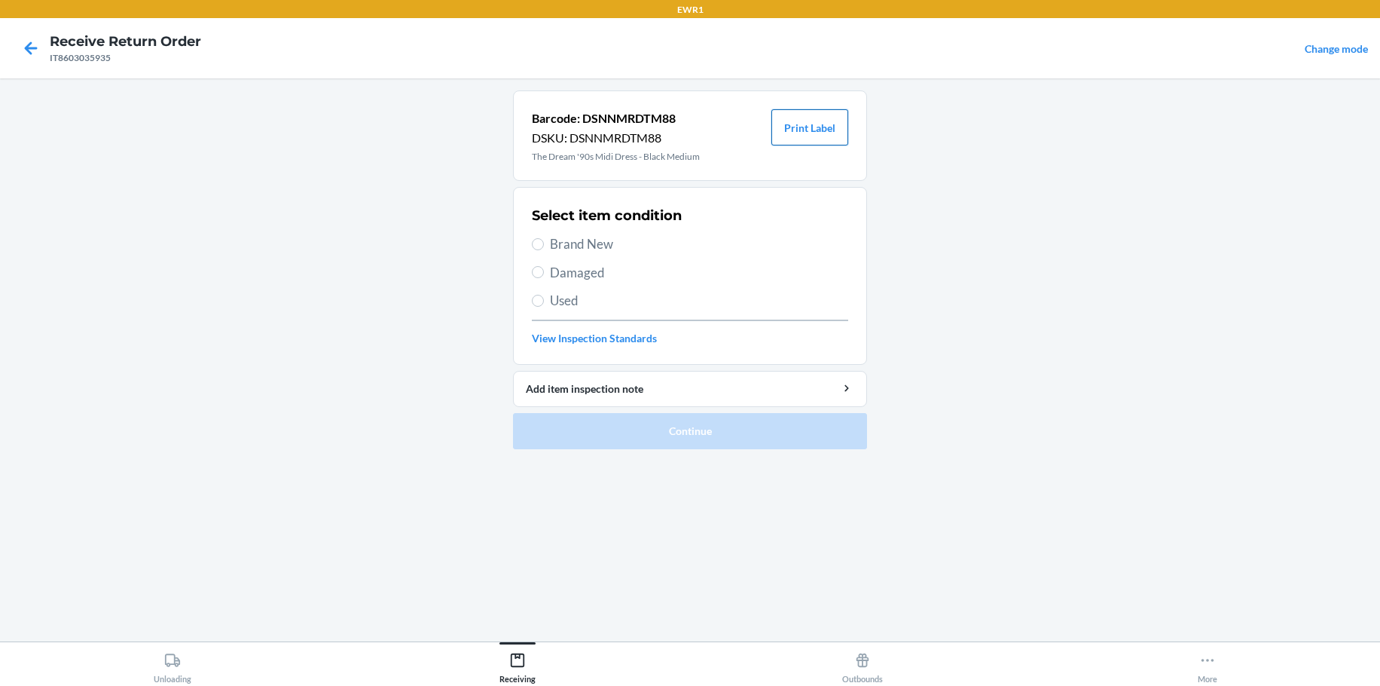
click at [810, 130] on button "Print Label" at bounding box center [809, 127] width 77 height 36
click at [811, 132] on button "Print Label" at bounding box center [809, 127] width 77 height 36
click at [557, 240] on span "Brand New" at bounding box center [699, 244] width 298 height 20
click at [544, 240] on input "Brand New" at bounding box center [538, 244] width 12 height 12
radio input "true"
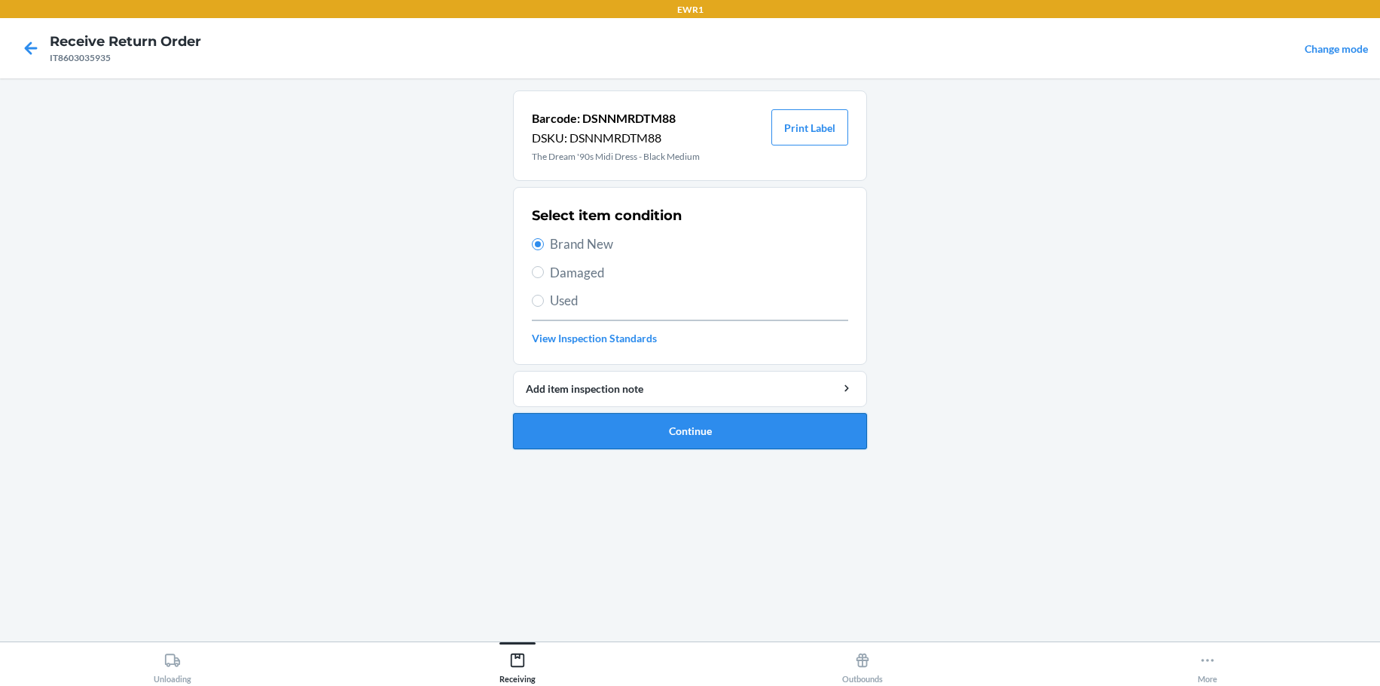
click at [659, 421] on button "Continue" at bounding box center [690, 431] width 354 height 36
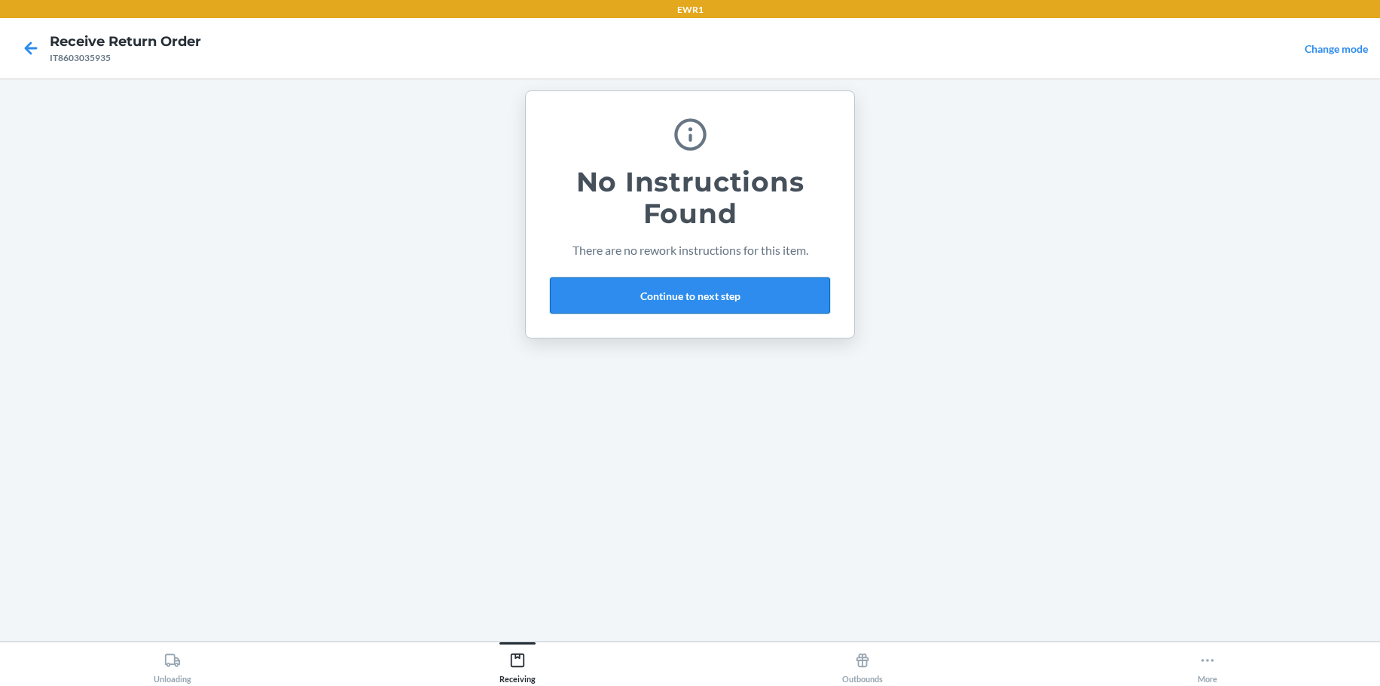
click at [770, 286] on button "Continue to next step" at bounding box center [690, 295] width 280 height 36
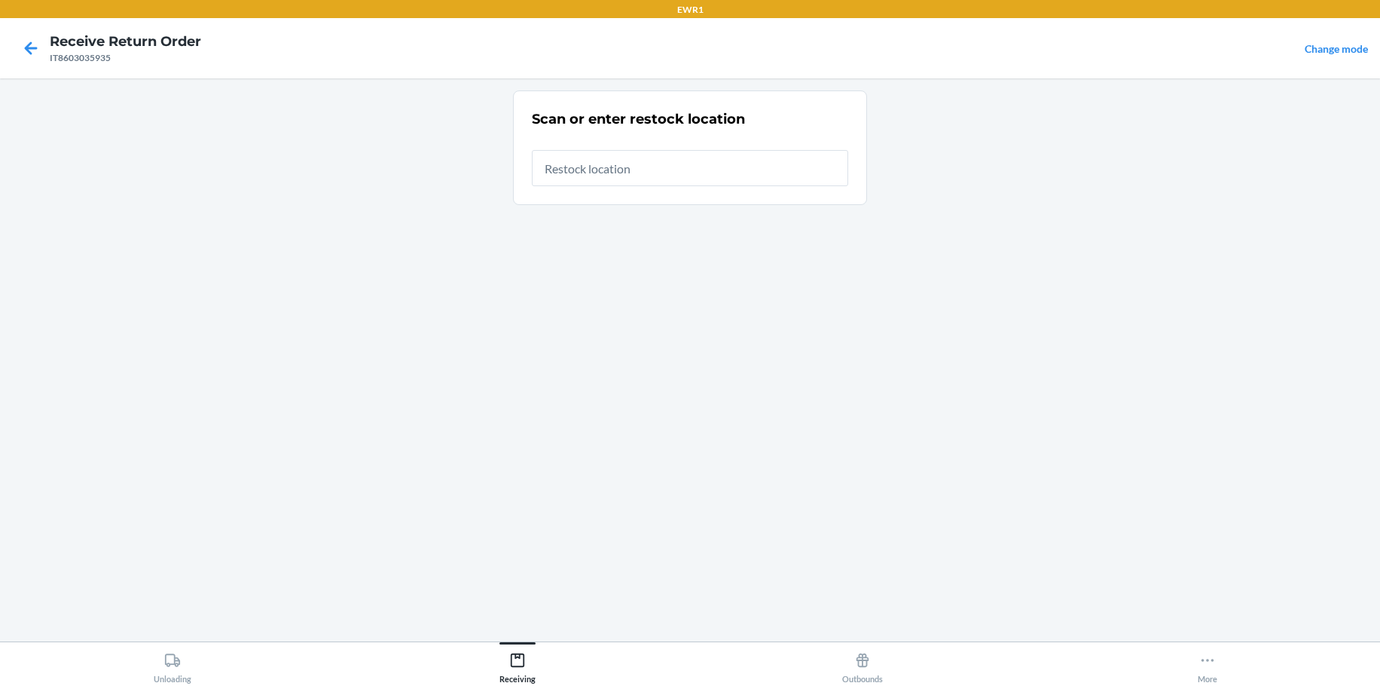
drag, startPoint x: 755, startPoint y: 169, endPoint x: 767, endPoint y: 172, distance: 12.4
click at [767, 171] on input "text" at bounding box center [690, 168] width 316 height 36
type input "RTCart003"
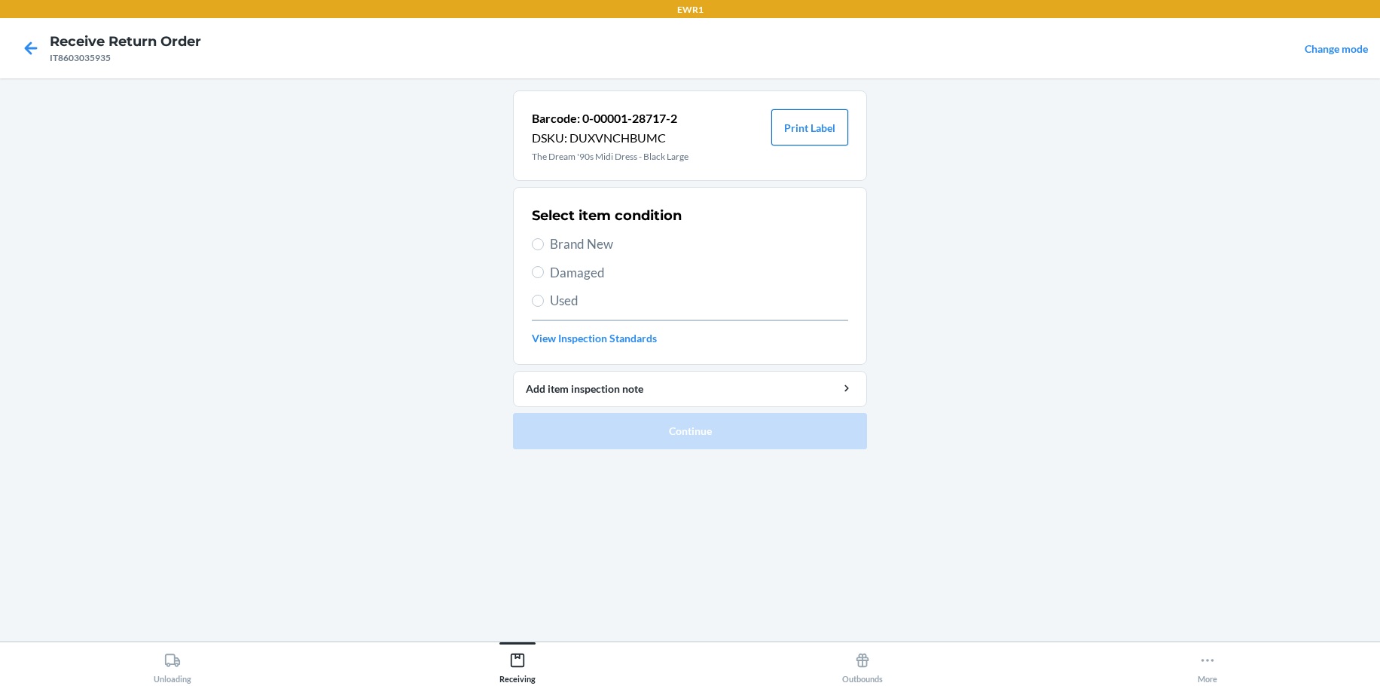
click at [813, 122] on button "Print Label" at bounding box center [809, 127] width 77 height 36
click at [542, 246] on input "Brand New" at bounding box center [538, 244] width 12 height 12
radio input "true"
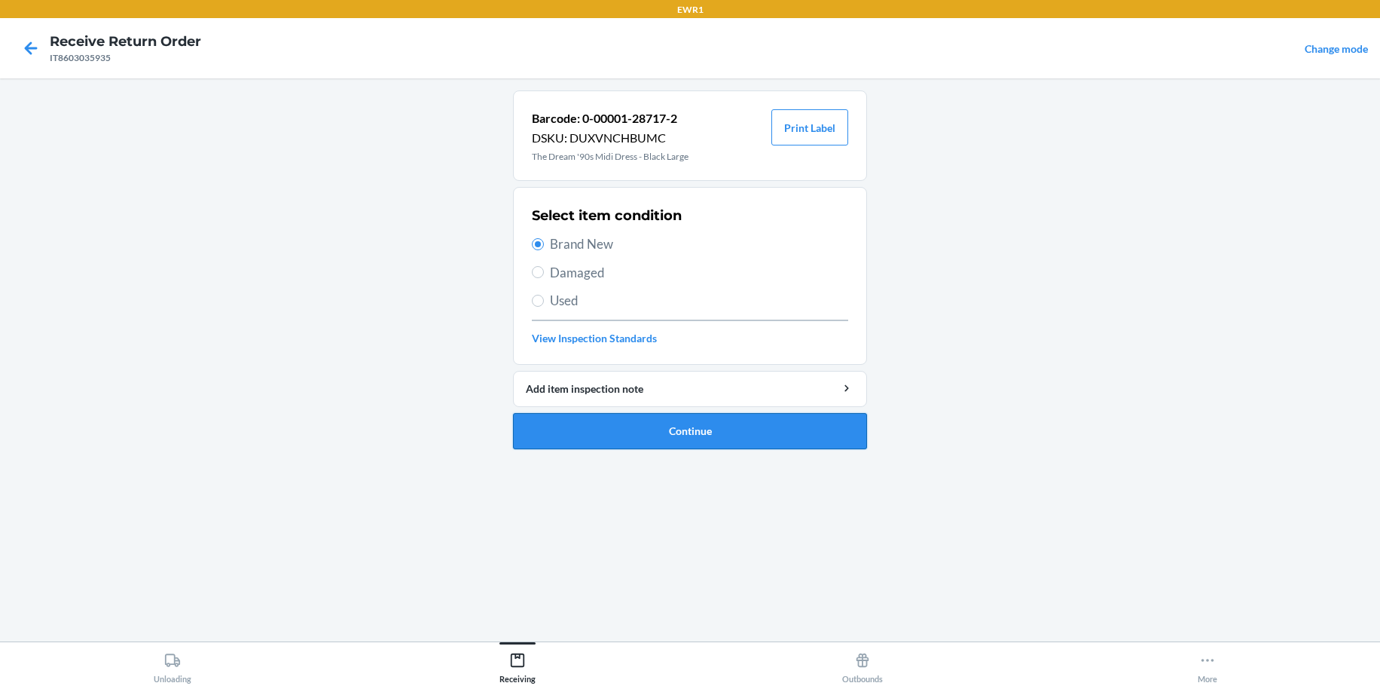
click at [799, 437] on button "Continue" at bounding box center [690, 431] width 354 height 36
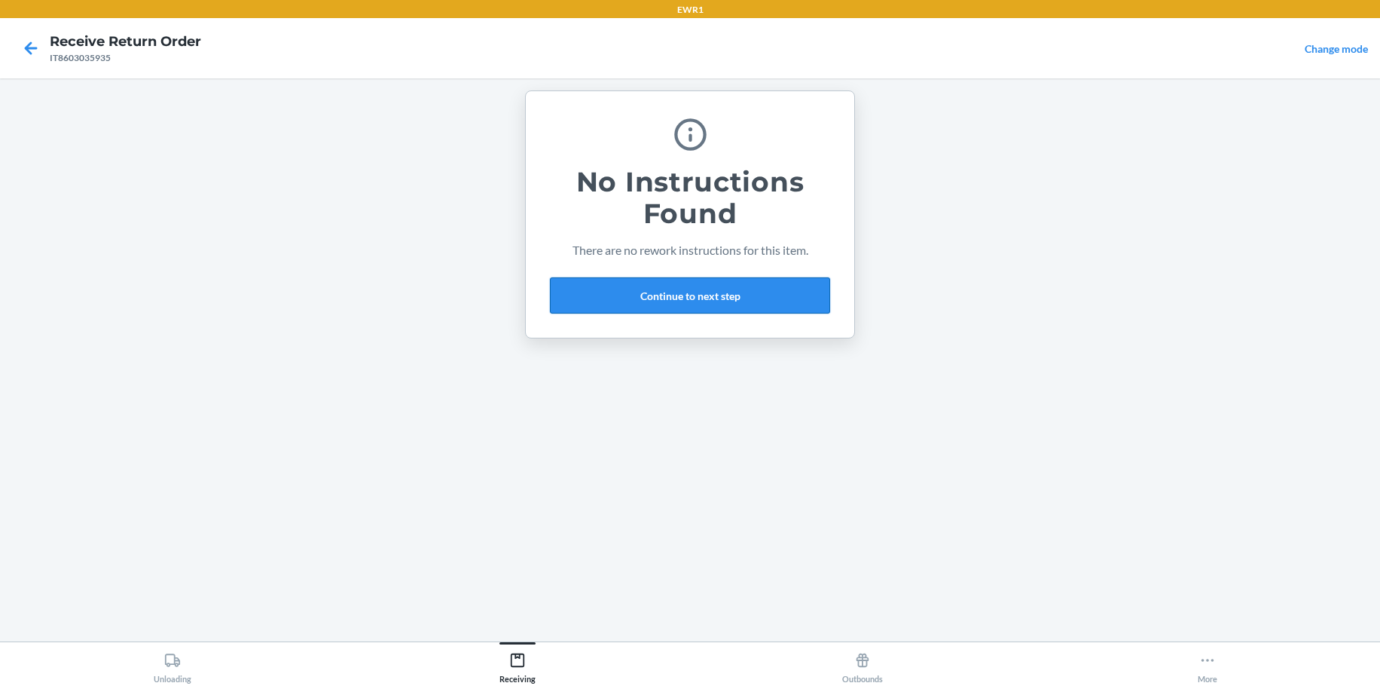
click at [675, 292] on button "Continue to next step" at bounding box center [690, 295] width 280 height 36
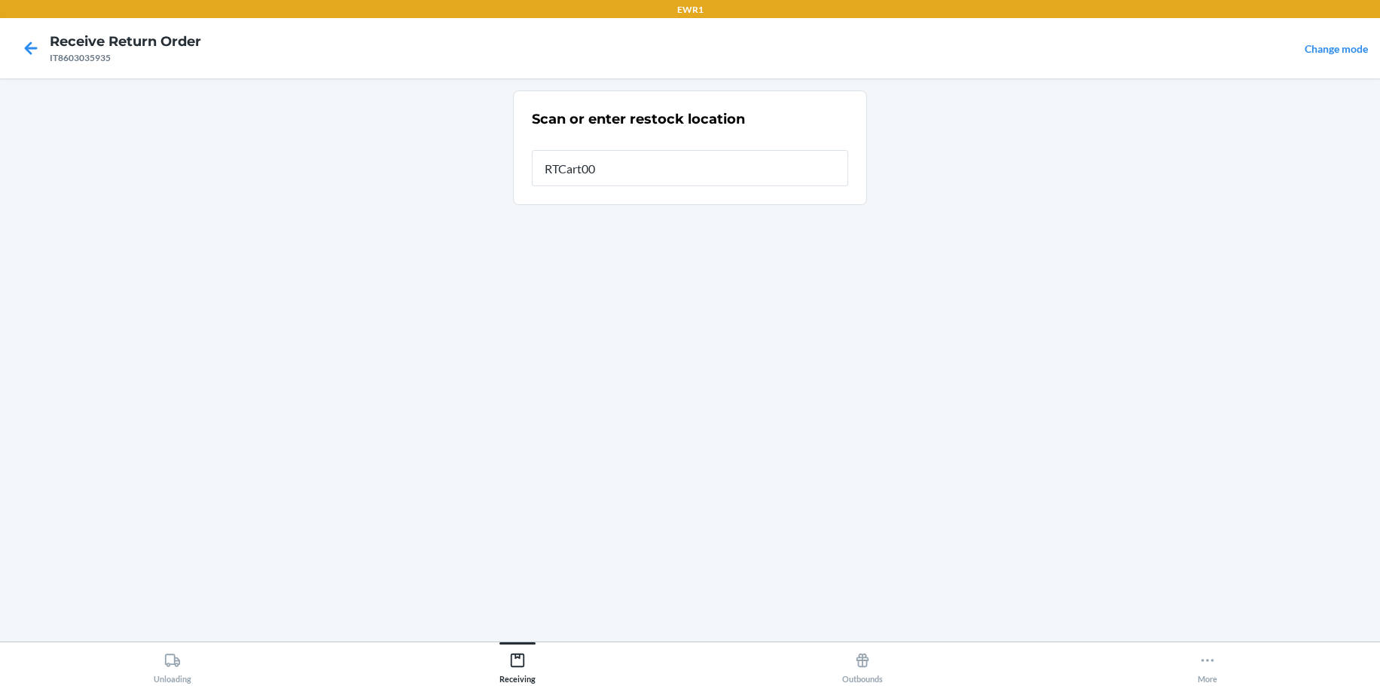
type input "RTCart003"
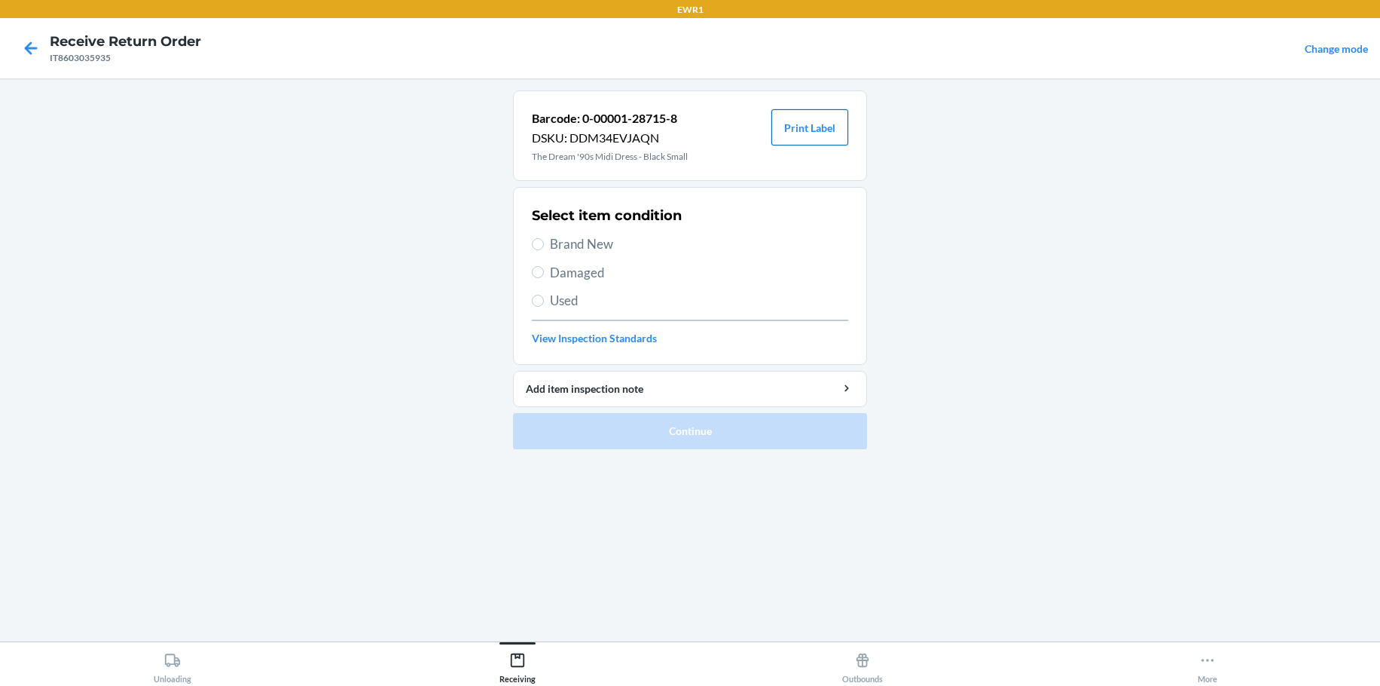
click at [817, 129] on button "Print Label" at bounding box center [809, 127] width 77 height 36
click at [536, 240] on input "Brand New" at bounding box center [538, 244] width 12 height 12
radio input "true"
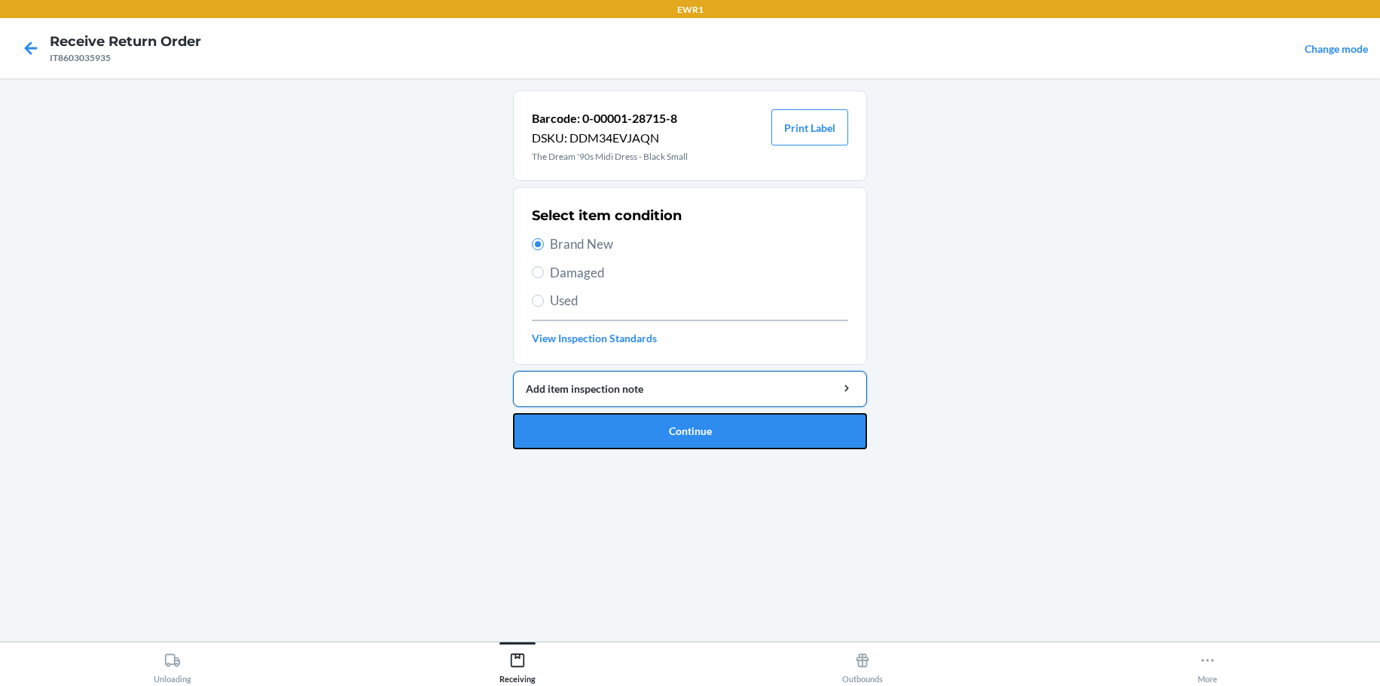
drag, startPoint x: 651, startPoint y: 432, endPoint x: 655, endPoint y: 390, distance: 41.6
click at [652, 430] on button "Continue" at bounding box center [690, 431] width 354 height 36
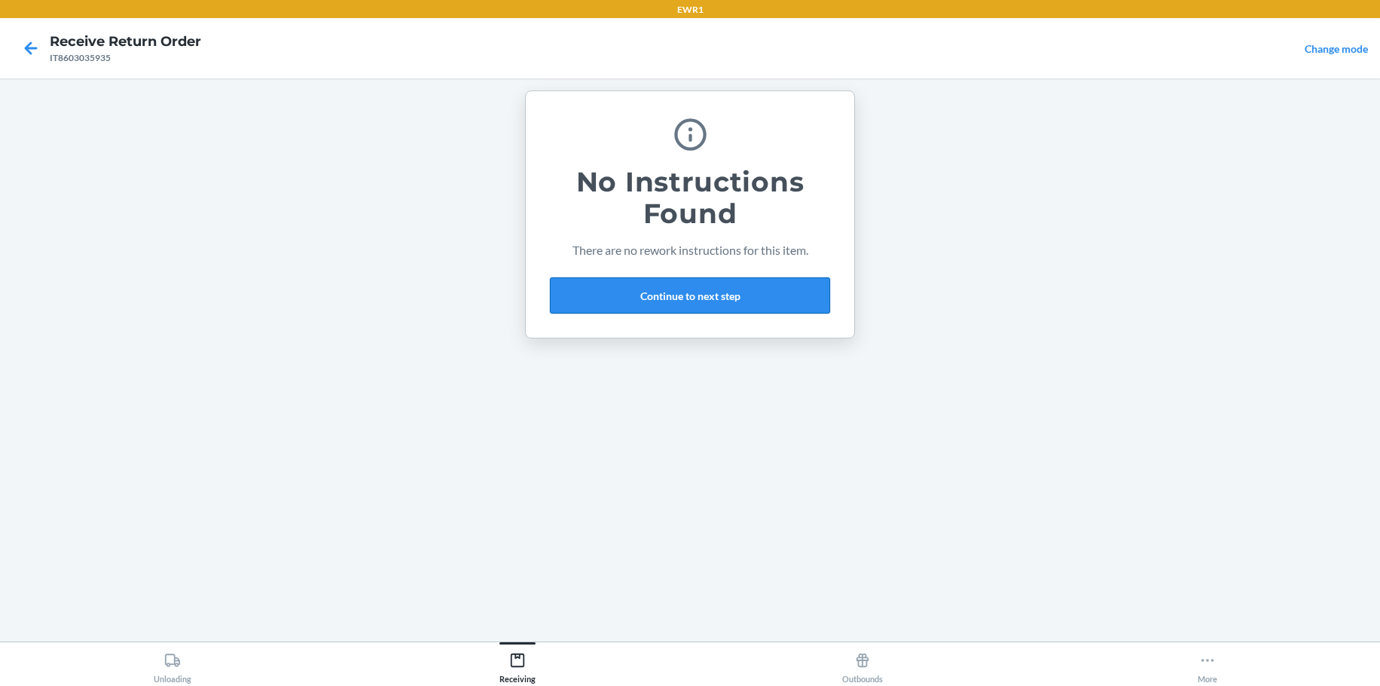
click at [652, 301] on button "Continue to next step" at bounding box center [690, 295] width 280 height 36
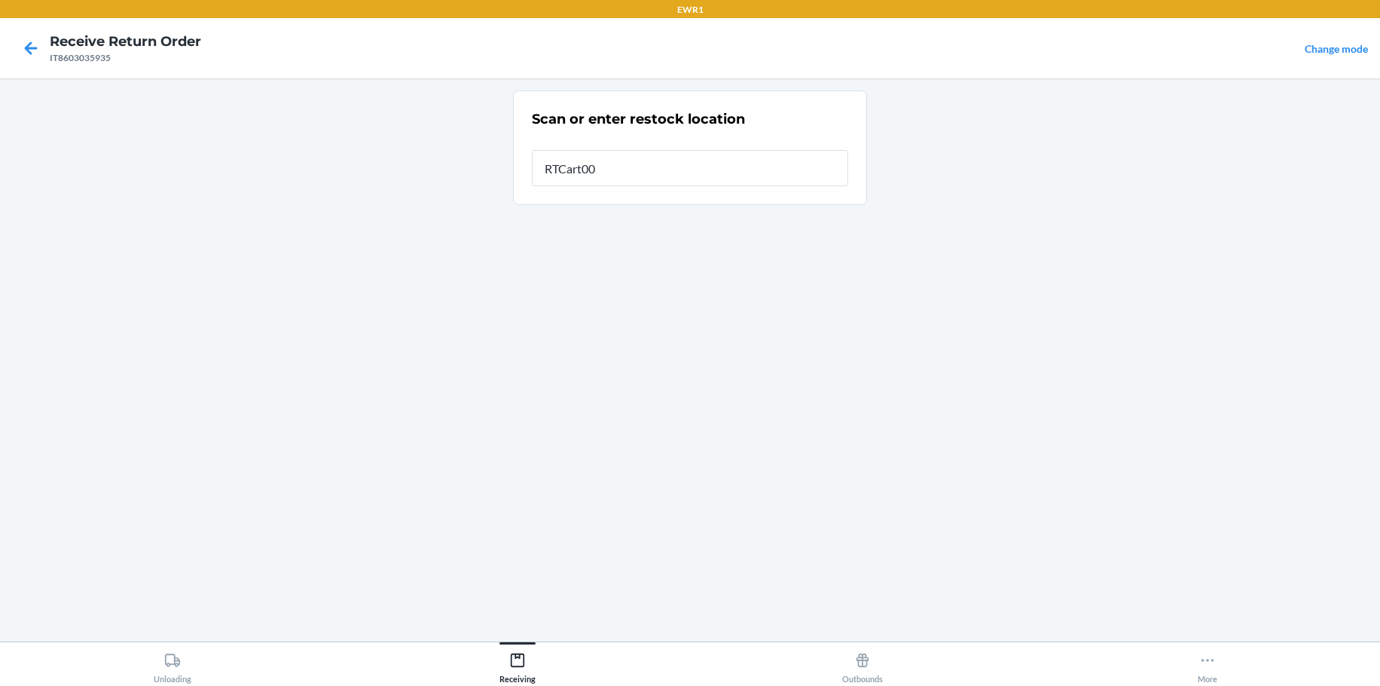
type input "RTCart003"
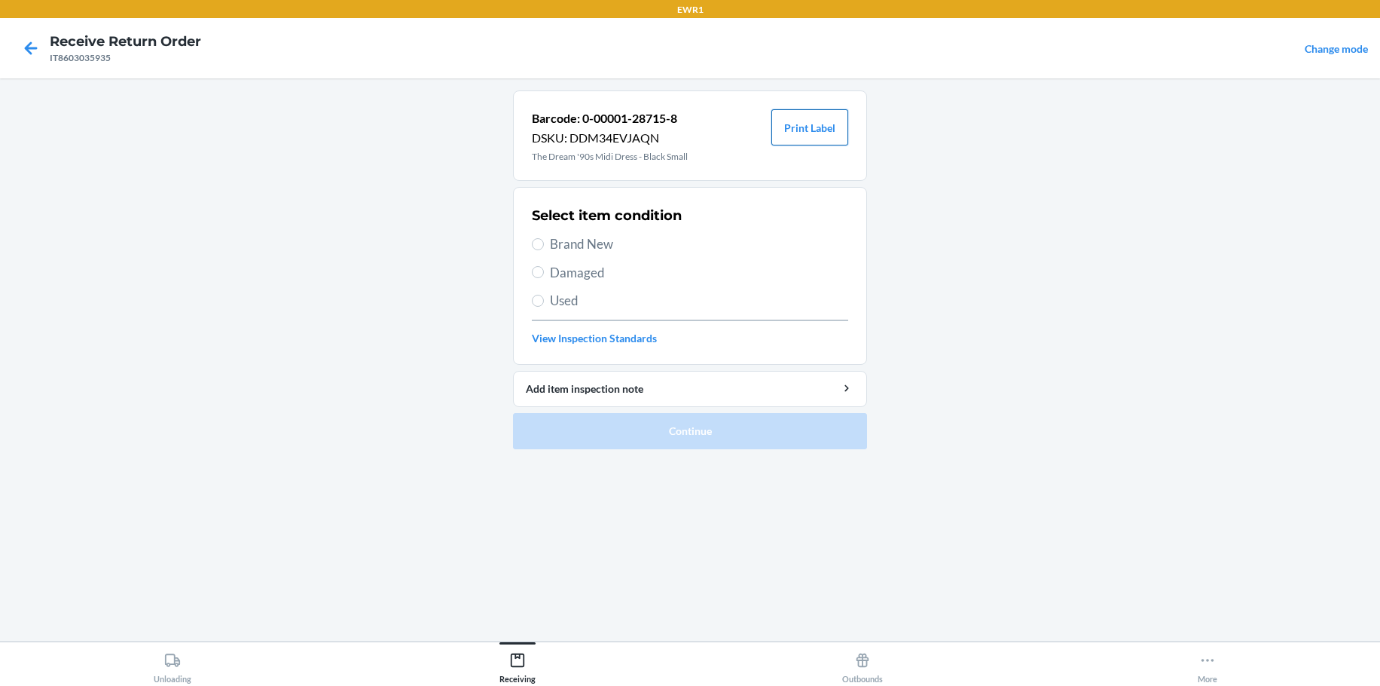
click at [813, 120] on button "Print Label" at bounding box center [809, 127] width 77 height 36
click at [539, 244] on input "Brand New" at bounding box center [538, 244] width 12 height 12
radio input "true"
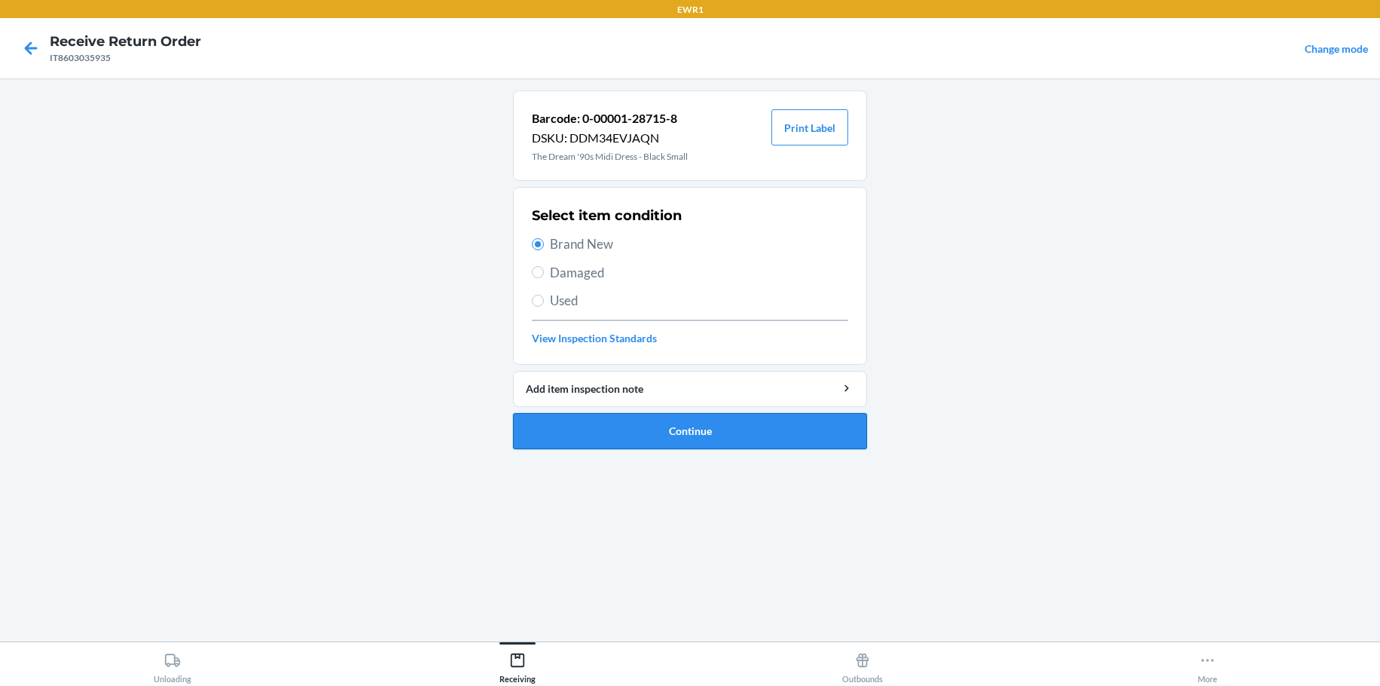
drag, startPoint x: 718, startPoint y: 420, endPoint x: 726, endPoint y: 421, distance: 8.3
click at [720, 421] on button "Continue" at bounding box center [690, 431] width 354 height 36
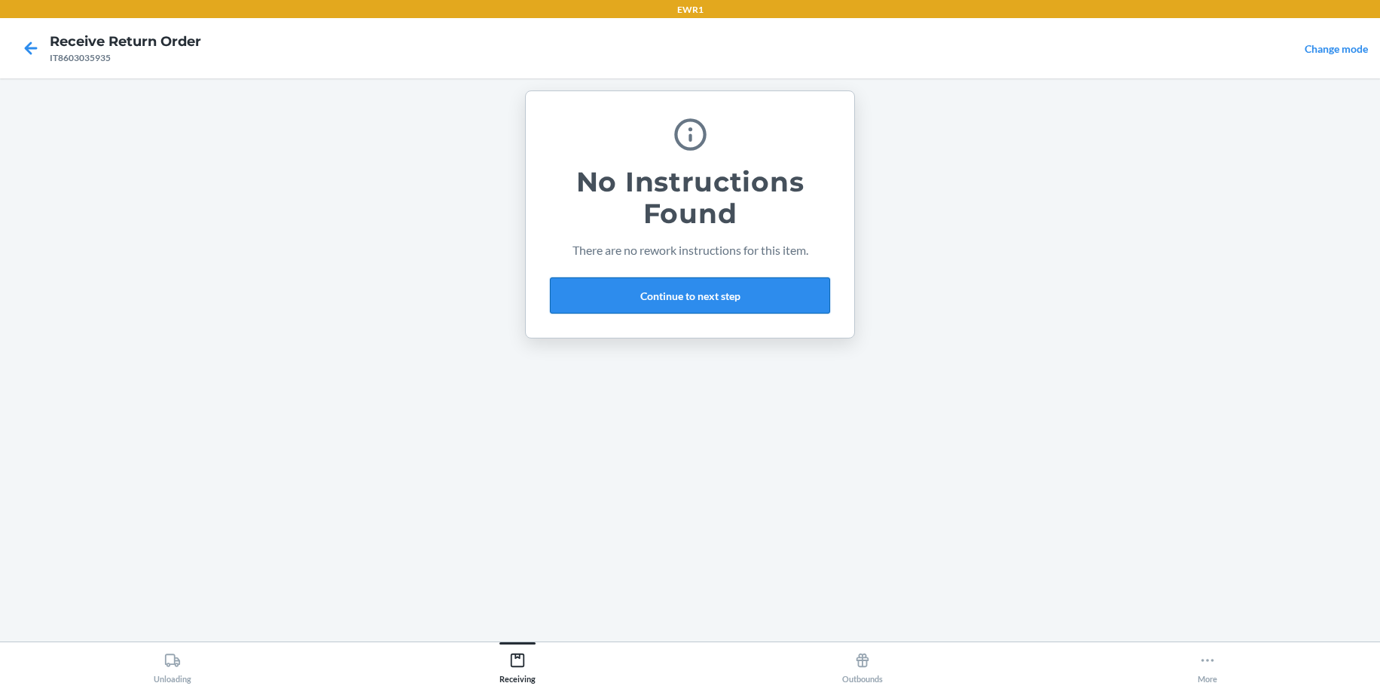
drag, startPoint x: 640, startPoint y: 285, endPoint x: 646, endPoint y: 289, distance: 7.8
click at [646, 289] on button "Continue to next step" at bounding box center [690, 295] width 280 height 36
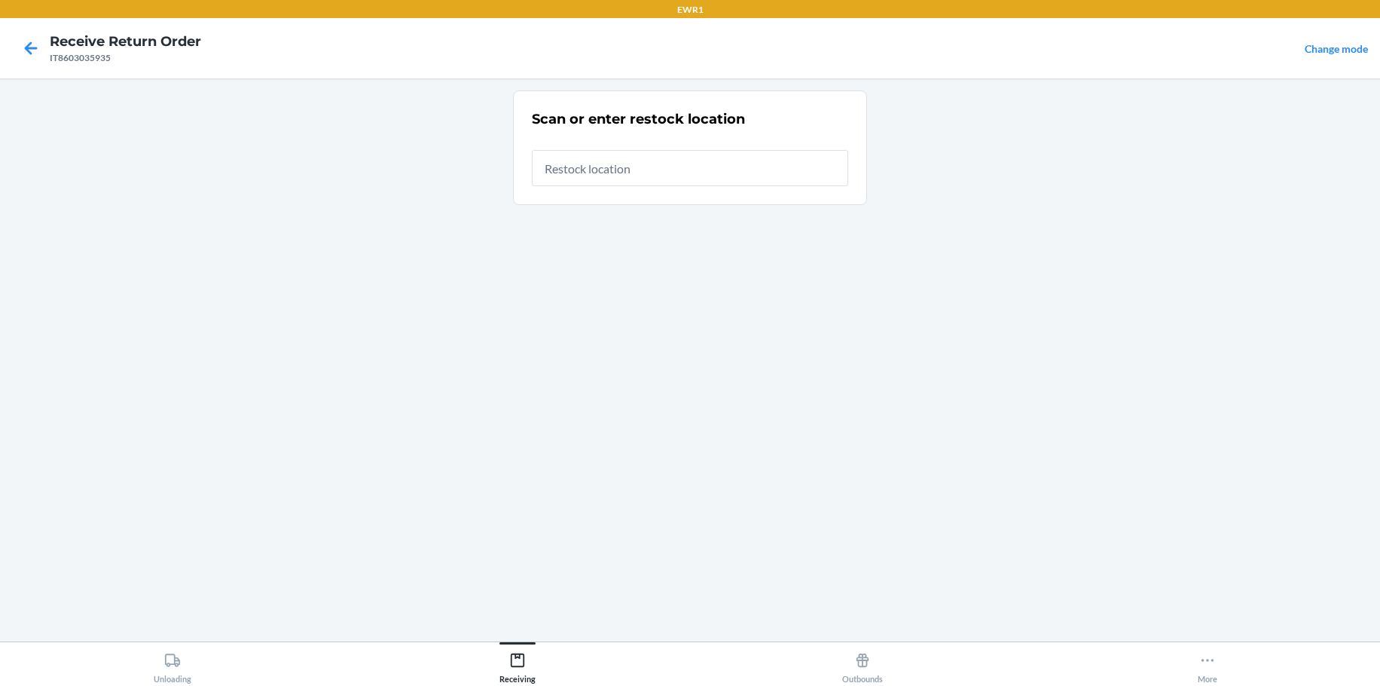
click at [586, 174] on input "text" at bounding box center [690, 168] width 316 height 36
type input "RTCart003"
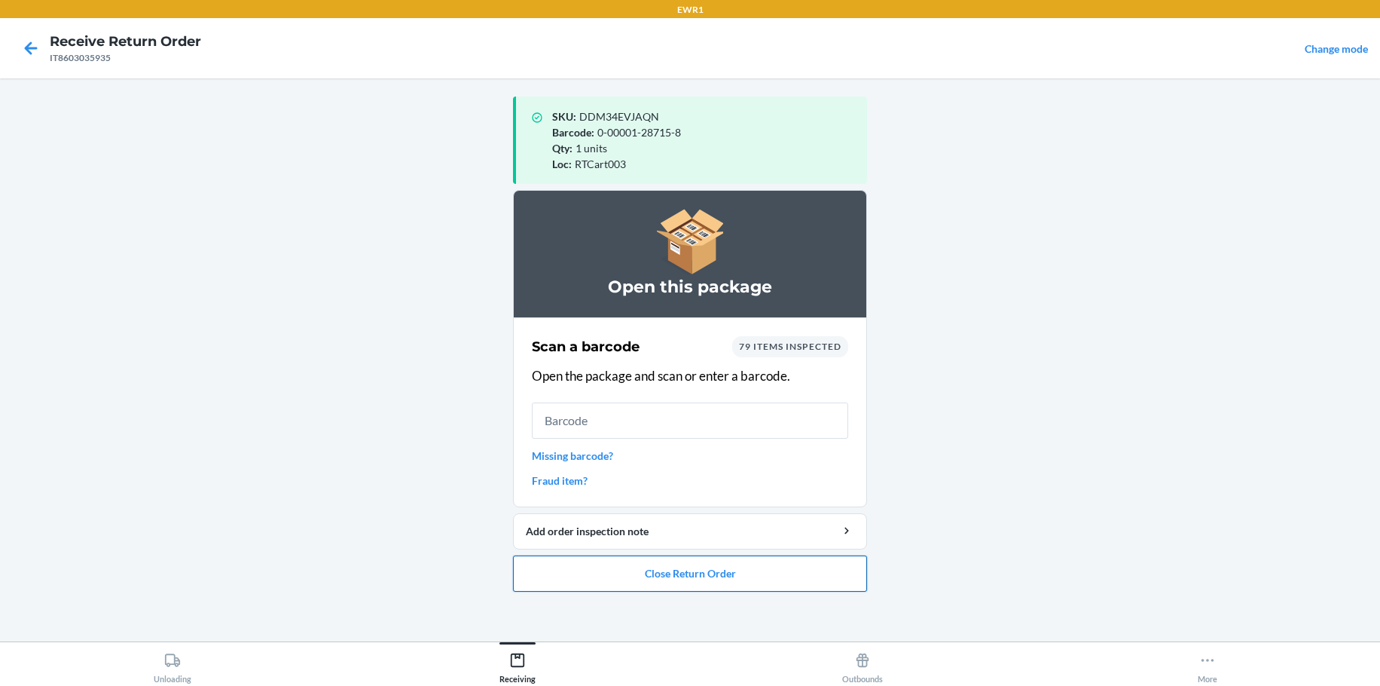
click at [652, 587] on button "Close Return Order" at bounding box center [690, 573] width 354 height 36
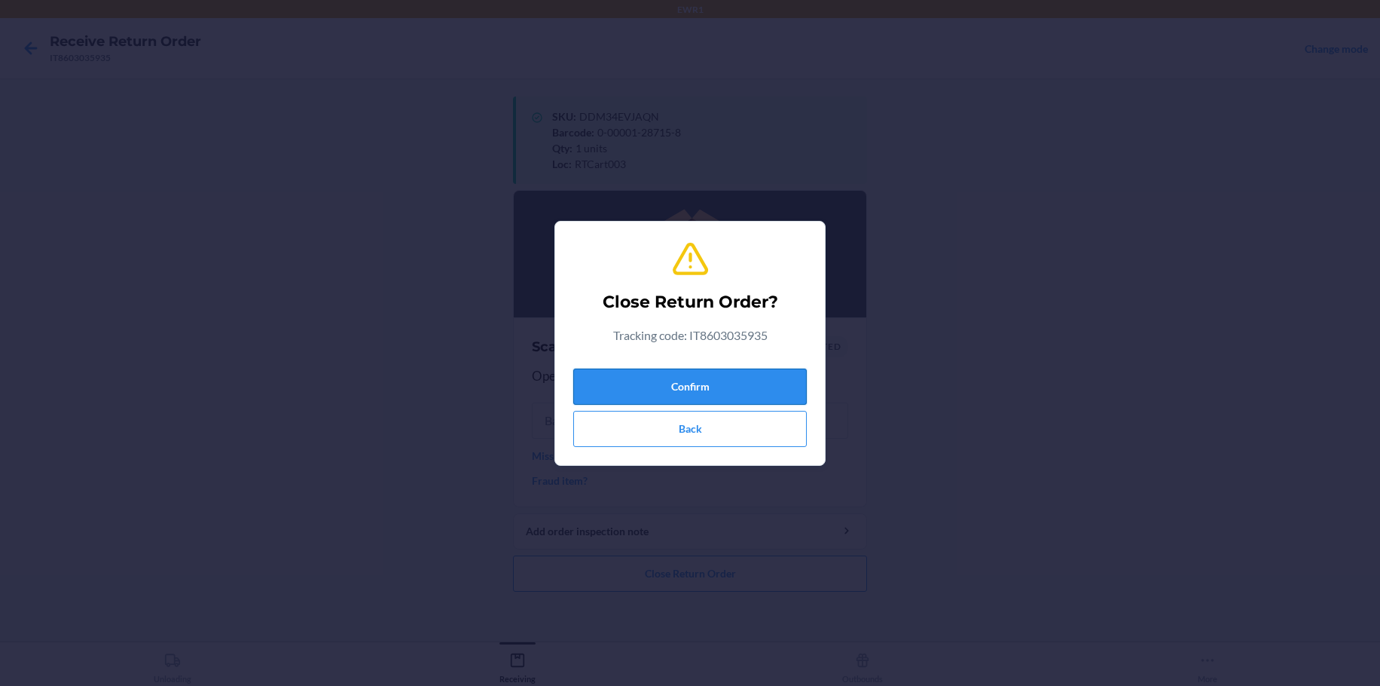
click at [692, 389] on button "Confirm" at bounding box center [690, 386] width 234 height 36
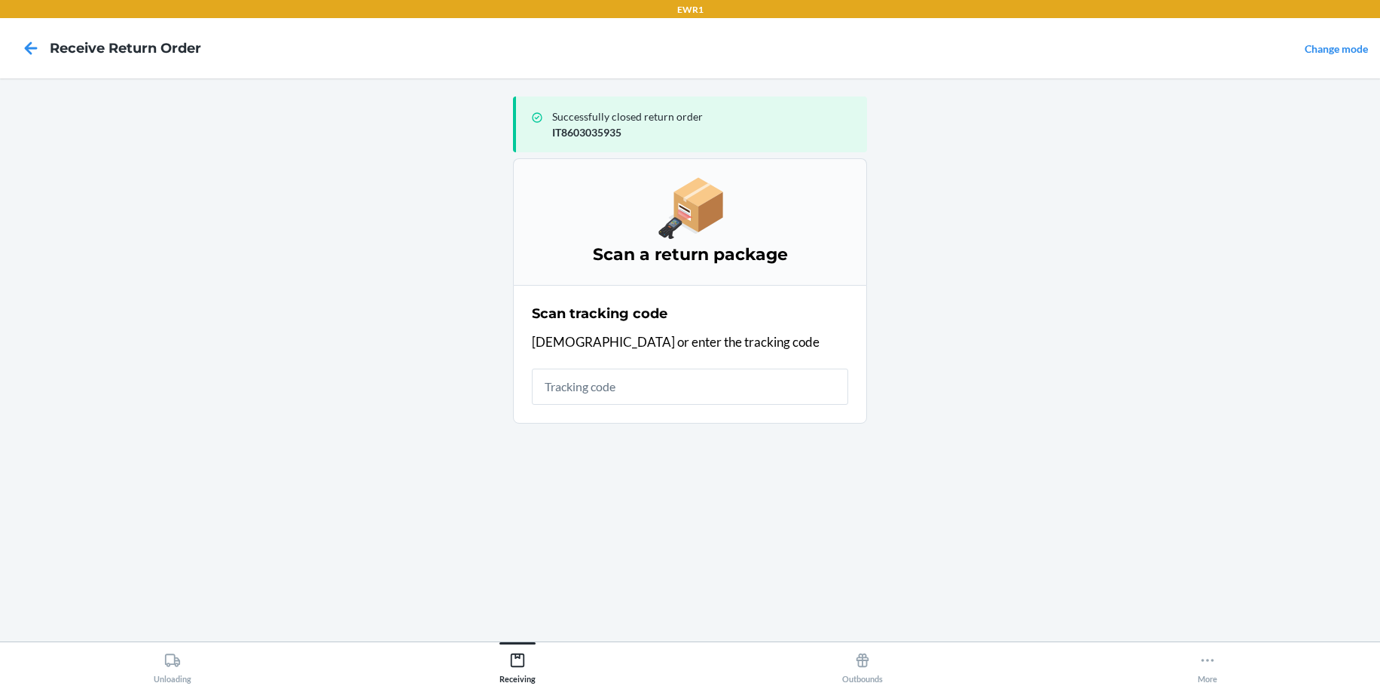
click at [566, 383] on input "text" at bounding box center [690, 386] width 316 height 36
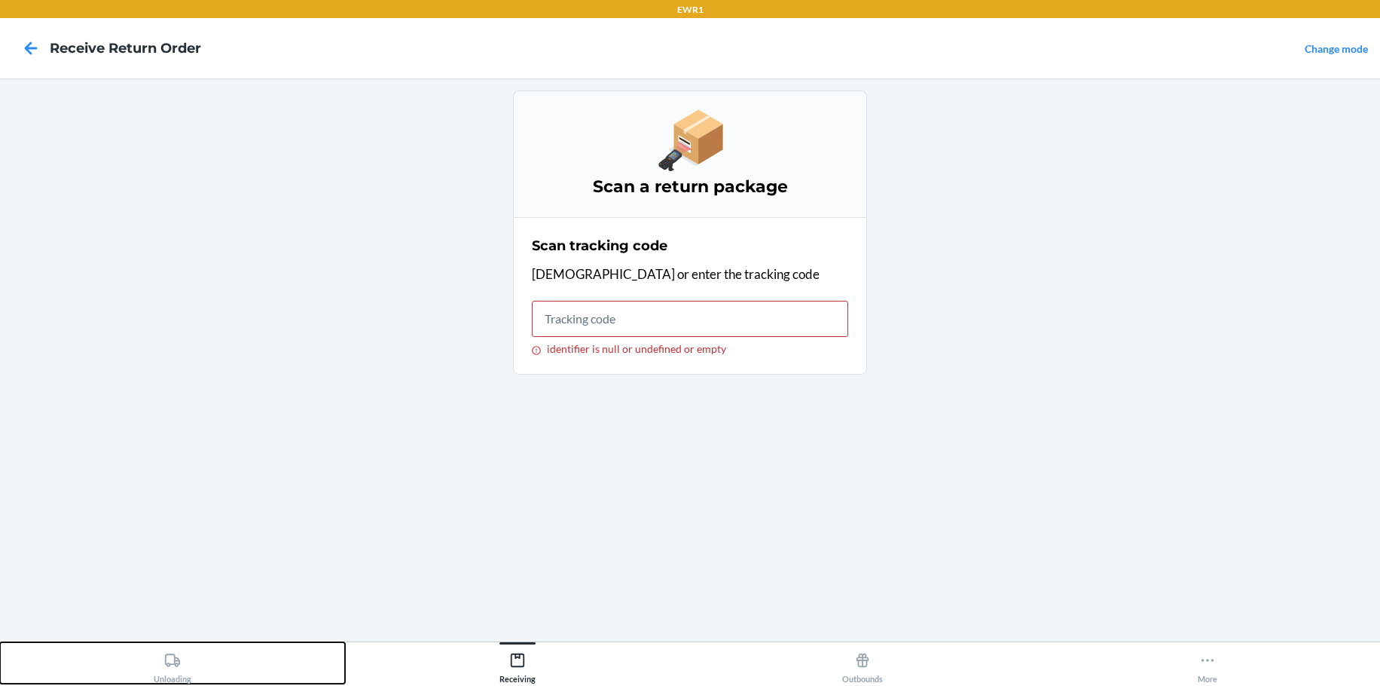
click at [175, 658] on icon at bounding box center [172, 660] width 17 height 17
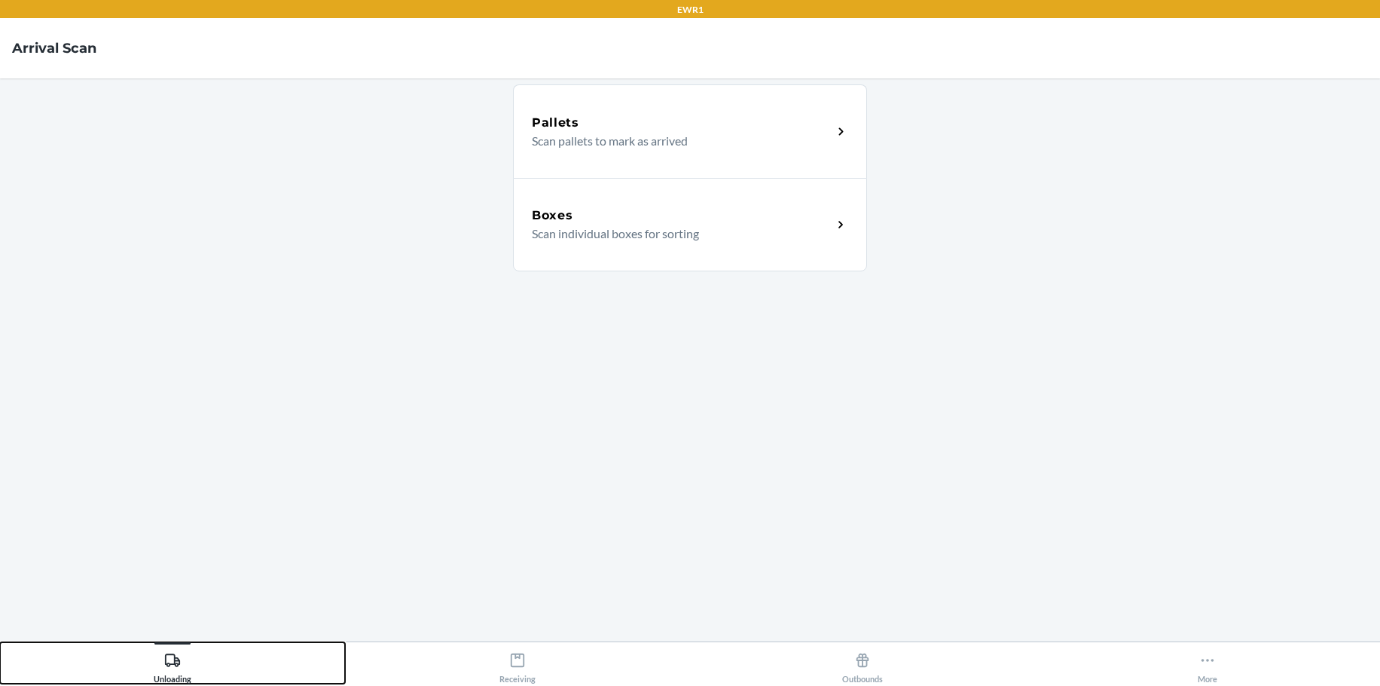
click at [0, 642] on button "Unloading" at bounding box center [172, 662] width 345 height 41
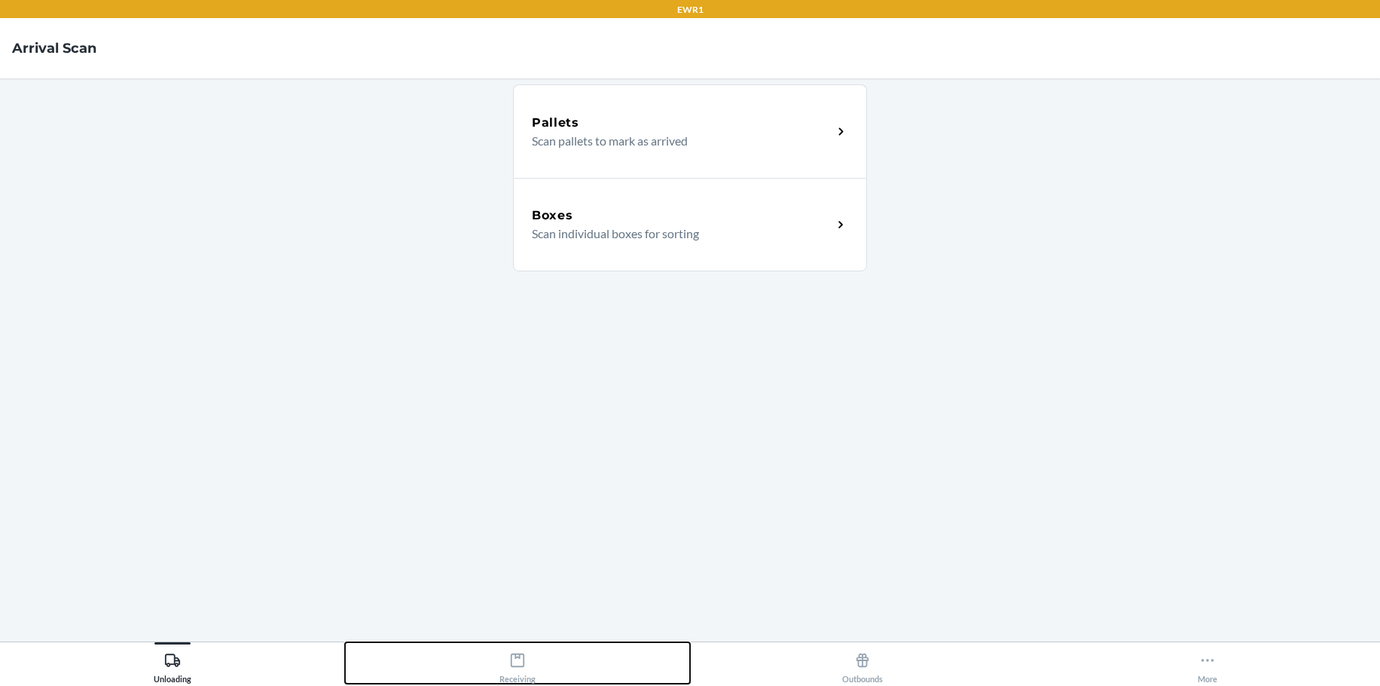
click at [515, 661] on icon at bounding box center [517, 660] width 17 height 17
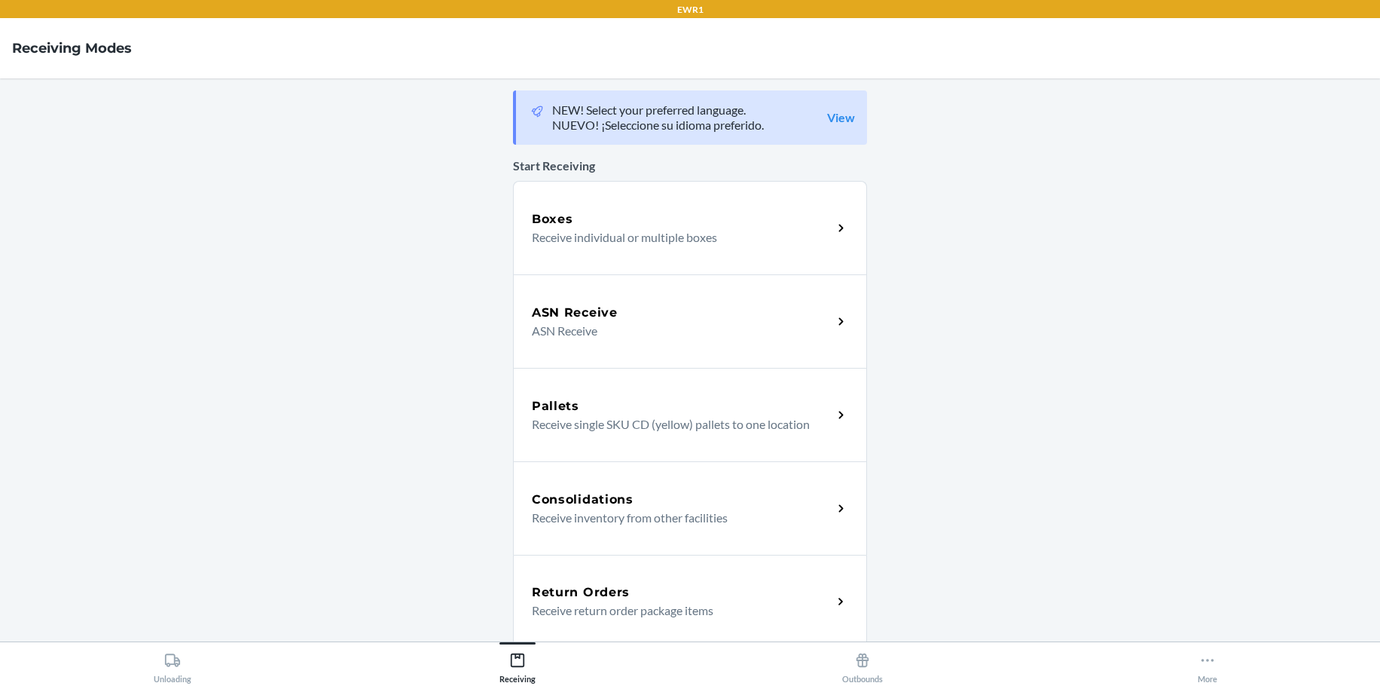
click at [553, 589] on h5 "Return Orders" at bounding box center [581, 592] width 98 height 18
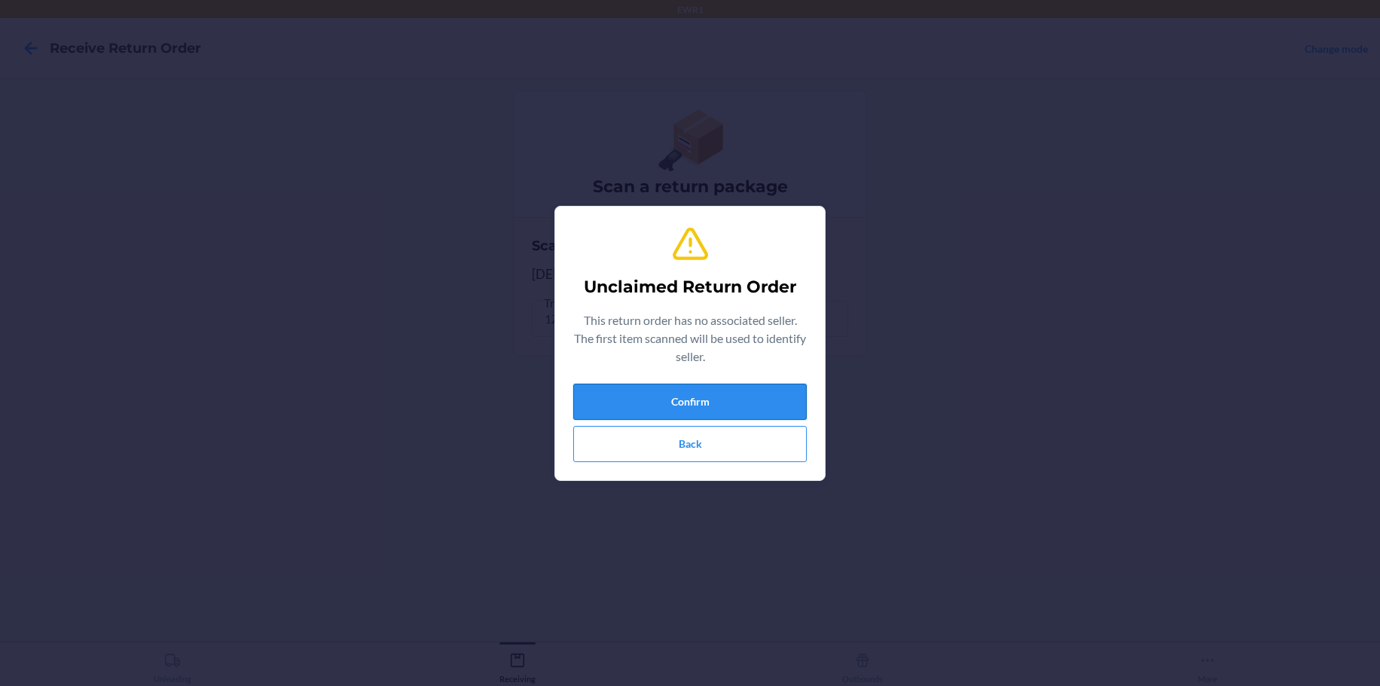
click at [747, 405] on button "Confirm" at bounding box center [690, 401] width 234 height 36
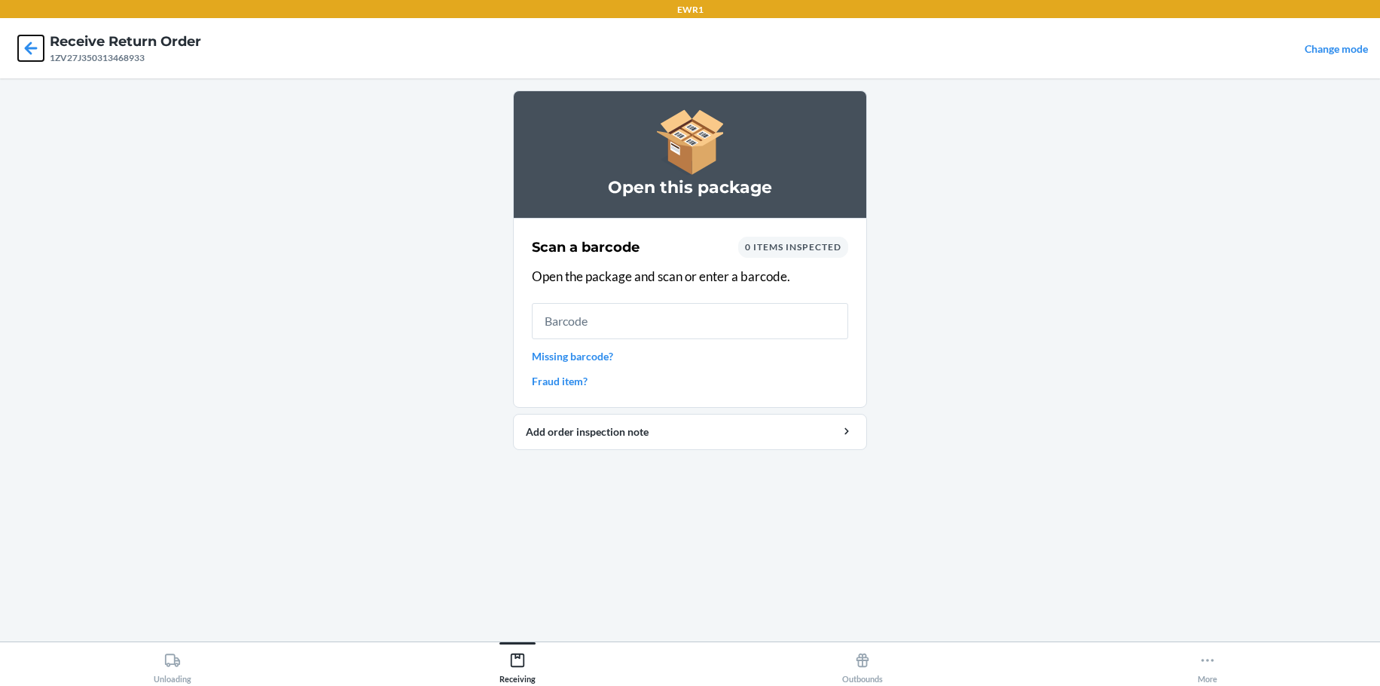
click at [34, 52] on icon at bounding box center [31, 48] width 26 height 26
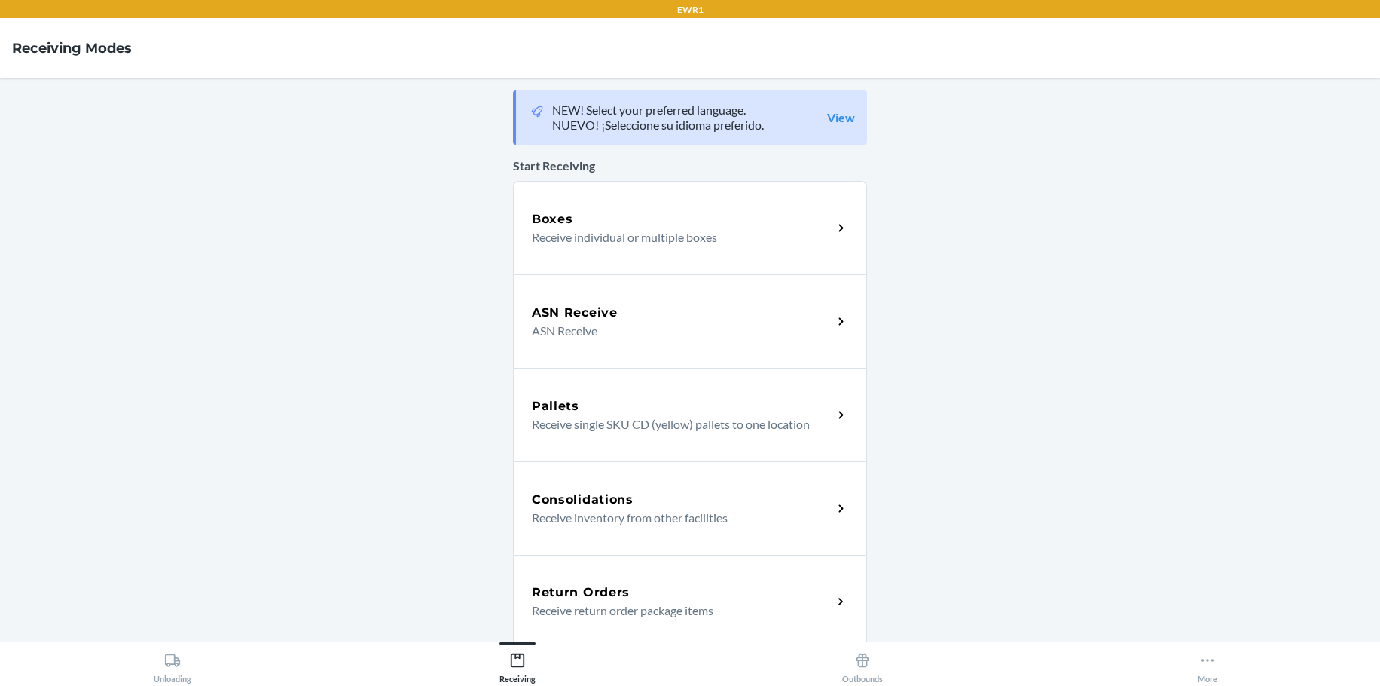
click at [621, 621] on div "Return Orders Receive return order package items" at bounding box center [690, 600] width 354 height 93
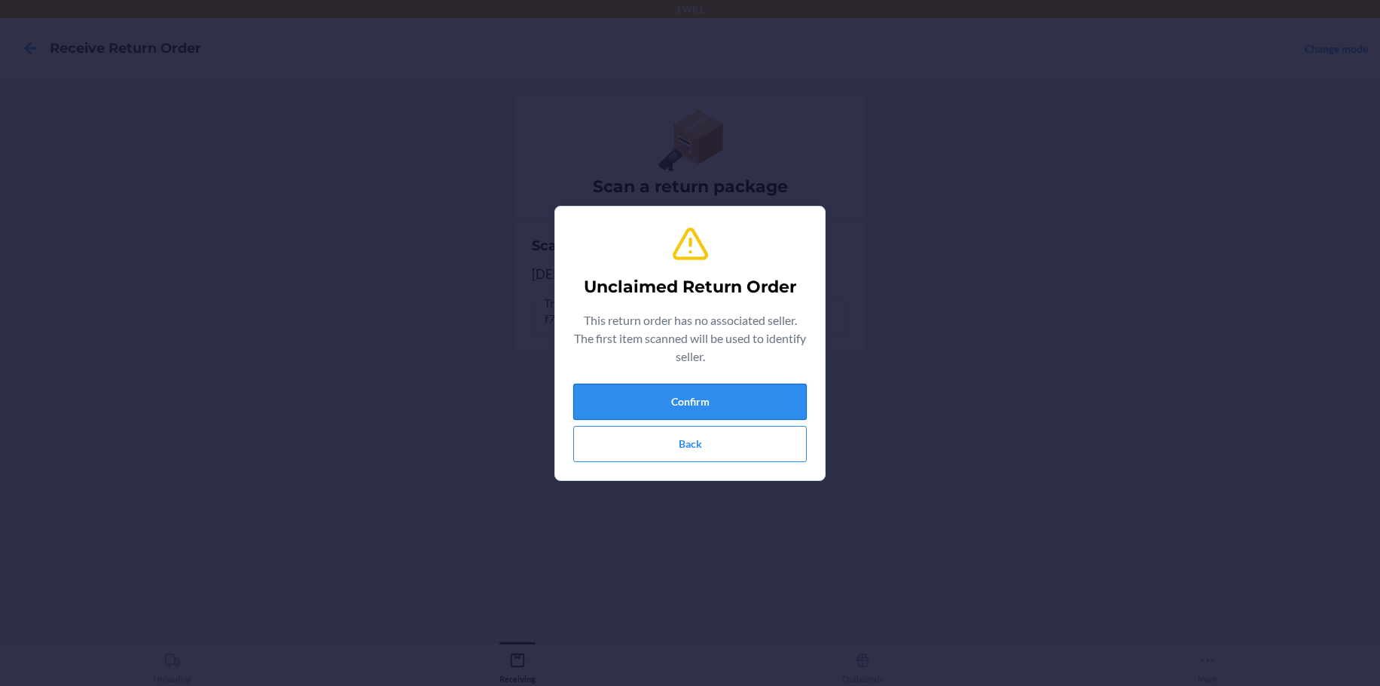
click at [738, 414] on button "Confirm" at bounding box center [690, 401] width 234 height 36
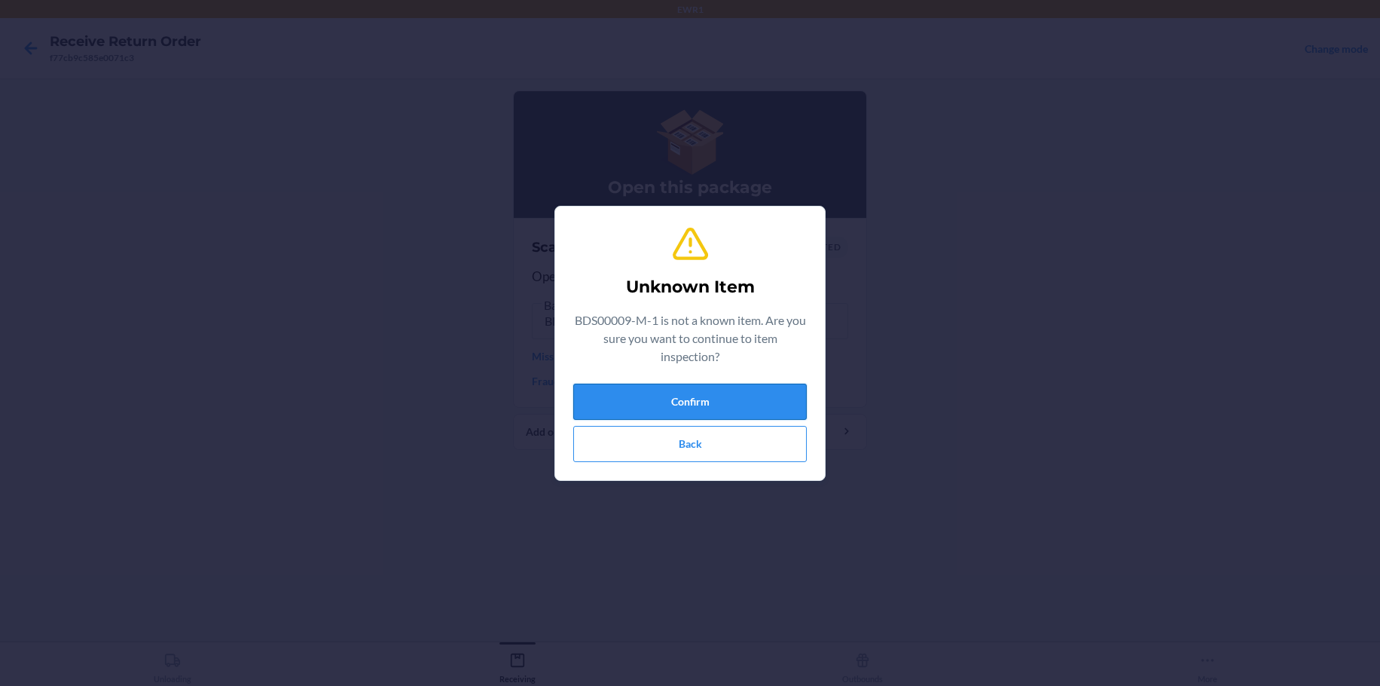
click at [677, 406] on button "Confirm" at bounding box center [690, 401] width 234 height 36
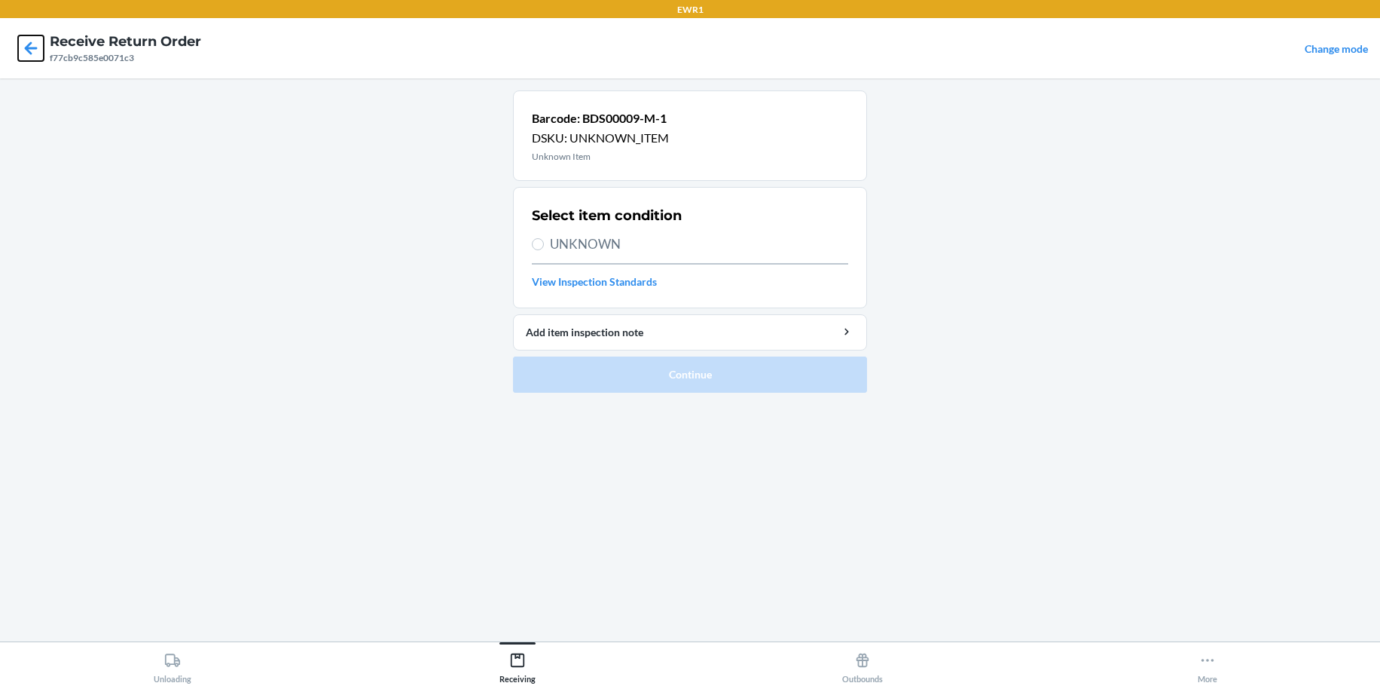
click at [23, 44] on icon at bounding box center [31, 48] width 26 height 26
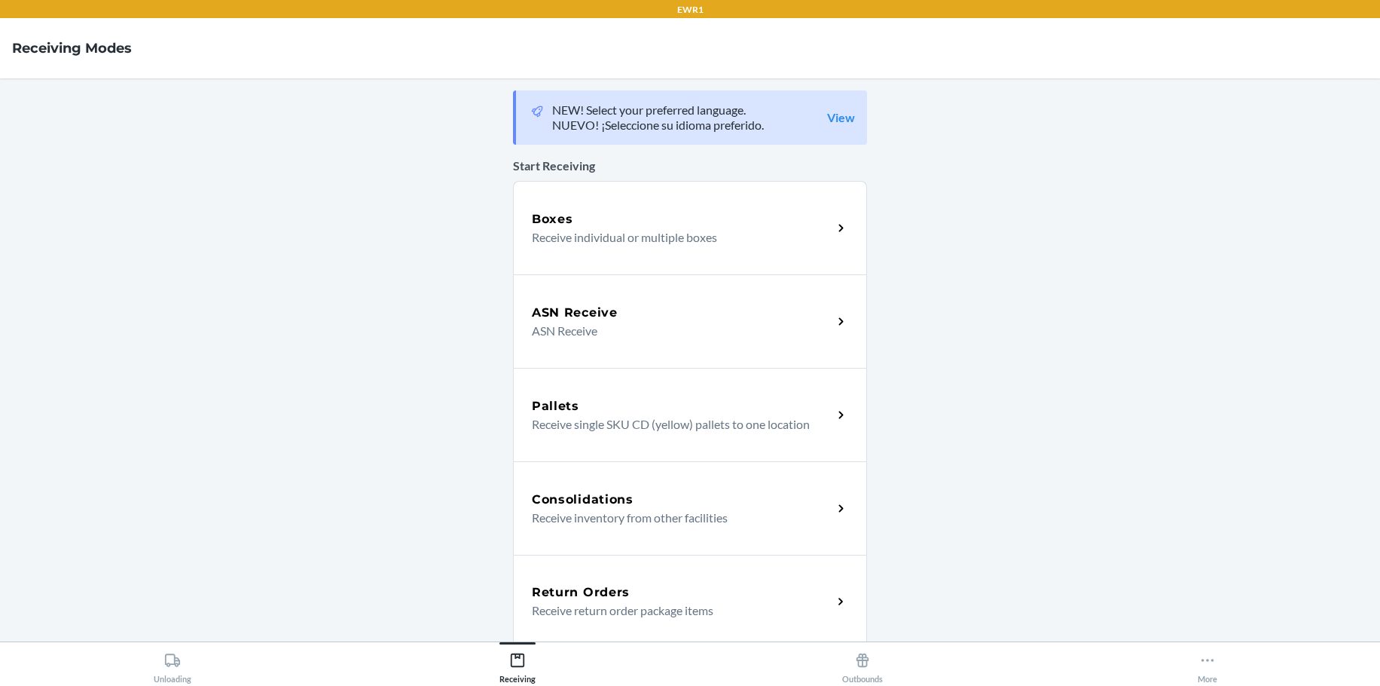
click at [670, 592] on div "Return Orders" at bounding box center [682, 592] width 301 height 18
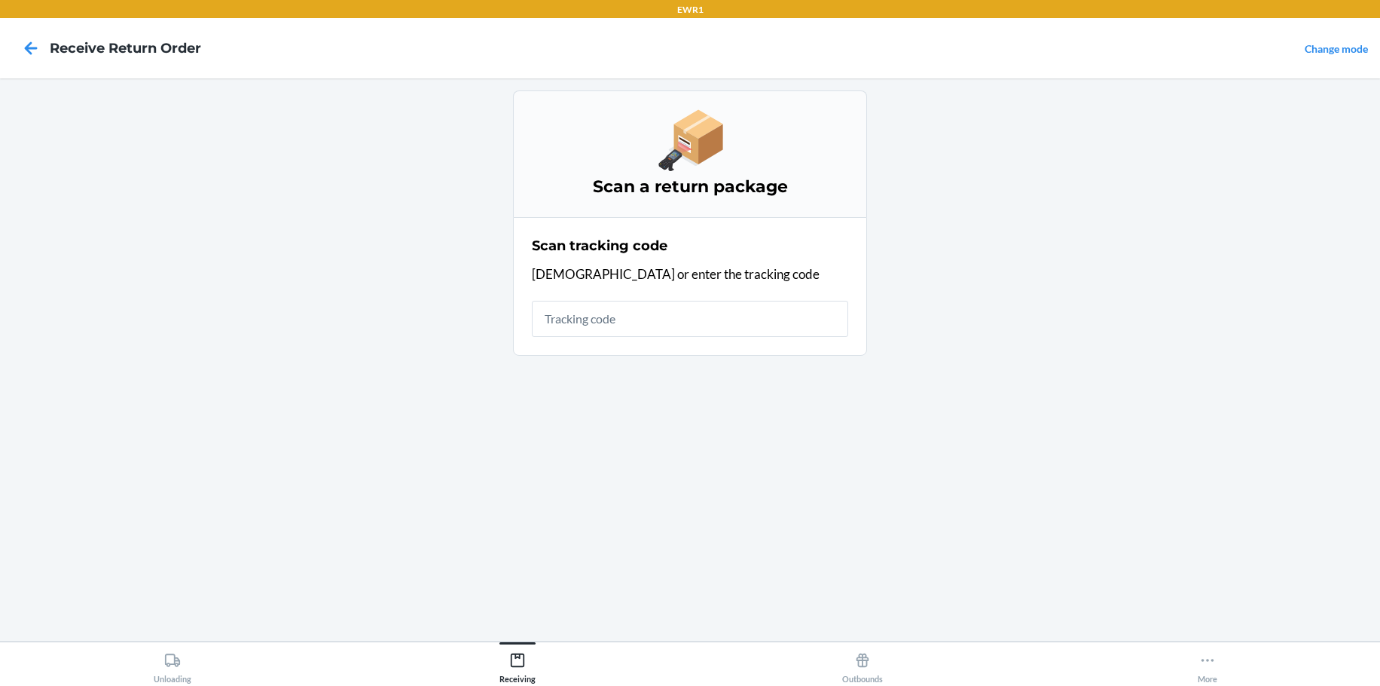
click at [587, 324] on input "text" at bounding box center [690, 319] width 316 height 36
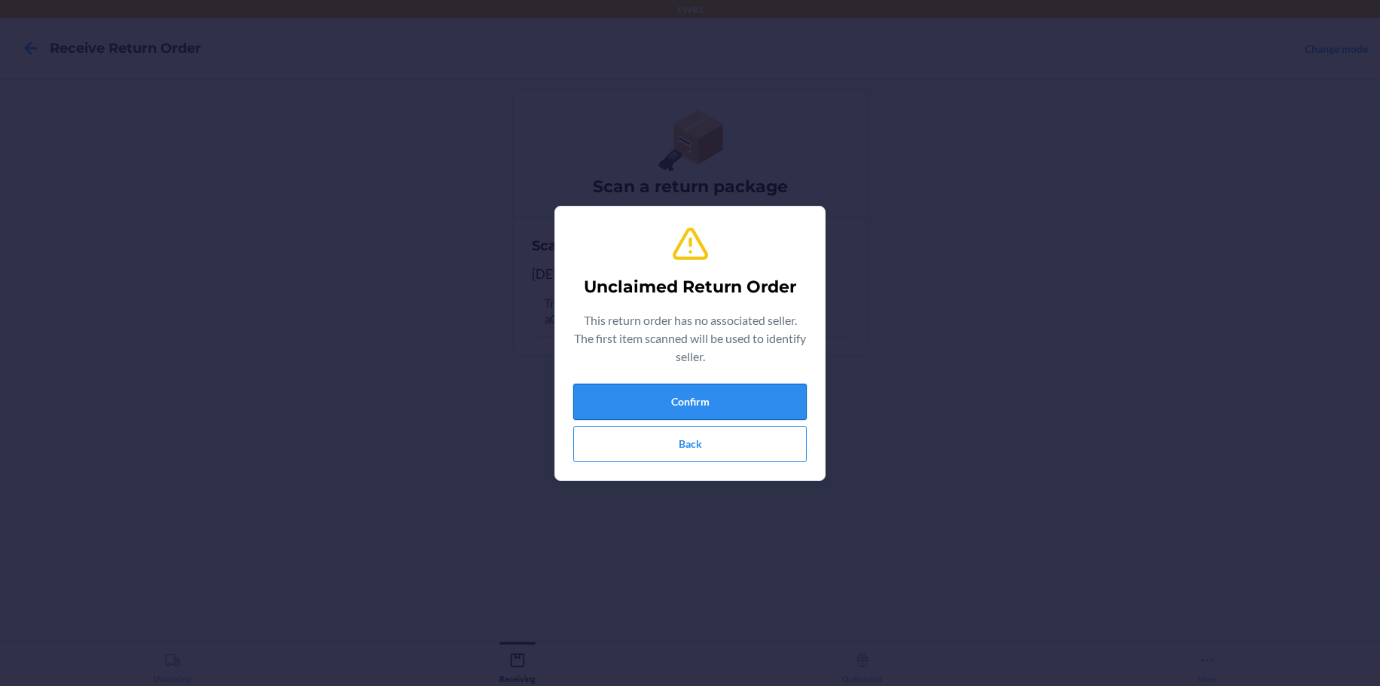
click at [634, 409] on button "Confirm" at bounding box center [690, 401] width 234 height 36
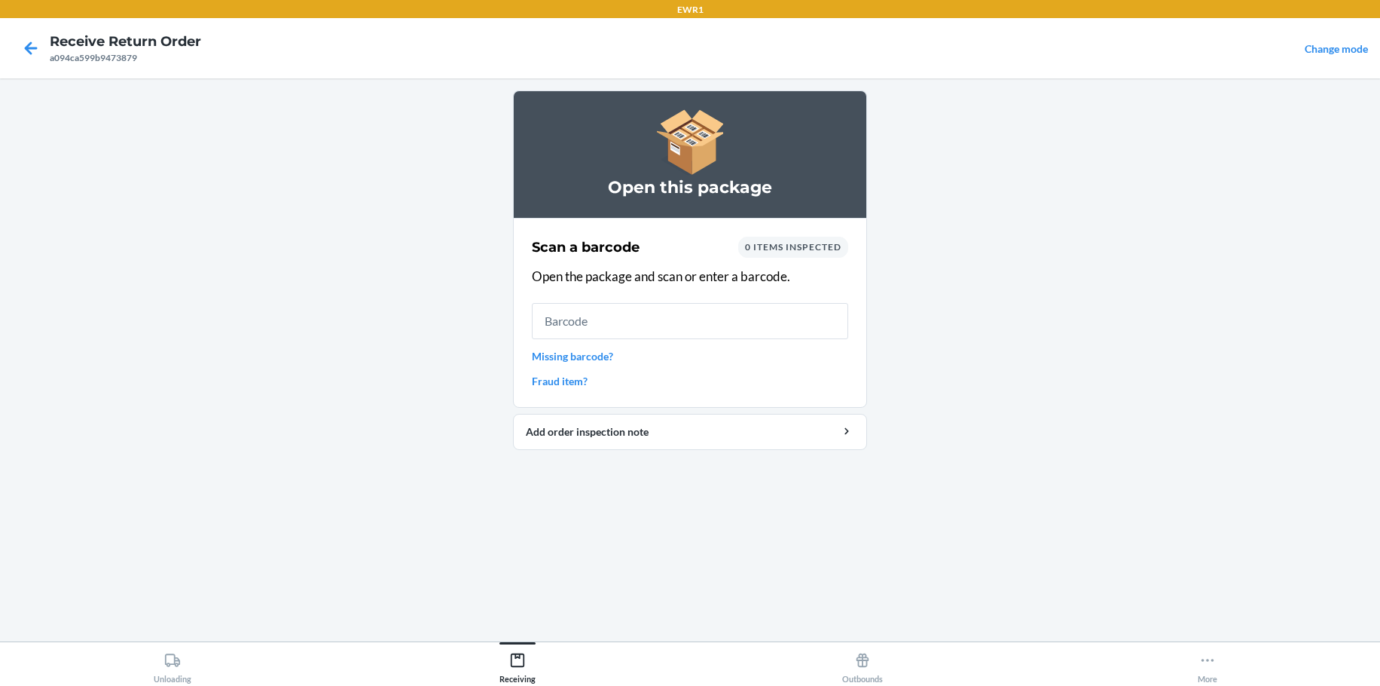
click at [49, 41] on div at bounding box center [31, 48] width 38 height 38
click at [34, 45] on icon at bounding box center [31, 48] width 26 height 26
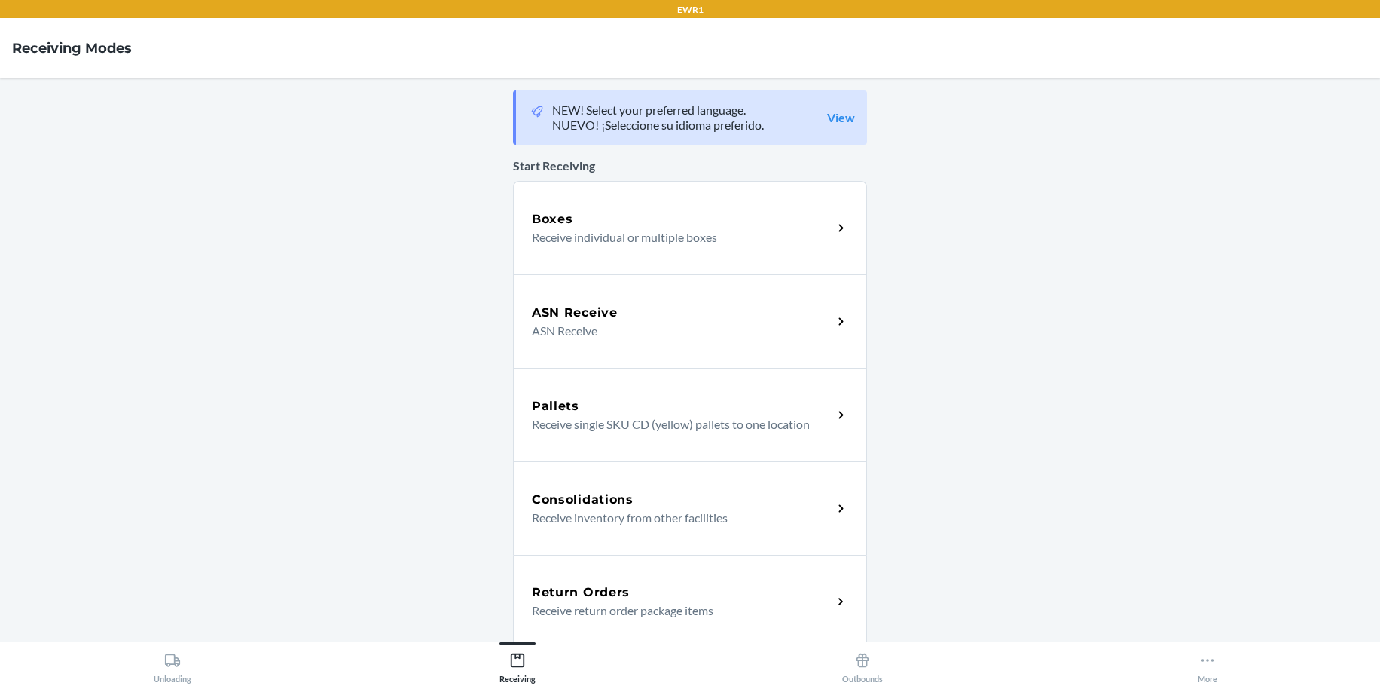
click at [665, 610] on p "Receive return order package items" at bounding box center [676, 610] width 289 height 18
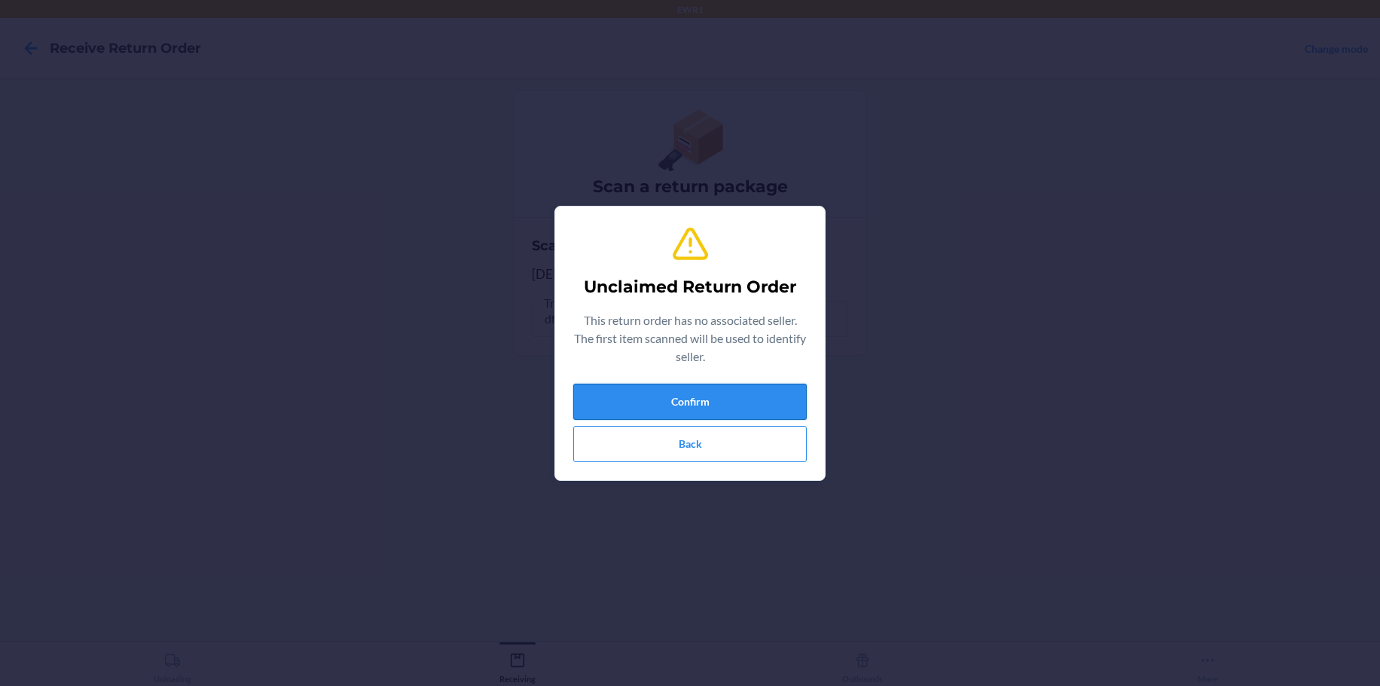
click at [738, 396] on button "Confirm" at bounding box center [690, 401] width 234 height 36
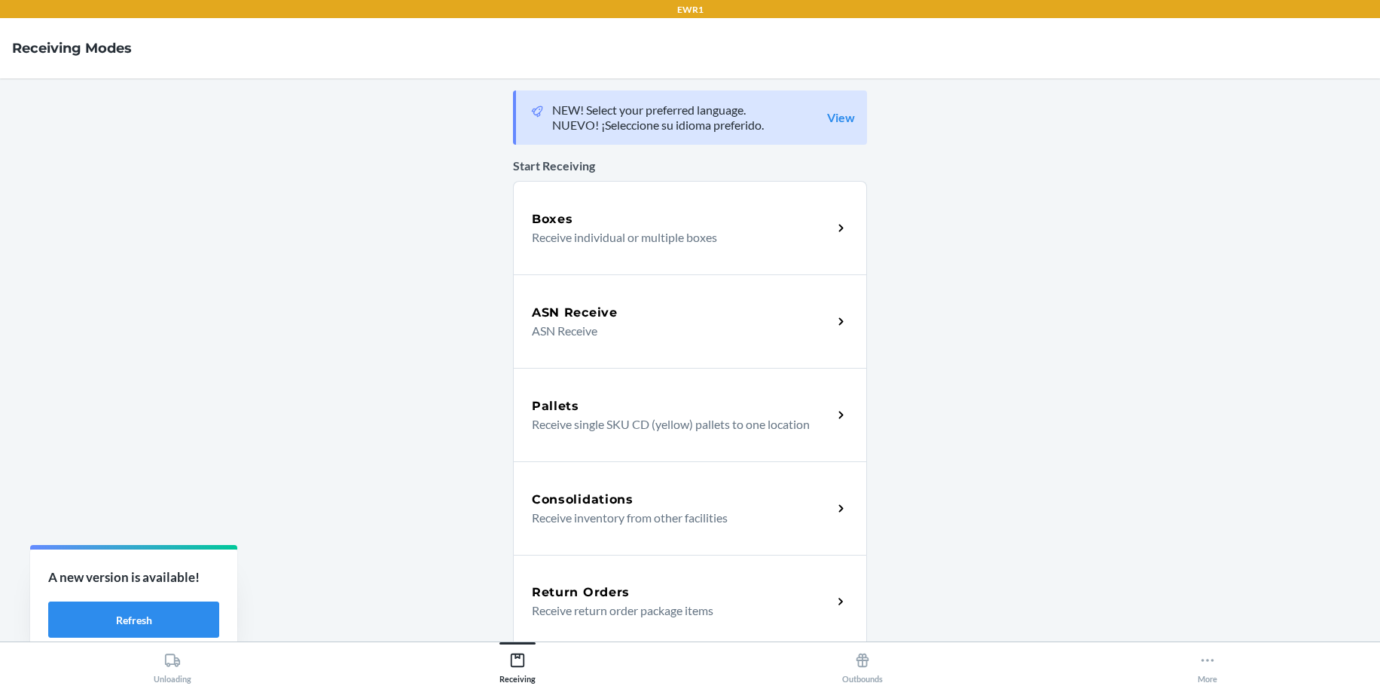
click at [643, 625] on div "Return Orders Receive return order package items" at bounding box center [690, 600] width 354 height 93
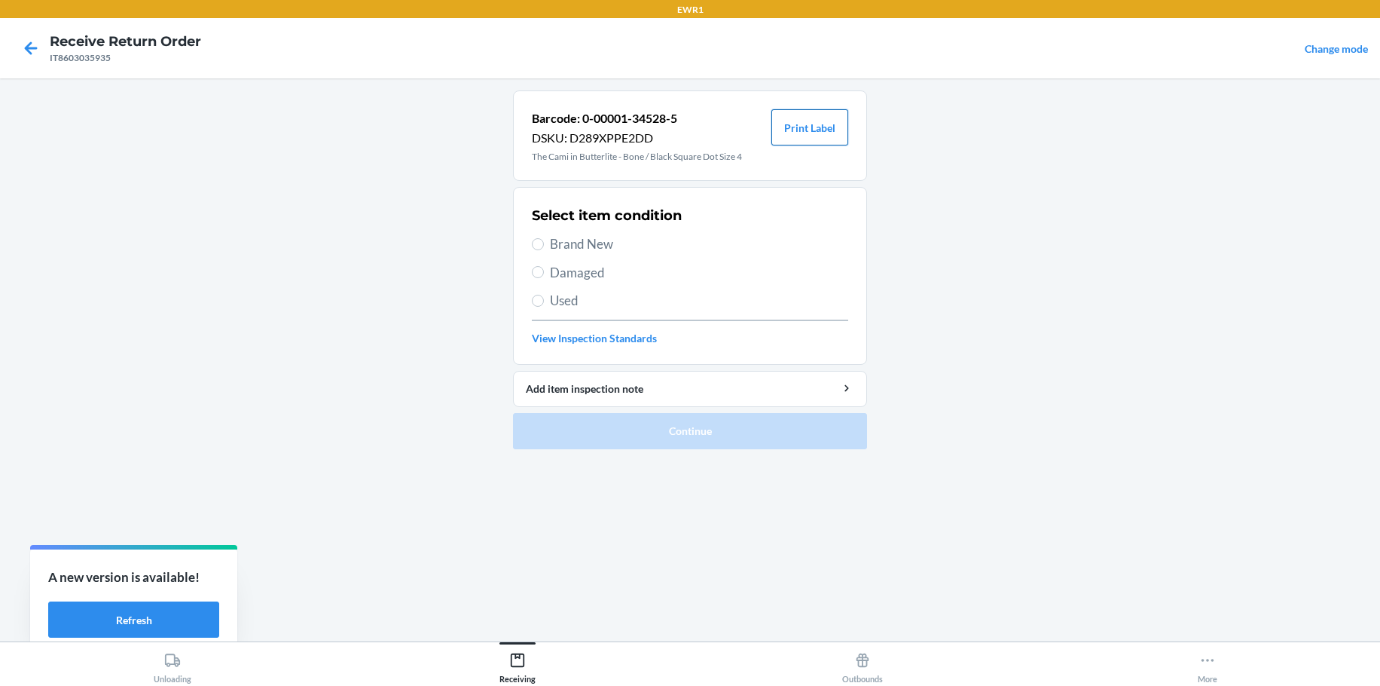
click at [807, 120] on button "Print Label" at bounding box center [809, 127] width 77 height 36
click at [813, 118] on button "Print Label" at bounding box center [809, 127] width 77 height 36
click at [771, 109] on button "Print Label" at bounding box center [809, 127] width 77 height 36
